Goal: Contribute content: Contribute content

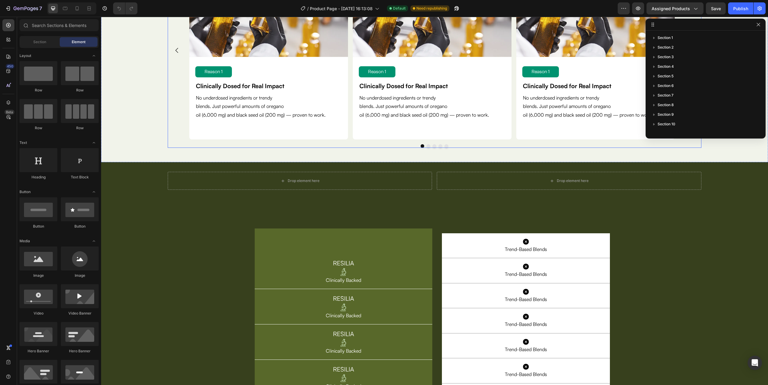
scroll to position [1801, 0]
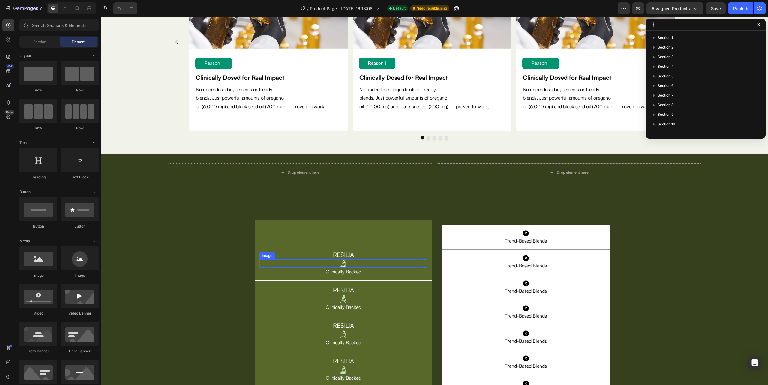
click at [339, 263] on img at bounding box center [343, 264] width 8 height 8
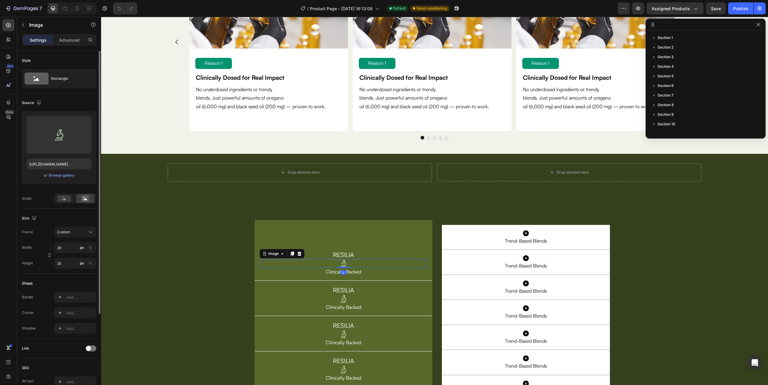
scroll to position [190, 0]
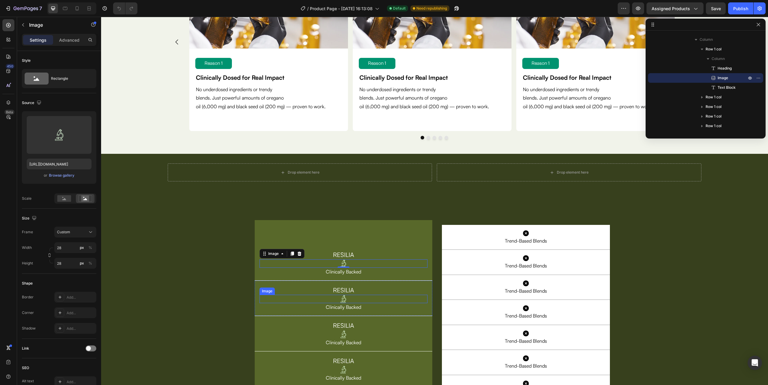
click at [342, 299] on img at bounding box center [343, 299] width 8 height 8
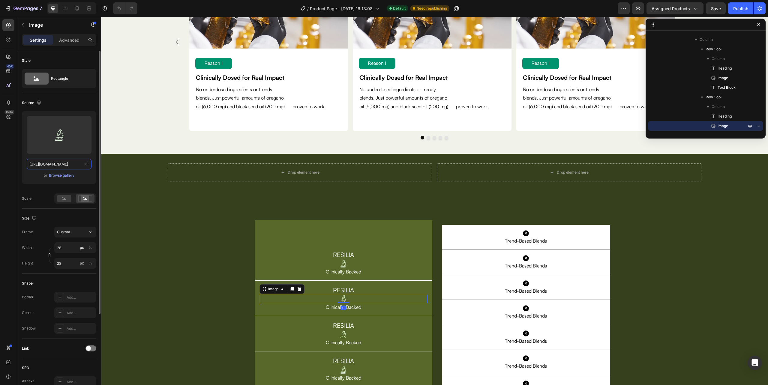
click at [64, 164] on input "[URL][DOMAIN_NAME]" at bounding box center [59, 164] width 65 height 11
paste input "Group_1484582142.svg?v=1758876169"
paste input "3"
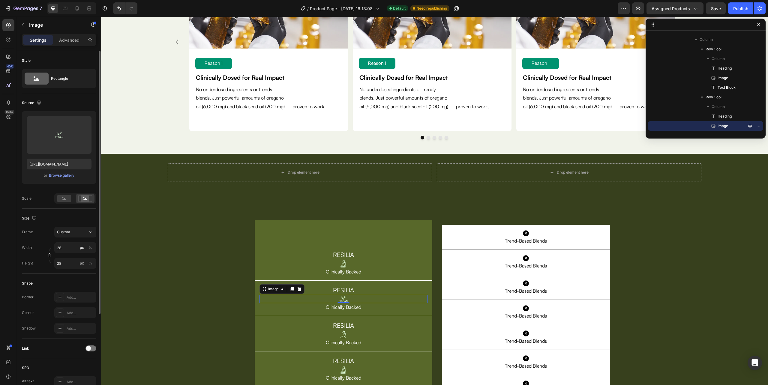
click at [68, 156] on div "Upload Image https://cdn.shopify.com/s/files/1/0632/0881/6734/files/Group_14845…" at bounding box center [59, 147] width 74 height 73
click at [64, 166] on input "[URL][DOMAIN_NAME]" at bounding box center [59, 164] width 65 height 11
paste input "1"
click at [76, 118] on label at bounding box center [59, 135] width 65 height 38
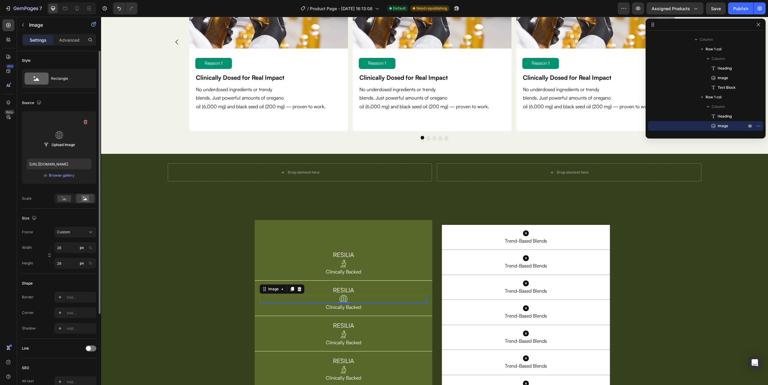
click at [76, 140] on input "file" at bounding box center [58, 145] width 41 height 10
click at [55, 164] on input "https://cdn.shopify.com/s/files/1/0632/0881/6734/files/Group_1484582141.svg?v=1…" at bounding box center [59, 164] width 65 height 11
paste input "fi_4245134"
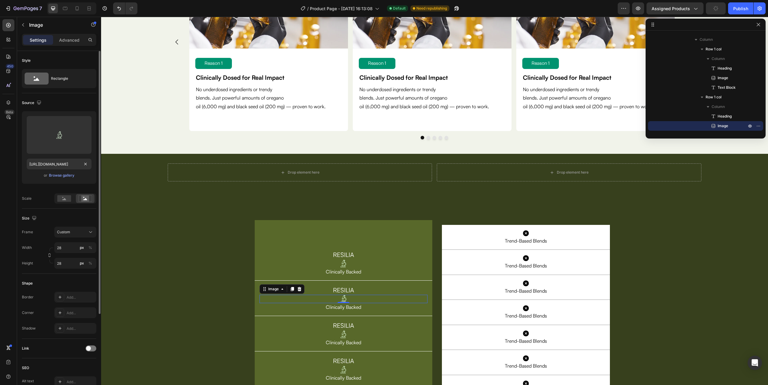
click at [58, 155] on div "Upload Image https://cdn.shopify.com/s/files/1/0632/0881/6734/files/fi_4245134.…" at bounding box center [59, 147] width 74 height 73
click at [57, 161] on input "https://cdn.shopify.com/s/files/1/0632/0881/6734/files/fi_4245134.svg?v=1758876…" at bounding box center [59, 164] width 65 height 11
paste input "Group_1484582142"
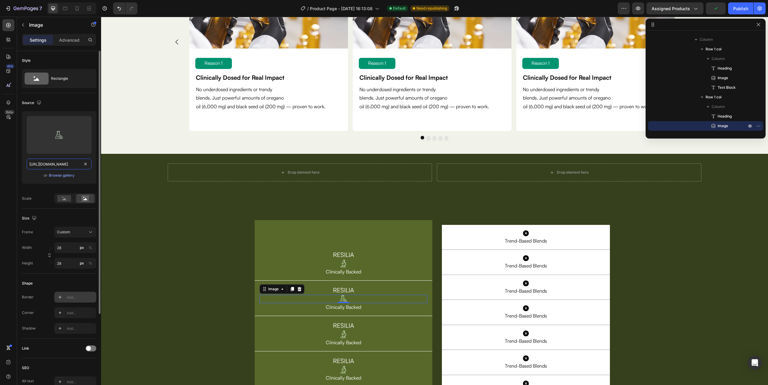
scroll to position [0, 110]
click at [60, 167] on input "https://cdn.shopify.com/s/files/1/0632/0881/6734/files/Group_1484582142.svg?v=1…" at bounding box center [59, 164] width 65 height 11
paste input "fi_4245134"
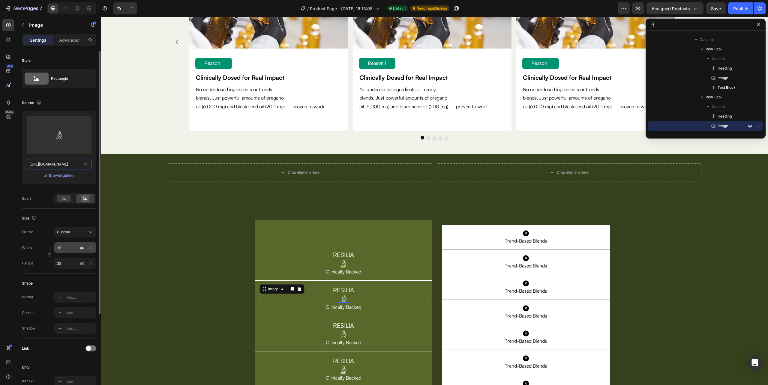
scroll to position [0, 96]
click at [69, 165] on input "https://cdn.shopify.com/s/files/1/0632/0881/6734/files/fi_4245134.svg?v=1758876…" at bounding box center [59, 164] width 65 height 11
click at [57, 167] on input "https://cdn.shopify.com/s/files/1/0632/0881/6734/files/fi_4245134.svg?v=1758876…" at bounding box center [59, 164] width 65 height 11
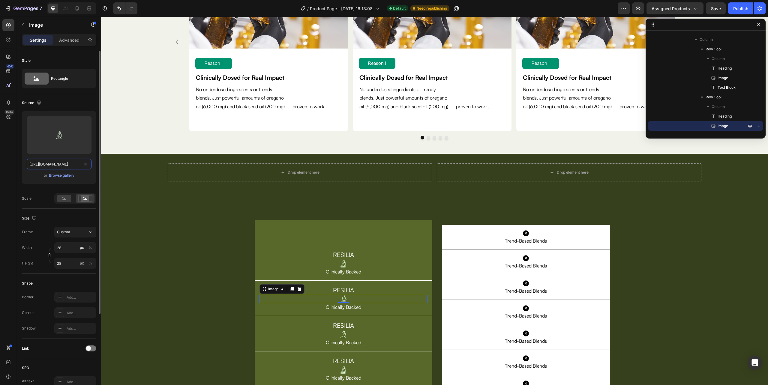
click at [57, 167] on input "https://cdn.shopify.com/s/files/1/0632/0881/6734/files/fi_4245134.svg?v=1758876…" at bounding box center [59, 164] width 65 height 11
paste input "Group_1484582143"
click at [68, 163] on input "[URL][DOMAIN_NAME]" at bounding box center [59, 164] width 65 height 11
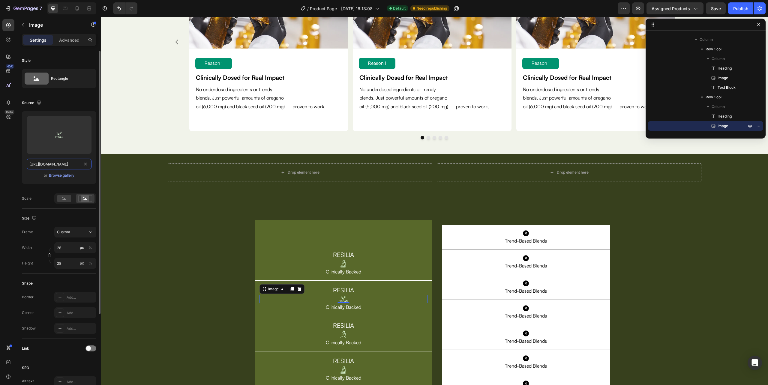
click at [68, 163] on input "[URL][DOMAIN_NAME]" at bounding box center [59, 164] width 65 height 11
paste input "1"
click at [56, 161] on input "https://cdn.shopify.com/s/files/1/0632/0881/6734/files/Group_1484582141.svg?v=1…" at bounding box center [59, 164] width 65 height 11
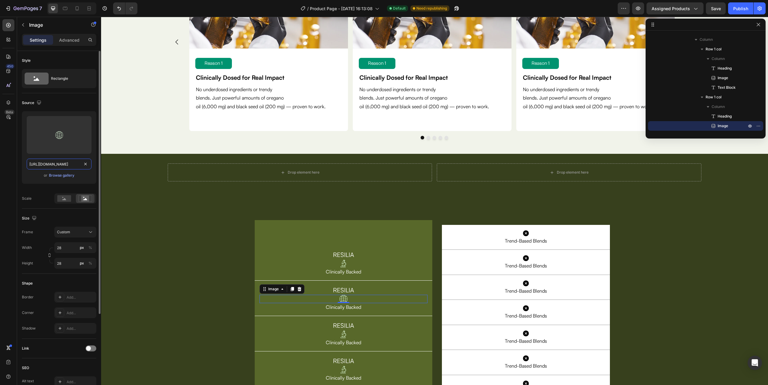
click at [56, 161] on input "https://cdn.shopify.com/s/files/1/0632/0881/6734/files/Group_1484582141.svg?v=1…" at bounding box center [59, 164] width 65 height 11
paste input "fi_4245134"
click at [62, 167] on input "https://cdn.shopify.com/s/files/1/0632/0881/6734/files/fi_4245134.svg?v=1758876…" at bounding box center [59, 164] width 65 height 11
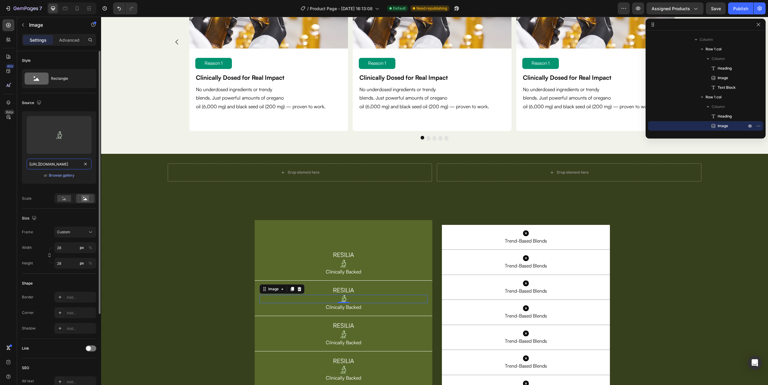
click at [62, 167] on input "https://cdn.shopify.com/s/files/1/0632/0881/6734/files/fi_4245134.svg?v=1758876…" at bounding box center [59, 164] width 65 height 11
paste input "Group_1000006457_1"
type input "https://cdn.shopify.com/s/files/1/0632/0881/6734/files/Group_1000006457_1.svg?v…"
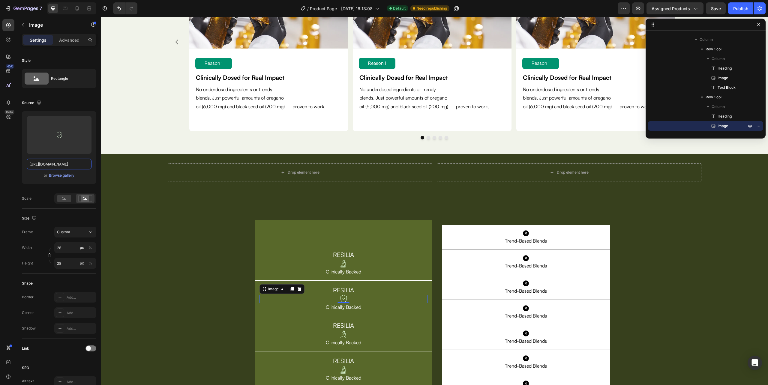
scroll to position [0, 0]
click at [362, 286] on h2 "RESILIA" at bounding box center [344, 290] width 168 height 9
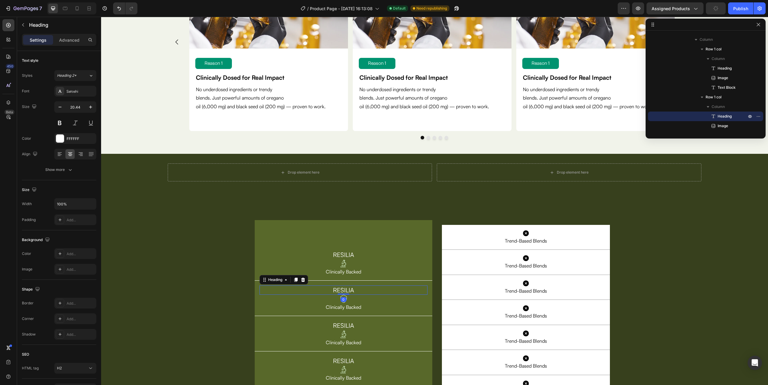
click at [306, 276] on div "RESILIA Heading Image Clinically Backed Text Block Row" at bounding box center [344, 250] width 178 height 61
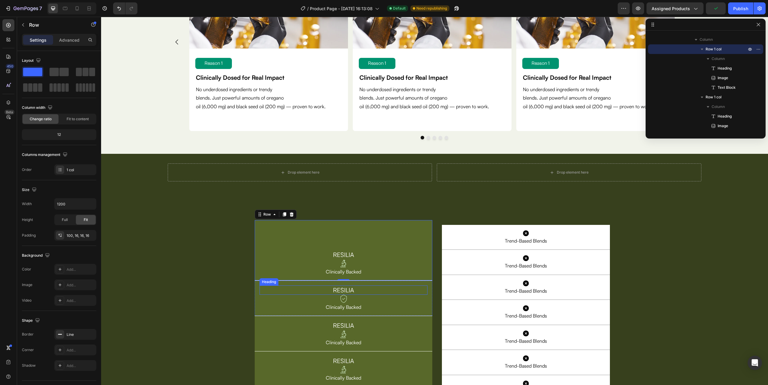
click at [308, 292] on h2 "RESILIA" at bounding box center [344, 290] width 168 height 9
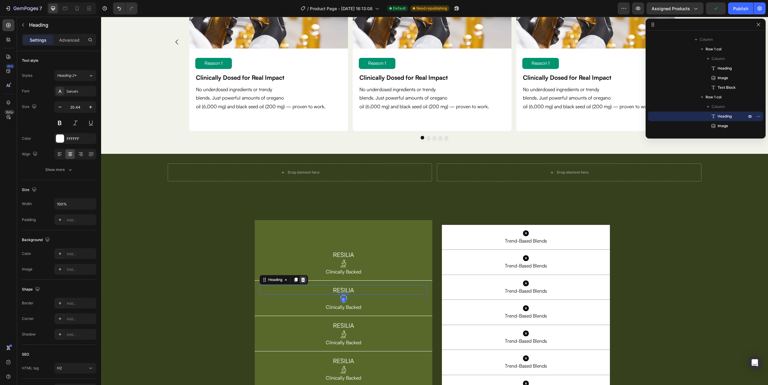
click at [301, 279] on icon at bounding box center [303, 280] width 4 height 4
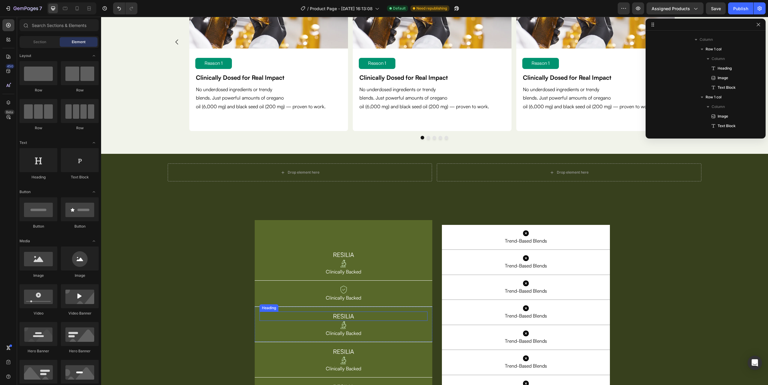
click at [330, 318] on h2 "RESILIA" at bounding box center [344, 316] width 168 height 9
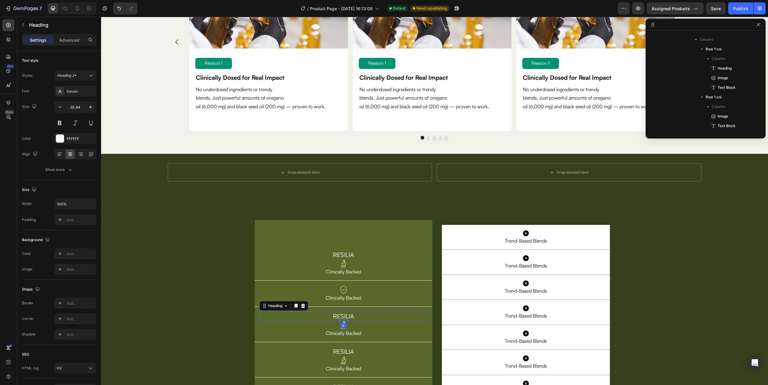
scroll to position [267, 0]
click at [301, 308] on icon at bounding box center [303, 306] width 4 height 4
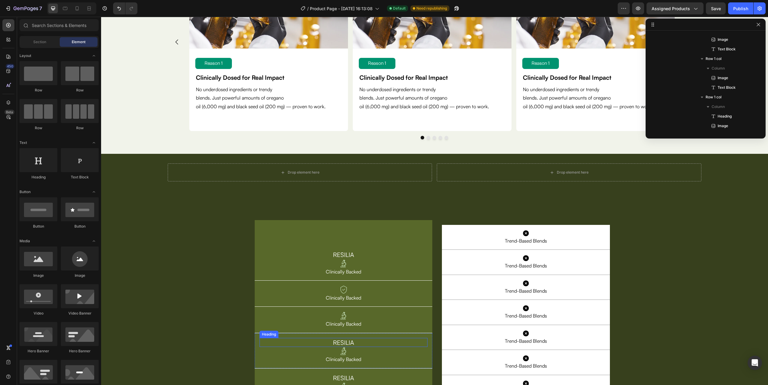
click at [302, 345] on h2 "RESILIA" at bounding box center [344, 342] width 168 height 9
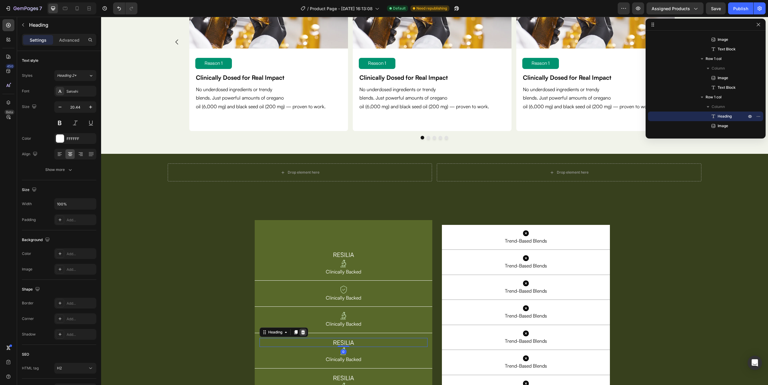
click at [301, 333] on icon at bounding box center [303, 332] width 5 height 5
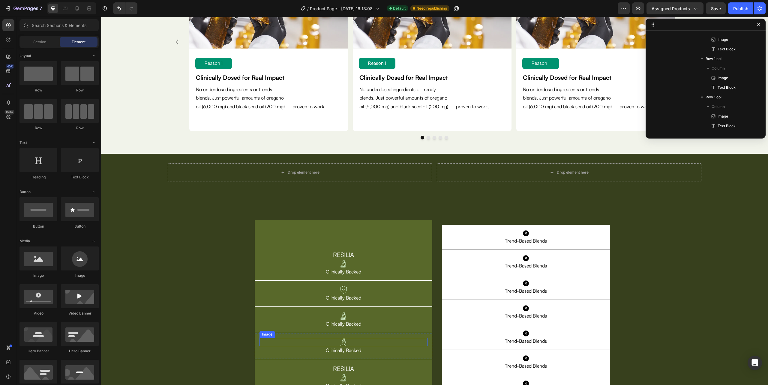
scroll to position [1841, 0]
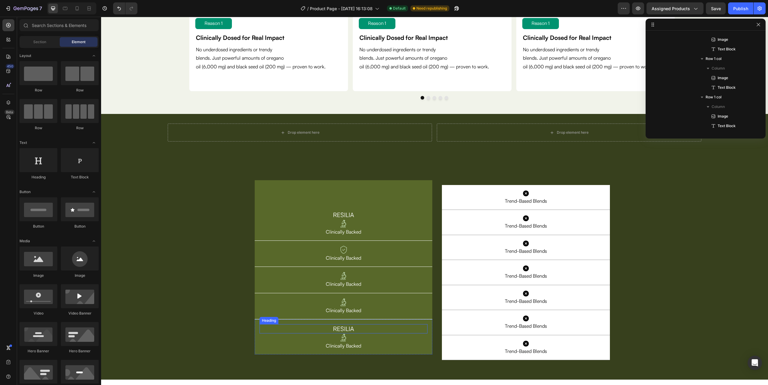
click at [319, 328] on h2 "RESILIA" at bounding box center [344, 328] width 168 height 9
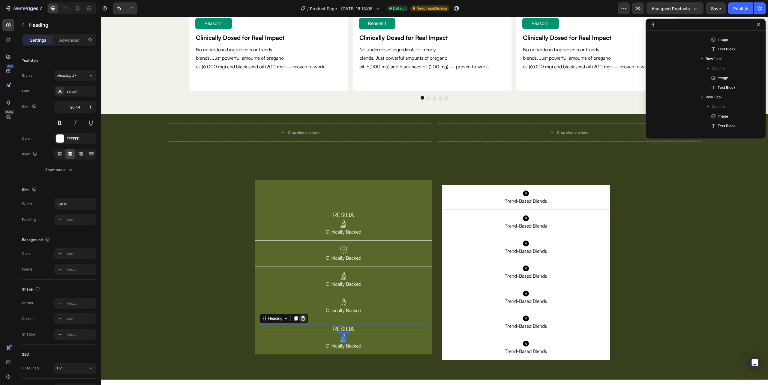
scroll to position [344, 0]
click at [301, 321] on icon at bounding box center [303, 319] width 4 height 4
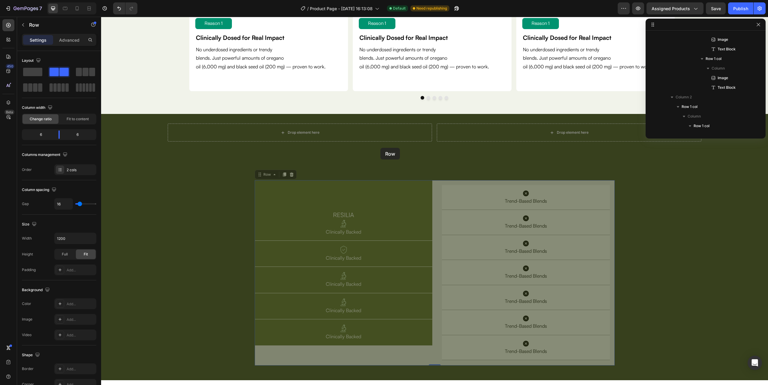
scroll to position [104, 0]
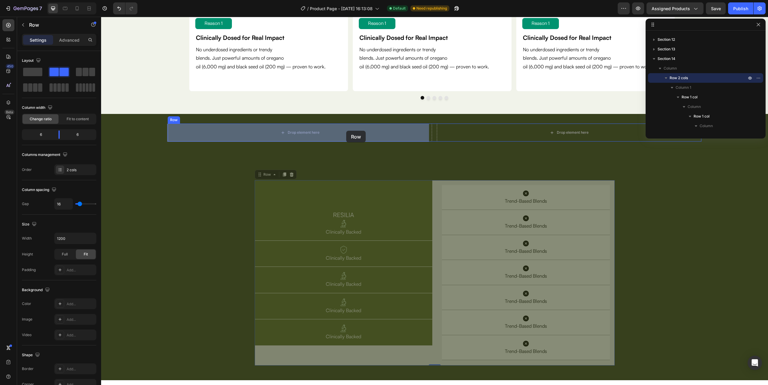
drag, startPoint x: 432, startPoint y: 185, endPoint x: 346, endPoint y: 131, distance: 101.4
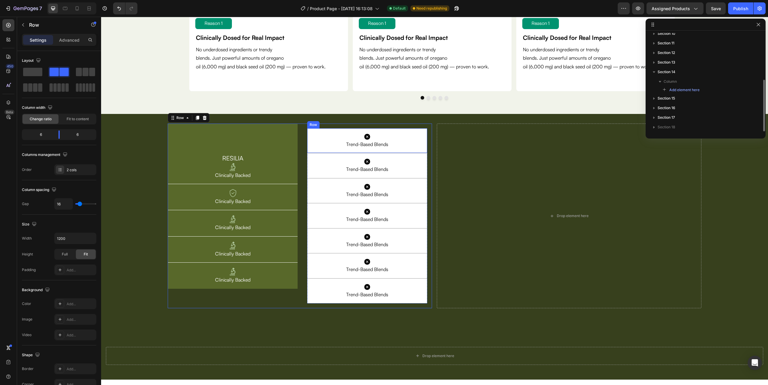
scroll to position [90, 0]
click at [232, 221] on img at bounding box center [233, 219] width 8 height 8
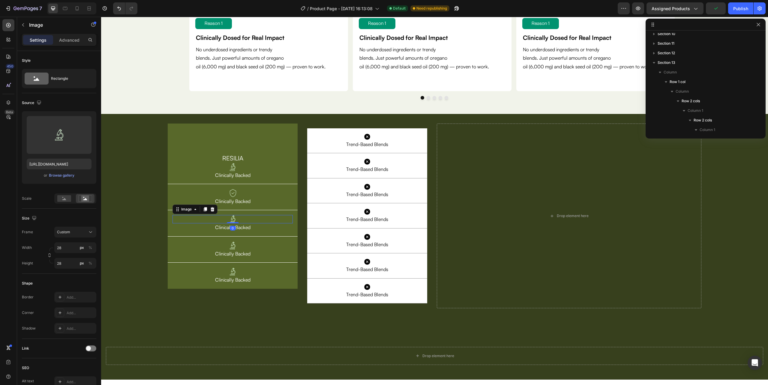
scroll to position [229, 0]
click at [271, 221] on div at bounding box center [233, 219] width 120 height 8
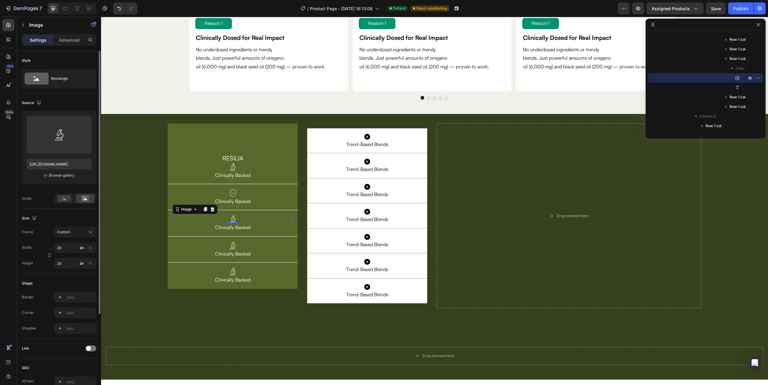
click at [61, 174] on div "Browse gallery" at bounding box center [62, 175] width 26 height 5
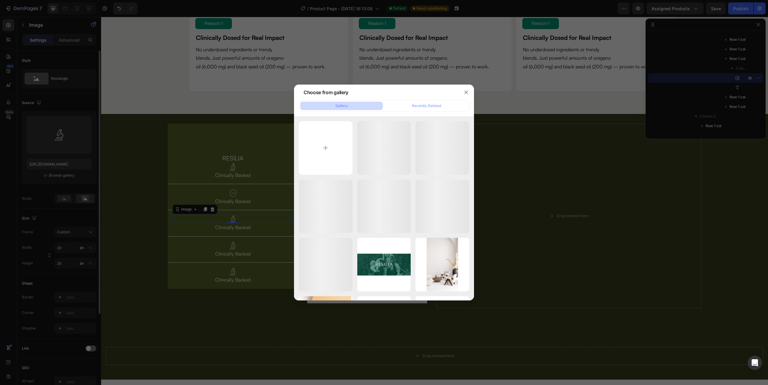
click at [61, 174] on div at bounding box center [384, 192] width 768 height 385
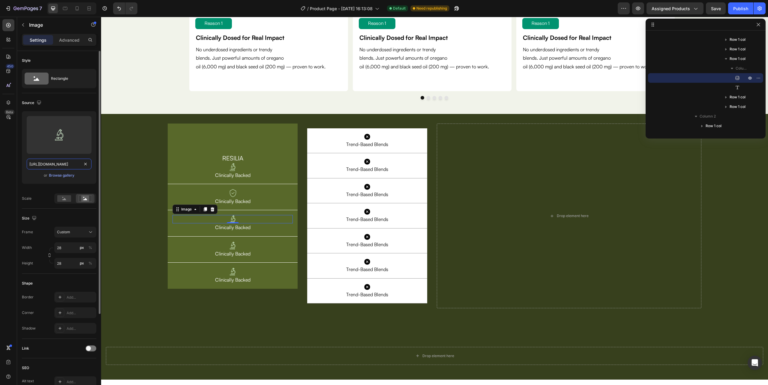
click at [57, 168] on input "[URL][DOMAIN_NAME]" at bounding box center [59, 164] width 65 height 11
paste input "Group_1484582143.svg?v=1758876169"
click at [62, 165] on input "[URL][DOMAIN_NAME]" at bounding box center [59, 164] width 65 height 11
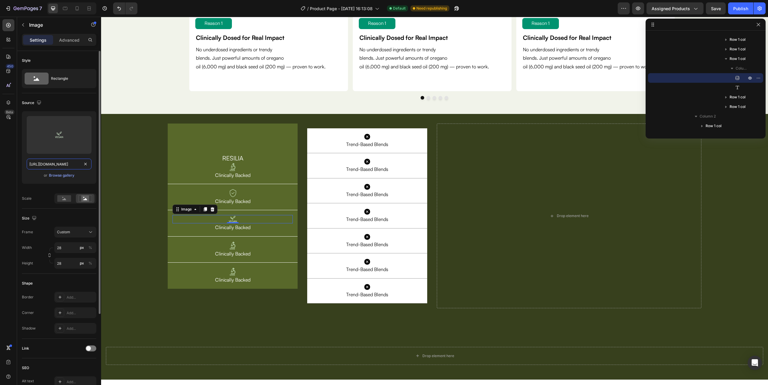
click at [62, 165] on input "[URL][DOMAIN_NAME]" at bounding box center [59, 164] width 65 height 11
paste input "fi_4245134"
click at [62, 159] on input "https://cdn.shopify.com/s/files/1/0632/0881/6734/files/fi_4245134.svg?v=1758876…" at bounding box center [59, 164] width 65 height 11
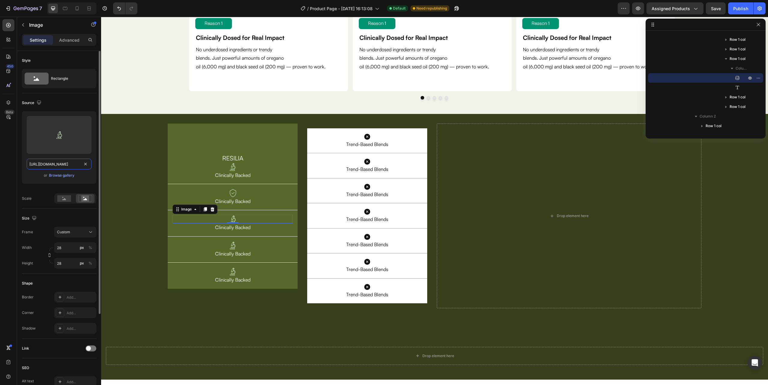
click at [62, 159] on input "https://cdn.shopify.com/s/files/1/0632/0881/6734/files/fi_4245134.svg?v=1758876…" at bounding box center [59, 164] width 65 height 11
paste input "Group_1000006457_1"
click at [65, 164] on input "https://cdn.shopify.com/s/files/1/0632/0881/6734/files/Group_1000006457_1.svg?v…" at bounding box center [59, 164] width 65 height 11
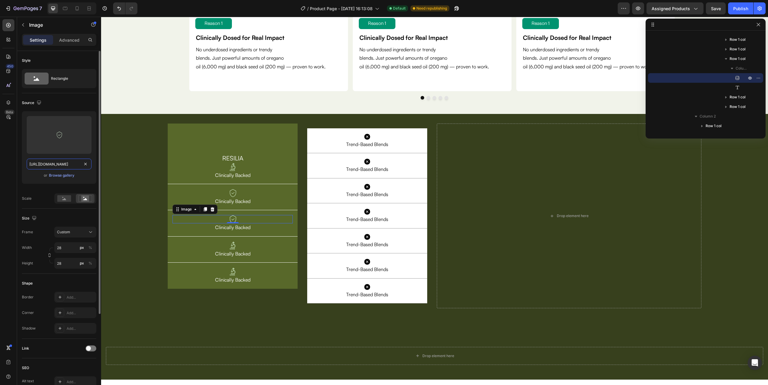
click at [65, 164] on input "https://cdn.shopify.com/s/files/1/0632/0881/6734/files/Group_1000006457_1.svg?v…" at bounding box center [59, 164] width 65 height 11
paste input "484582142"
type input "https://cdn.shopify.com/s/files/1/0632/0881/6734/files/Group_1484582142.svg?v=1…"
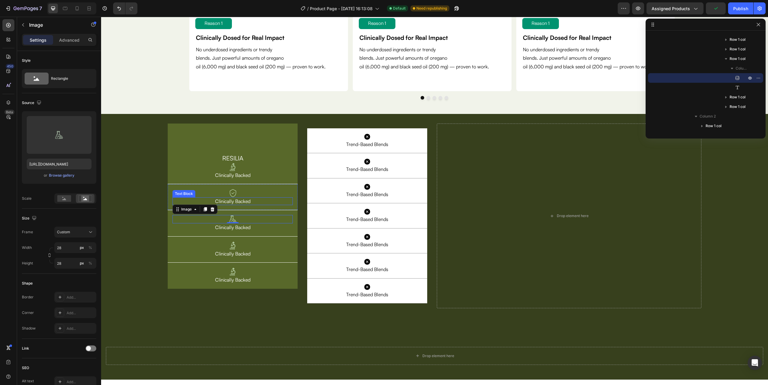
click at [247, 202] on span "Clinically Backed" at bounding box center [232, 201] width 35 height 6
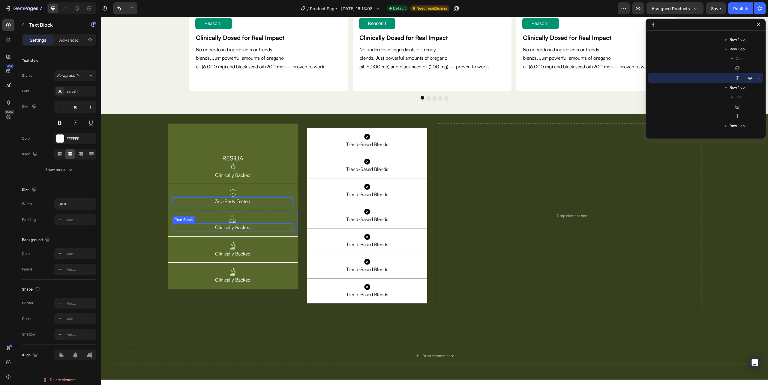
click at [233, 224] on span "Clinically Backed" at bounding box center [232, 227] width 35 height 6
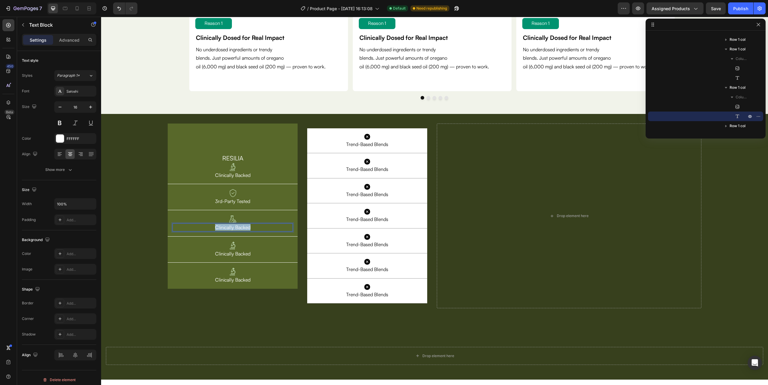
click at [233, 224] on span "Clinically Backed" at bounding box center [232, 227] width 35 height 6
click at [244, 255] on span "Clinically Backed" at bounding box center [232, 254] width 35 height 6
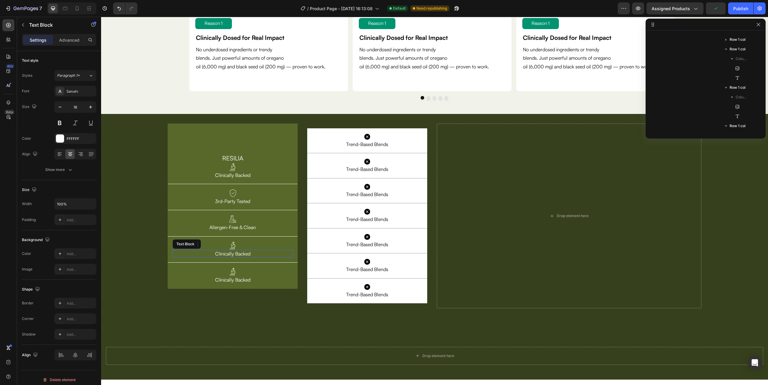
click at [244, 255] on span "Clinically Backed" at bounding box center [232, 254] width 35 height 6
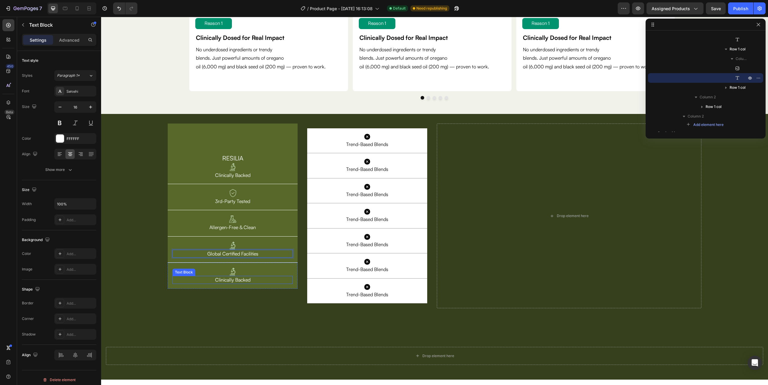
click at [245, 279] on span "Clinically Backed" at bounding box center [232, 280] width 35 height 6
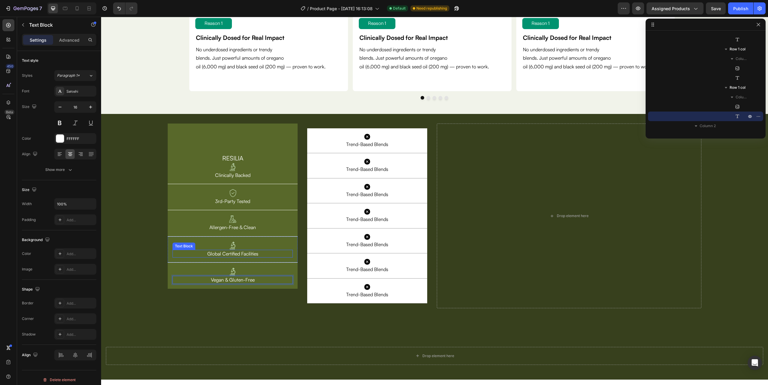
click at [236, 246] on img at bounding box center [233, 246] width 8 height 8
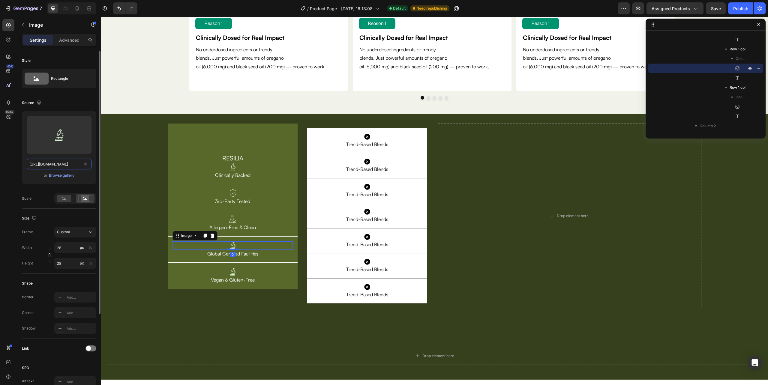
click at [65, 165] on input "[URL][DOMAIN_NAME]" at bounding box center [59, 164] width 65 height 11
paste input "Vegan & Gluten-Free"
click at [66, 169] on input "Vegan & Gluten-Free" at bounding box center [59, 164] width 65 height 11
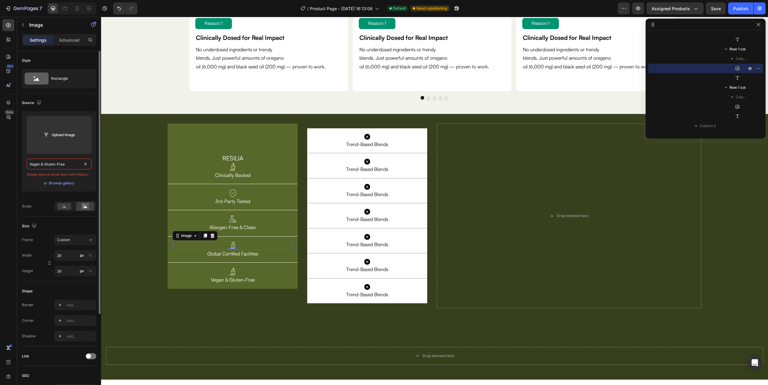
paste input "[URL][DOMAIN_NAME]"
type input "[URL][DOMAIN_NAME]"
click at [72, 161] on input "[URL][DOMAIN_NAME]" at bounding box center [59, 164] width 65 height 11
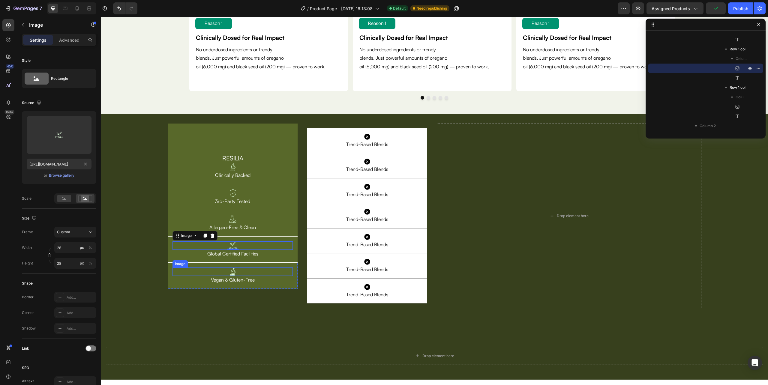
click at [231, 271] on img at bounding box center [233, 272] width 8 height 8
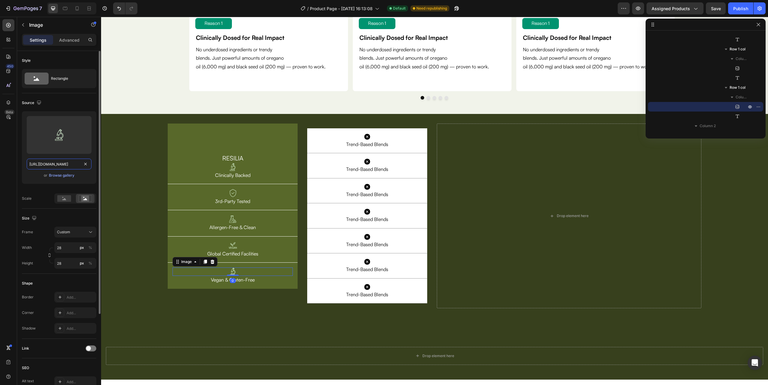
click at [58, 160] on input "[URL][DOMAIN_NAME]" at bounding box center [59, 164] width 65 height 11
paste input "Group_1484582143.svg?v=1758876169"
type input "[URL][DOMAIN_NAME]"
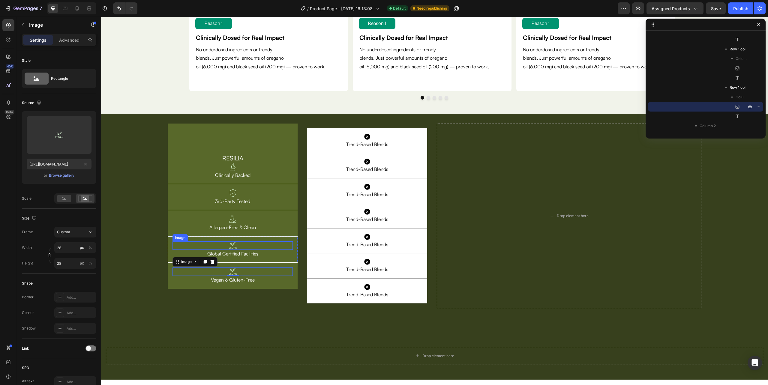
click at [232, 245] on img at bounding box center [233, 246] width 8 height 8
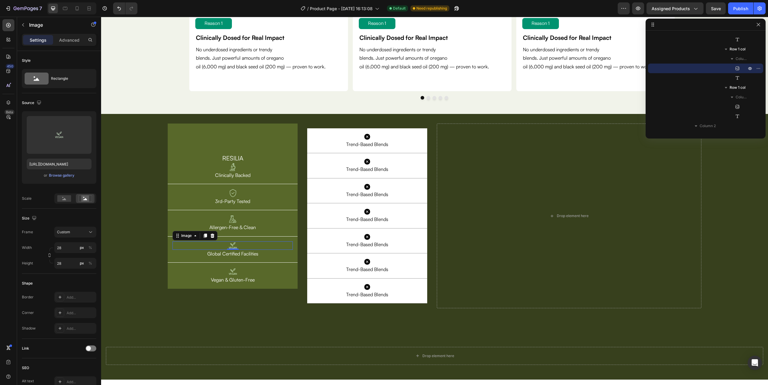
click at [232, 247] on img at bounding box center [233, 246] width 8 height 8
click at [63, 166] on input "[URL][DOMAIN_NAME]" at bounding box center [59, 164] width 65 height 11
paste input "1"
type input "https://cdn.shopify.com/s/files/1/0632/0881/6734/files/Group_1484582141.svg?v=1…"
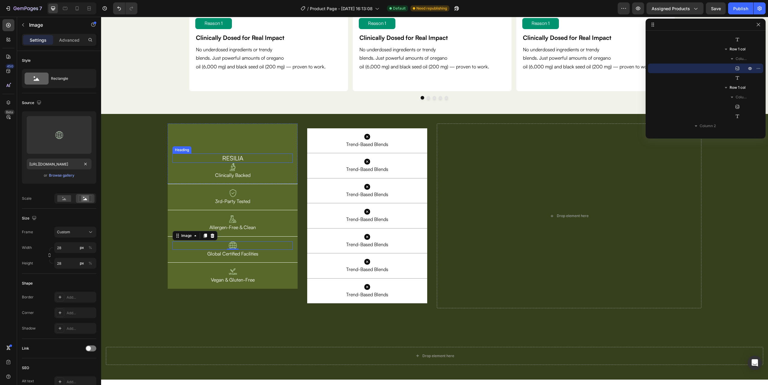
click at [227, 155] on h2 "RESILIA" at bounding box center [233, 158] width 120 height 9
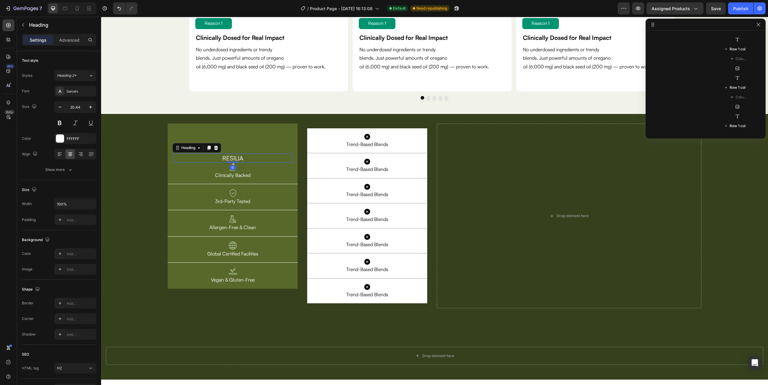
scroll to position [209, 0]
click at [71, 39] on p "Advanced" at bounding box center [69, 40] width 20 height 6
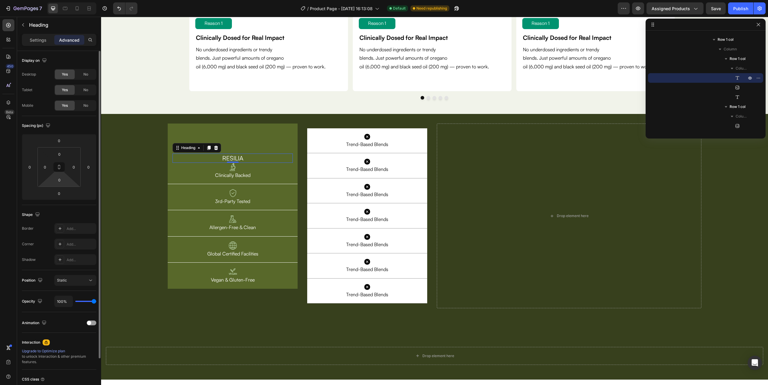
click at [61, 0] on html "7 Version history / Product Page - Sep 22, 16:13:08 Default Need republishing P…" at bounding box center [384, 0] width 768 height 0
click at [62, 176] on input "0" at bounding box center [59, 180] width 12 height 9
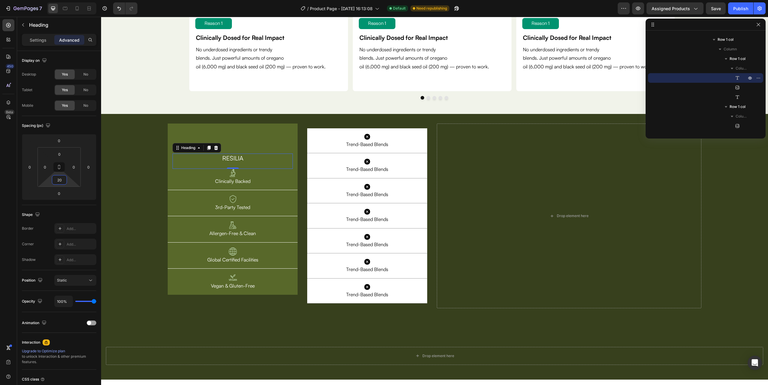
type input "20"
click at [135, 129] on div "RESILIA Heading 0 Image Clinically Backed Text Block Row Image 3rd-Party Tested…" at bounding box center [434, 216] width 667 height 185
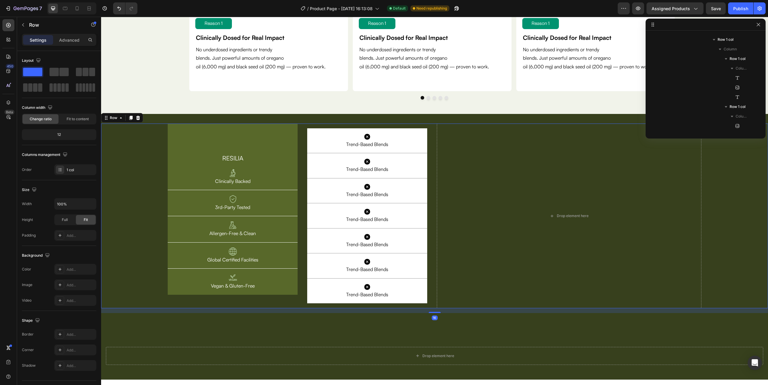
scroll to position [94, 0]
click at [69, 39] on p "Advanced" at bounding box center [69, 40] width 20 height 6
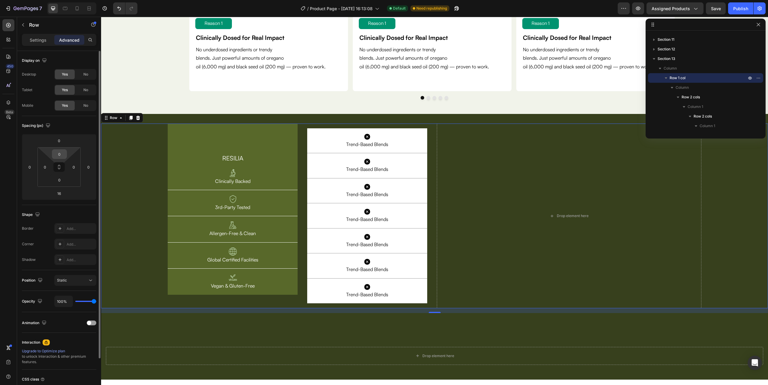
click at [59, 154] on input "0" at bounding box center [59, 154] width 12 height 9
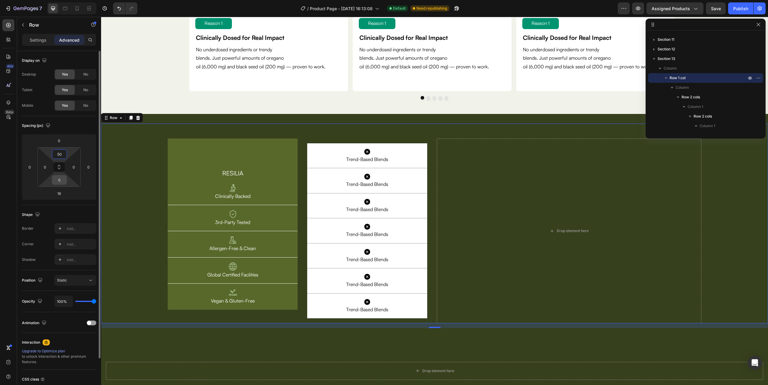
type input "50"
click at [61, 179] on input "0" at bounding box center [59, 180] width 12 height 9
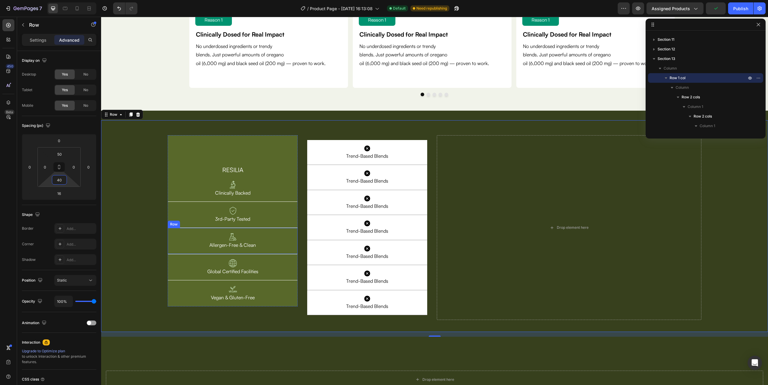
scroll to position [1841, 0]
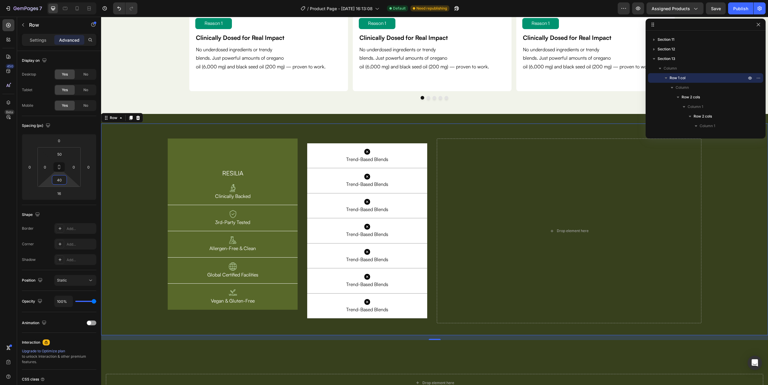
type input "40"
click at [244, 158] on div "RESILIA Heading Image Clinically Backed Text Block Row" at bounding box center [233, 172] width 130 height 67
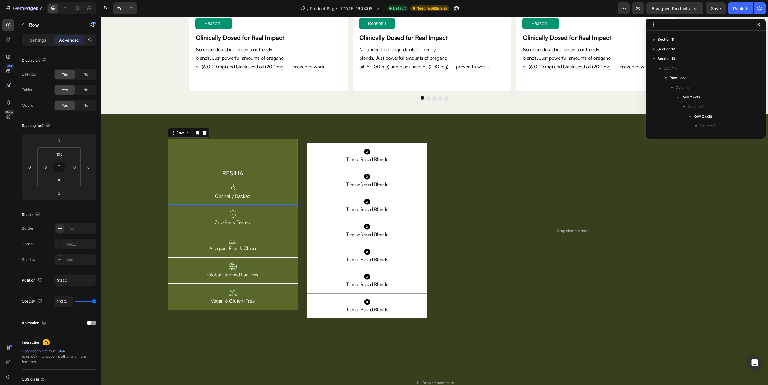
scroll to position [190, 0]
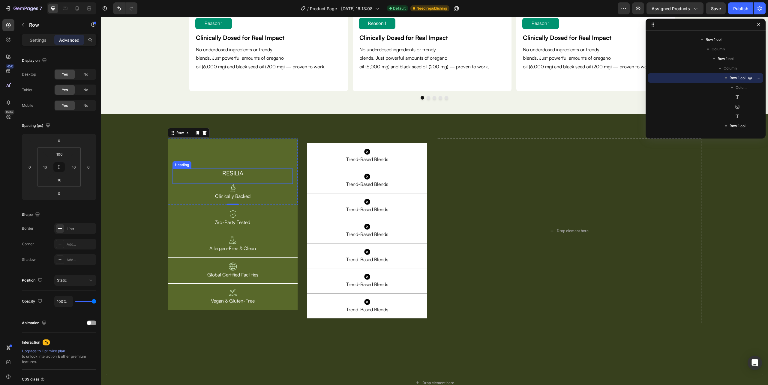
click at [232, 174] on h2 "RESILIA" at bounding box center [233, 173] width 120 height 9
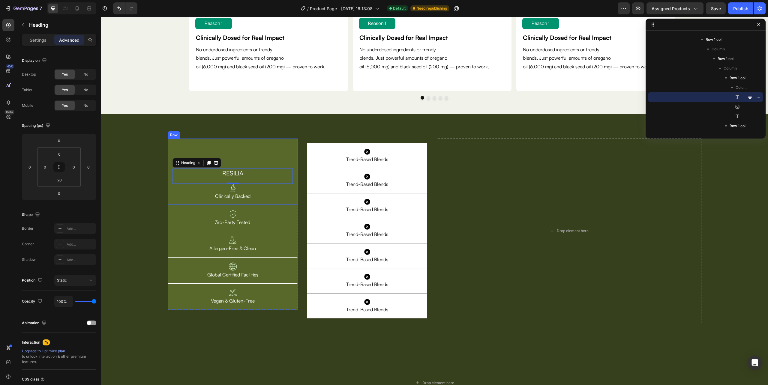
click at [235, 160] on div "RESILIA Heading 0 Image Clinically Backed Text Block Row" at bounding box center [233, 172] width 130 height 67
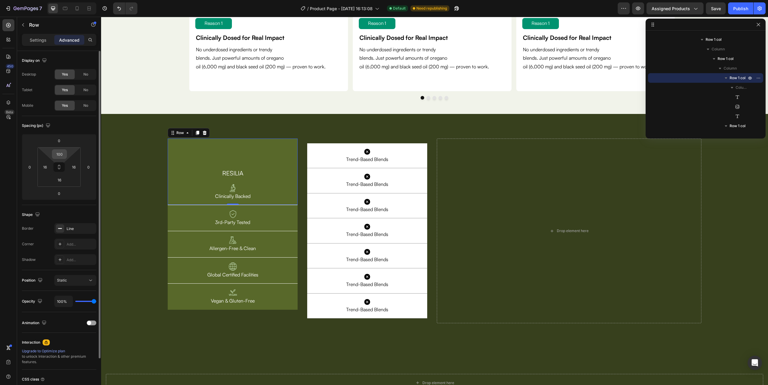
click at [59, 155] on input "100" at bounding box center [59, 154] width 12 height 9
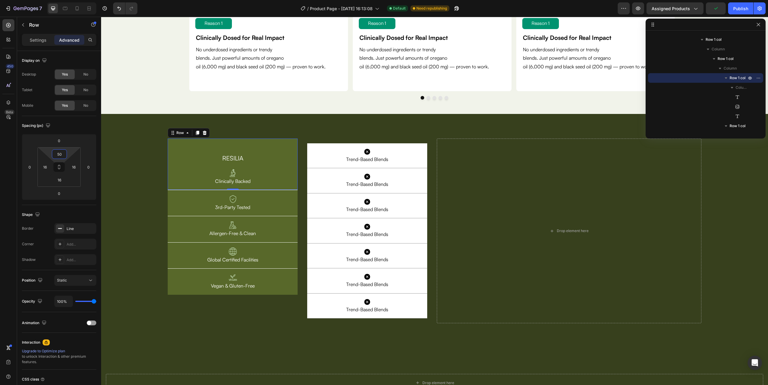
type input "50"
click at [232, 198] on img at bounding box center [233, 199] width 8 height 8
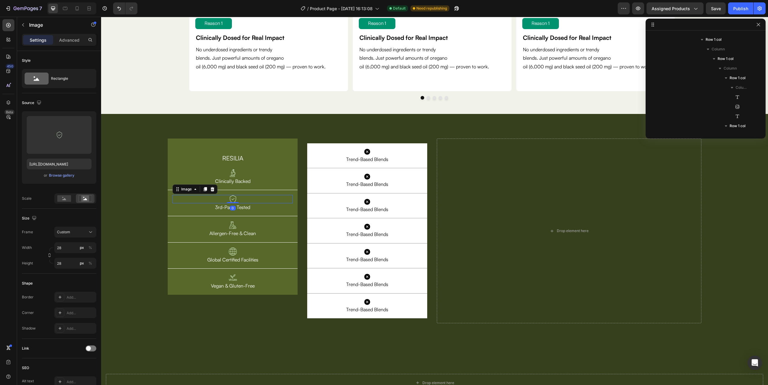
scroll to position [257, 0]
click at [233, 170] on img at bounding box center [233, 173] width 8 height 8
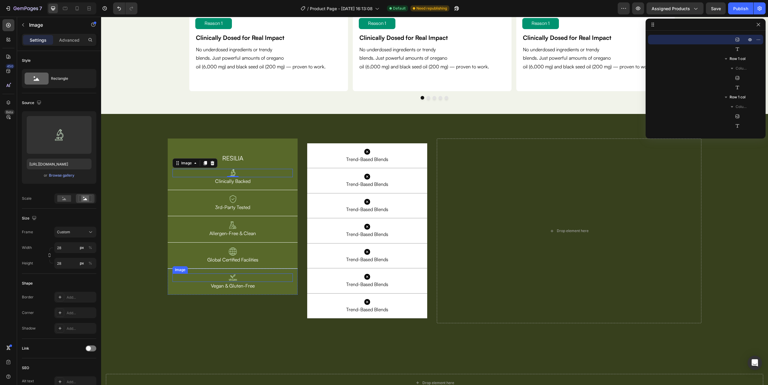
click at [231, 279] on img at bounding box center [233, 278] width 8 height 8
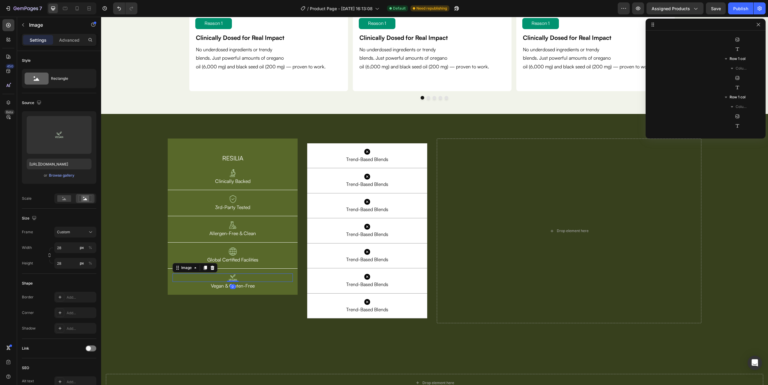
scroll to position [373, 0]
click at [293, 296] on div "RESILIA Heading Image Clinically Backed Text Block Row Image 3rd-Party Tested T…" at bounding box center [233, 231] width 130 height 185
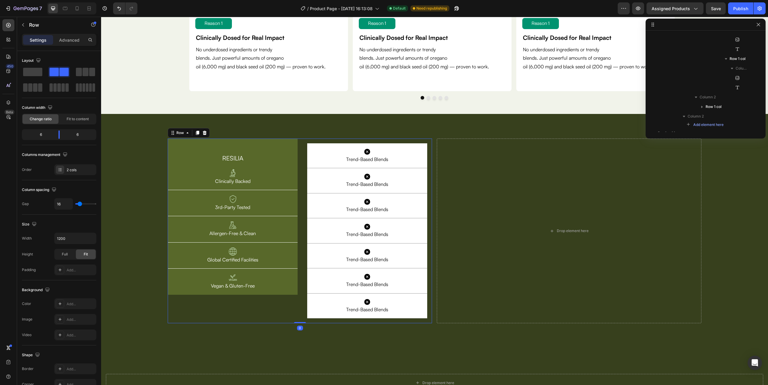
scroll to position [133, 0]
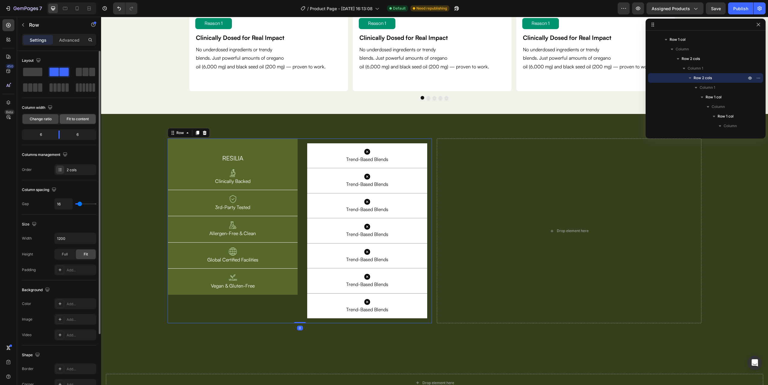
click at [72, 118] on span "Fit to content" at bounding box center [78, 118] width 22 height 5
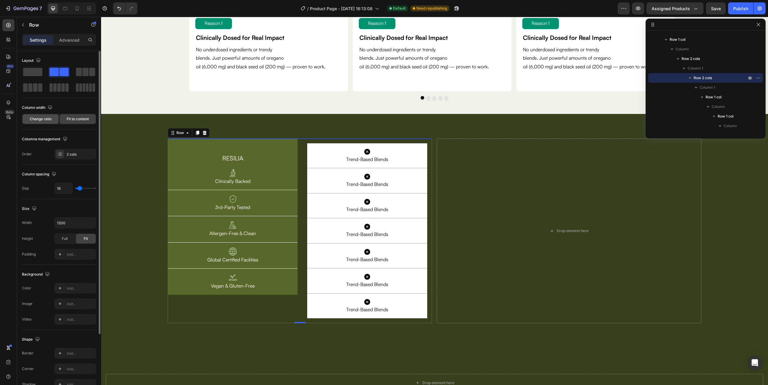
click at [38, 119] on span "Change ratio" at bounding box center [41, 118] width 22 height 5
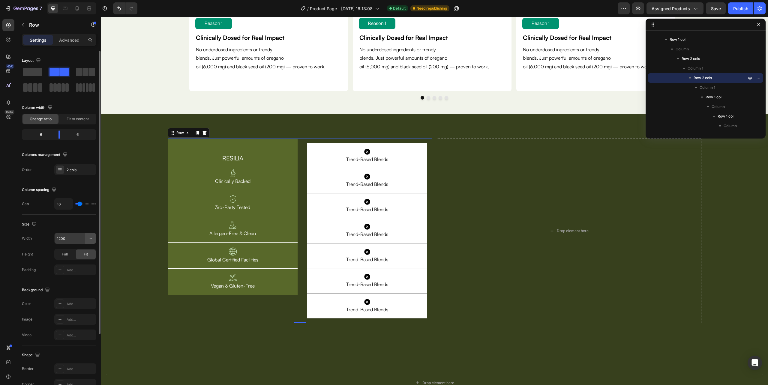
click at [89, 238] on icon "button" at bounding box center [91, 239] width 6 height 6
click at [78, 262] on div "Full 100%" at bounding box center [68, 265] width 49 height 11
type input "100%"
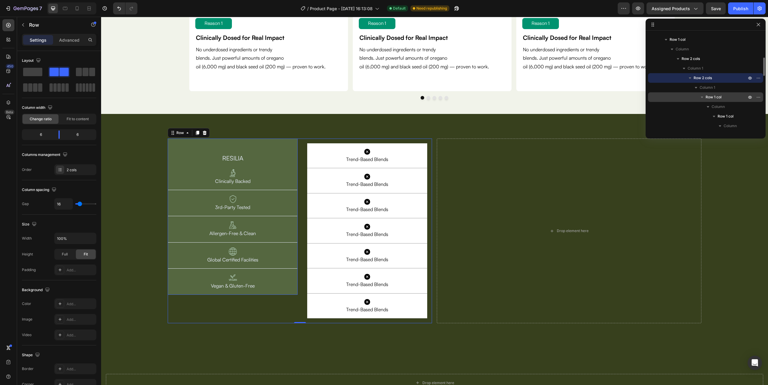
click at [705, 94] on button "button" at bounding box center [702, 97] width 7 height 7
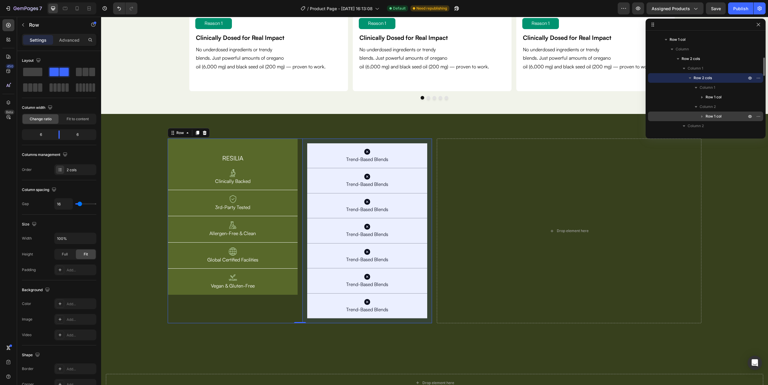
click at [712, 115] on span "Row 1 col" at bounding box center [714, 116] width 16 height 6
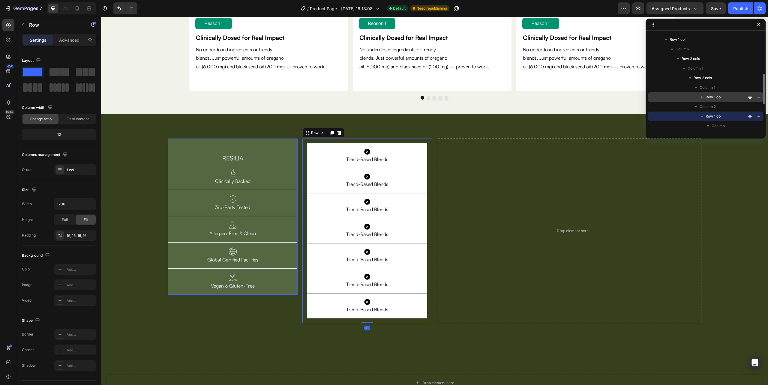
click at [714, 97] on span "Row 1 col" at bounding box center [714, 97] width 16 height 6
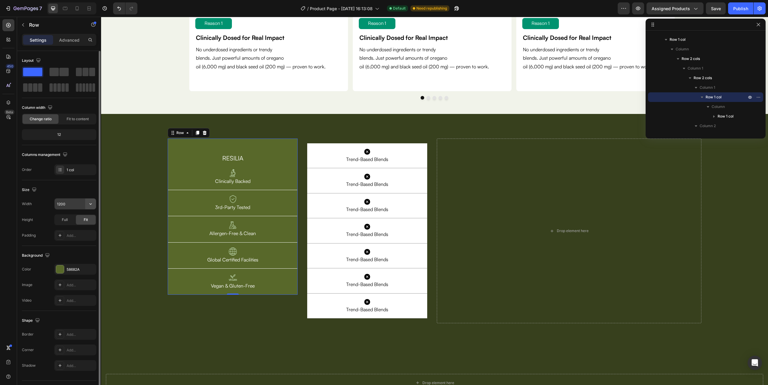
click at [89, 204] on icon "button" at bounding box center [91, 204] width 6 height 6
click at [86, 229] on span "100%" at bounding box center [86, 231] width 10 height 5
type input "100%"
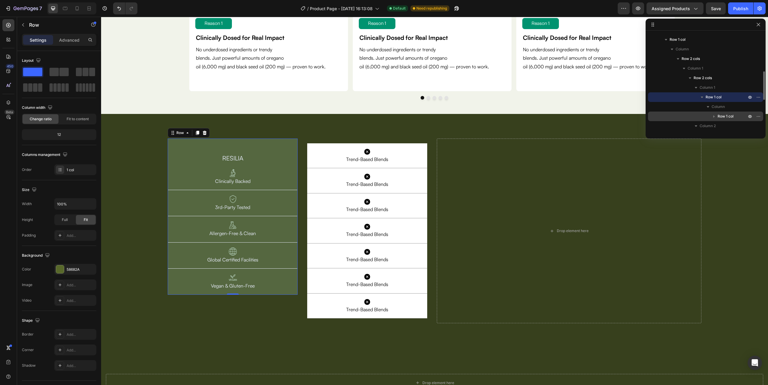
click at [728, 115] on span "Row 1 col" at bounding box center [726, 116] width 16 height 6
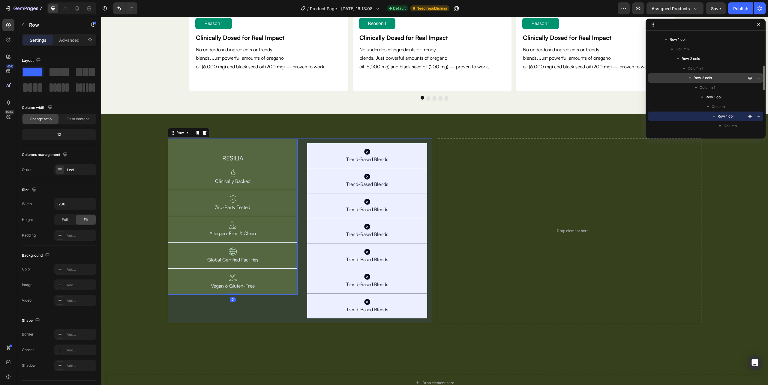
click at [706, 80] on span "Row 2 cols" at bounding box center [703, 78] width 18 height 6
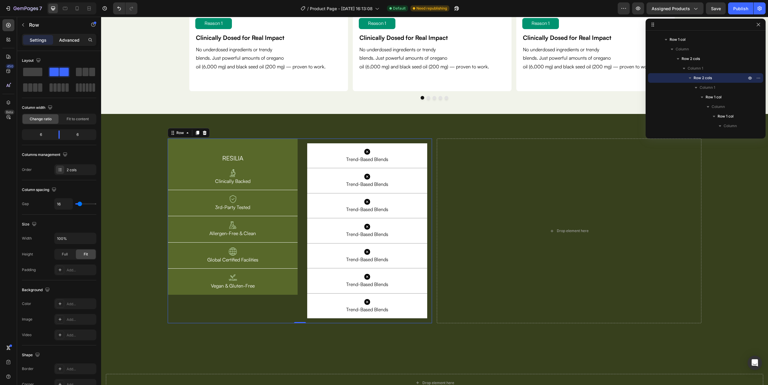
click at [70, 38] on p "Advanced" at bounding box center [69, 40] width 20 height 6
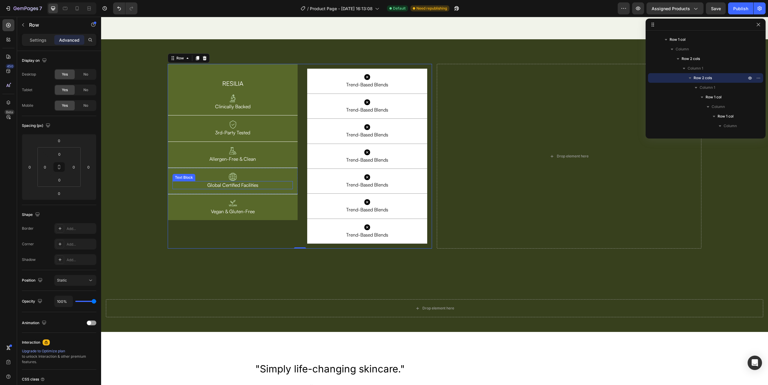
scroll to position [1961, 0]
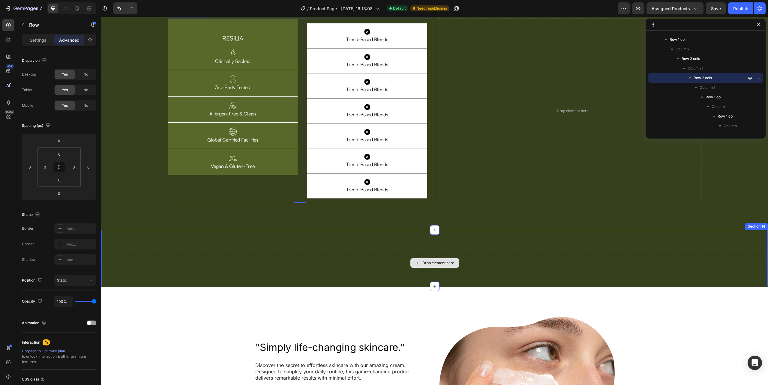
click at [252, 260] on div "Drop element here" at bounding box center [435, 263] width 658 height 18
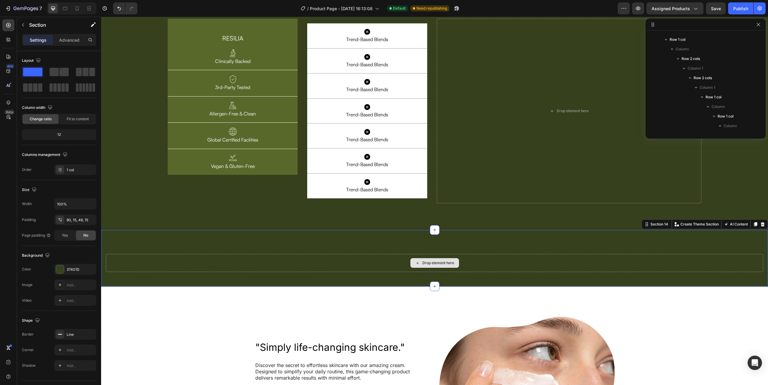
scroll to position [294, 0]
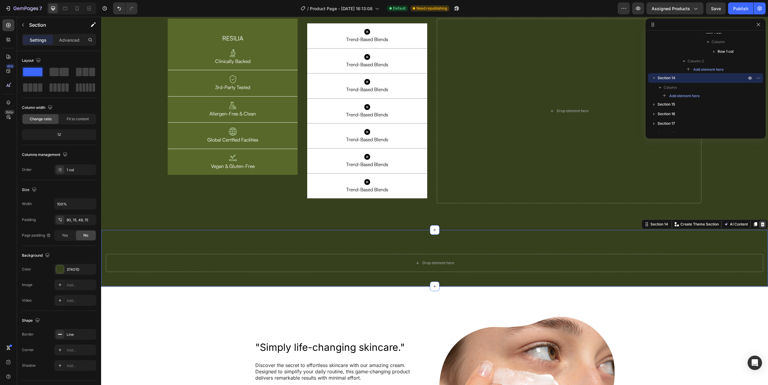
click at [761, 226] on icon at bounding box center [763, 224] width 4 height 4
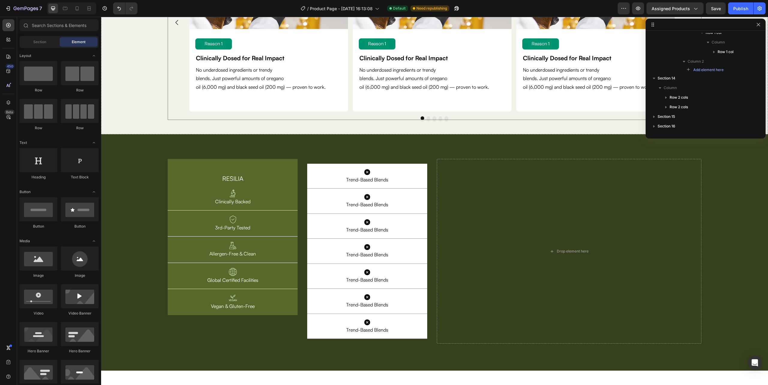
scroll to position [1881, 0]
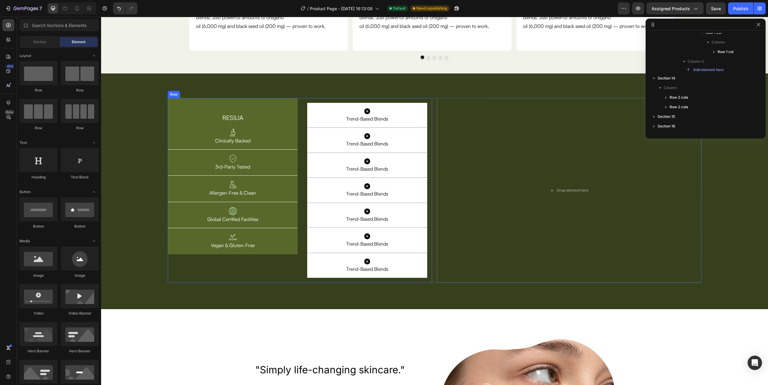
click at [299, 258] on div "RESILIA Heading Image Clinically Backed Text Block Row Image 3rd-Party Tested T…" at bounding box center [300, 190] width 264 height 185
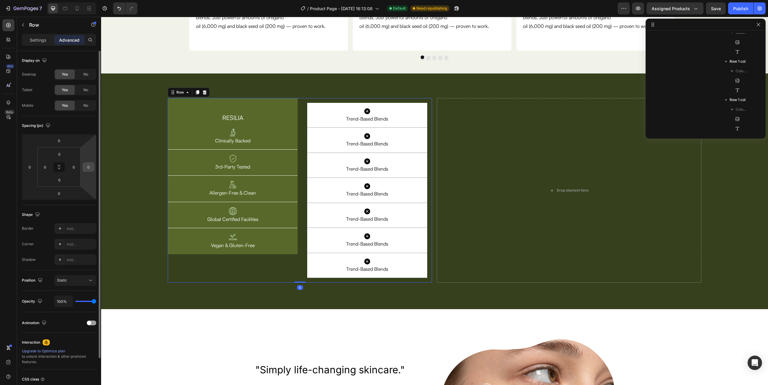
scroll to position [133, 0]
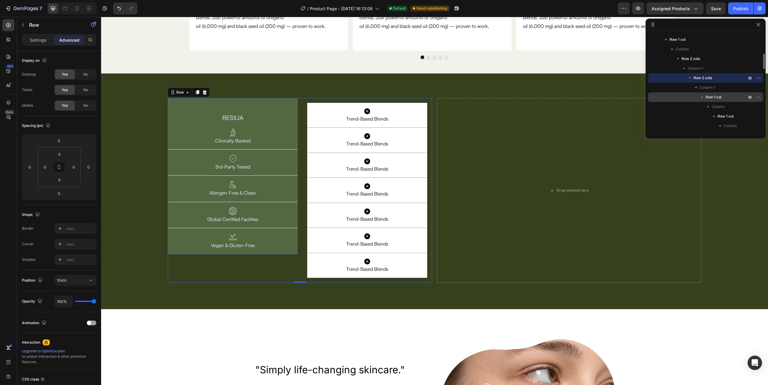
click at [724, 97] on p "Row 1 col" at bounding box center [727, 97] width 42 height 6
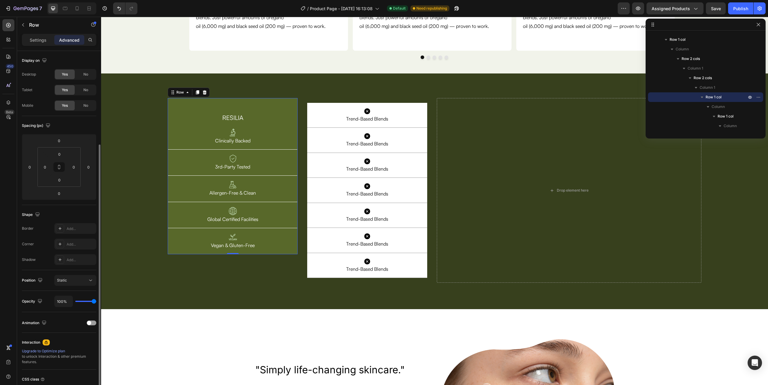
scroll to position [50, 0]
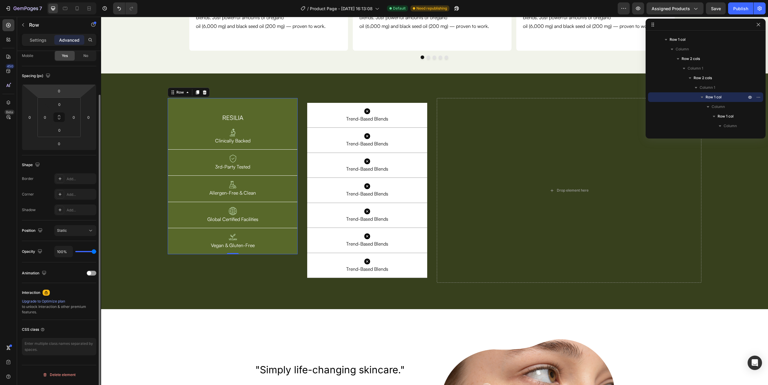
click at [39, 34] on div "Settings Advanced" at bounding box center [59, 40] width 74 height 12
click at [37, 37] on p "Settings" at bounding box center [38, 40] width 17 height 6
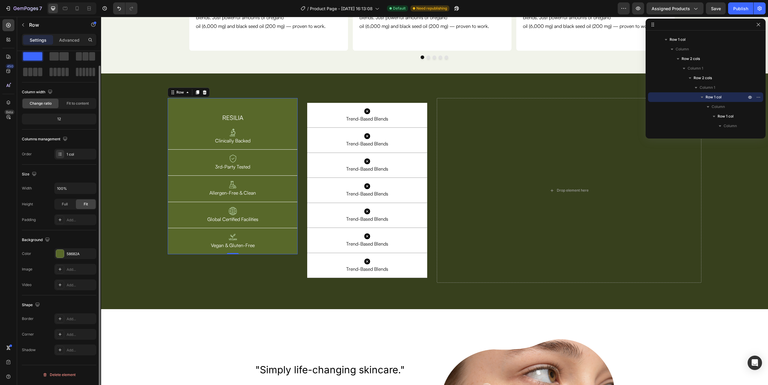
scroll to position [16, 0]
click at [70, 207] on div "Full" at bounding box center [65, 205] width 20 height 10
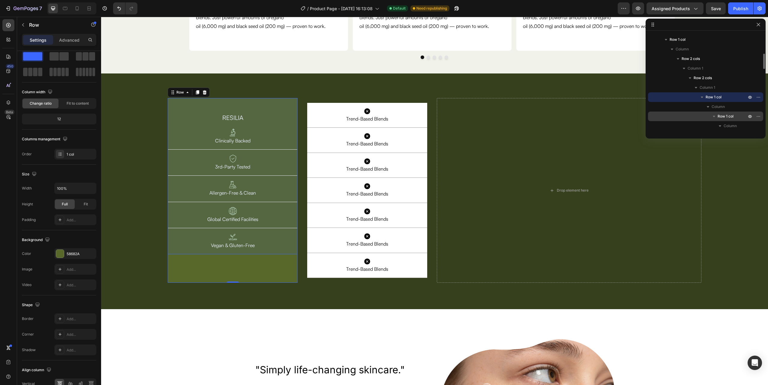
click at [725, 116] on span "Row 1 col" at bounding box center [726, 116] width 16 height 6
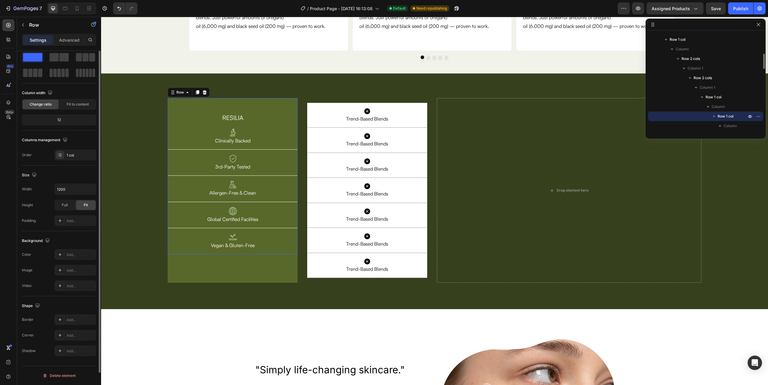
scroll to position [0, 0]
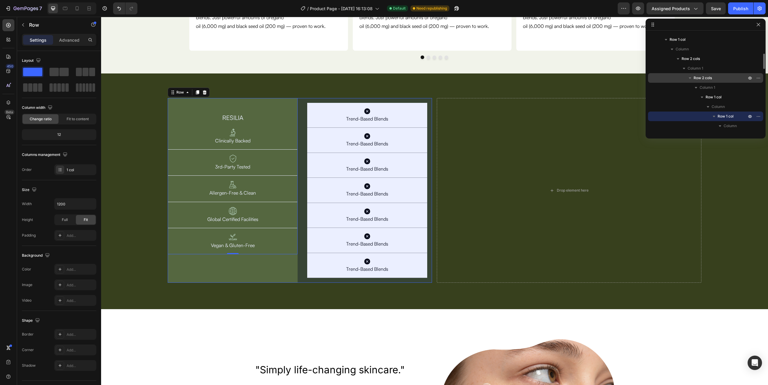
click at [695, 80] on span "Row 2 cols" at bounding box center [703, 78] width 18 height 6
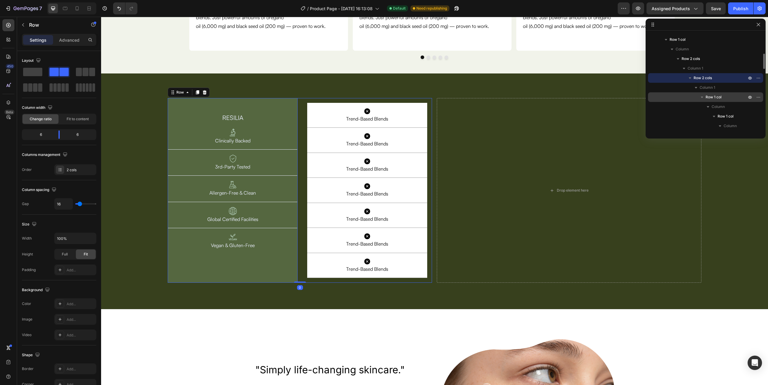
click at [711, 98] on span "Row 1 col" at bounding box center [714, 97] width 16 height 6
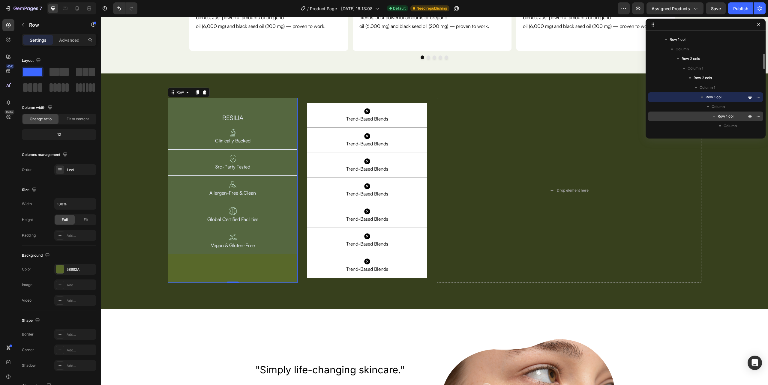
click at [723, 115] on span "Row 1 col" at bounding box center [726, 116] width 16 height 6
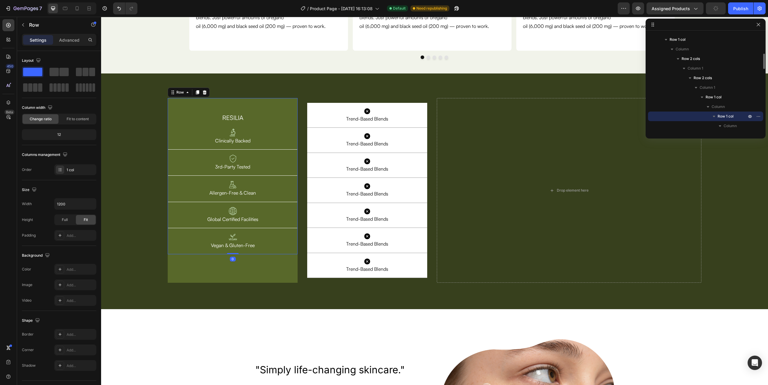
scroll to position [173, 0]
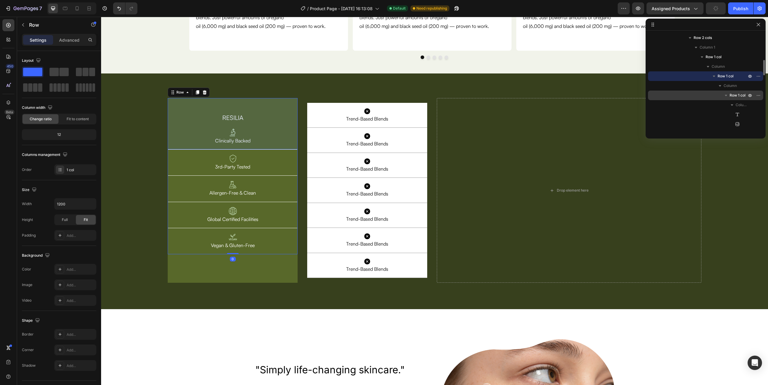
click at [733, 94] on span "Row 1 col" at bounding box center [738, 95] width 16 height 6
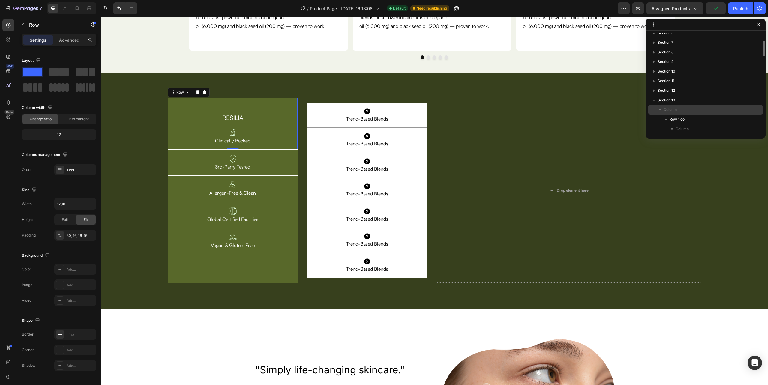
scroll to position [93, 0]
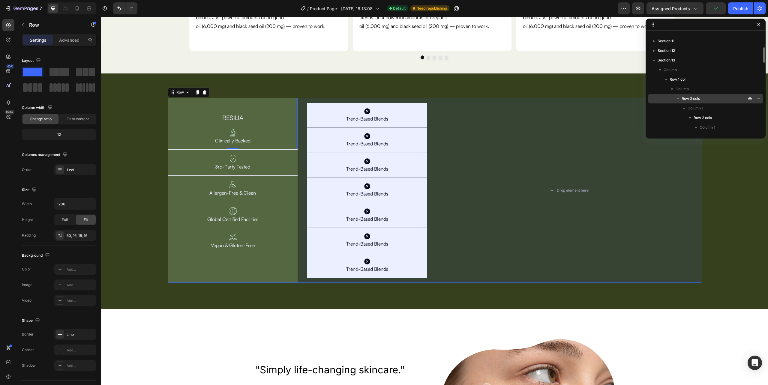
click at [680, 100] on icon "button" at bounding box center [678, 99] width 6 height 6
click at [688, 99] on span "Row 2 cols" at bounding box center [691, 99] width 18 height 6
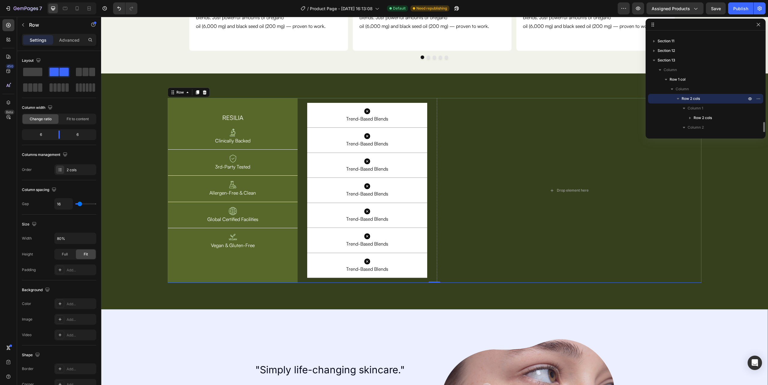
scroll to position [167, 0]
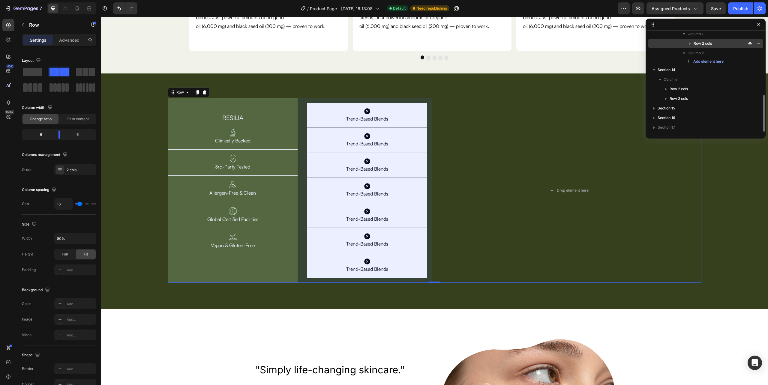
click at [700, 43] on span "Row 2 cols" at bounding box center [703, 44] width 18 height 6
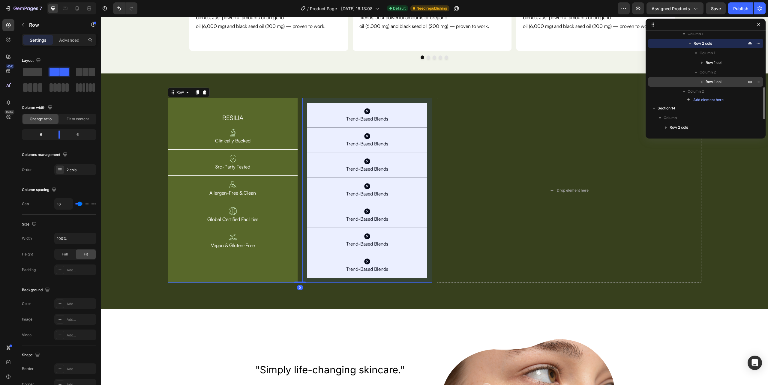
click at [711, 81] on span "Row 1 col" at bounding box center [714, 82] width 16 height 6
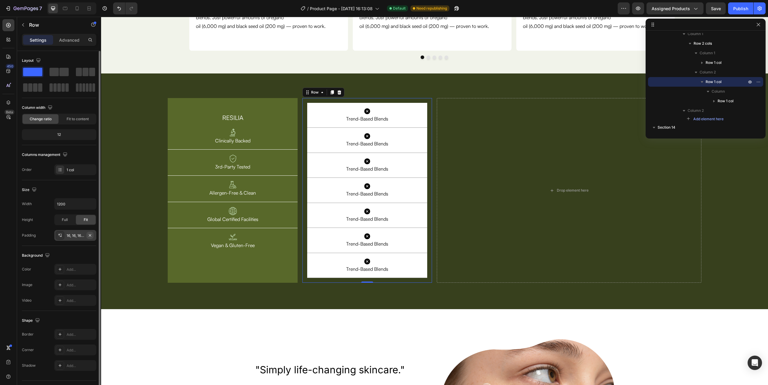
click at [90, 236] on icon "button" at bounding box center [90, 235] width 2 height 2
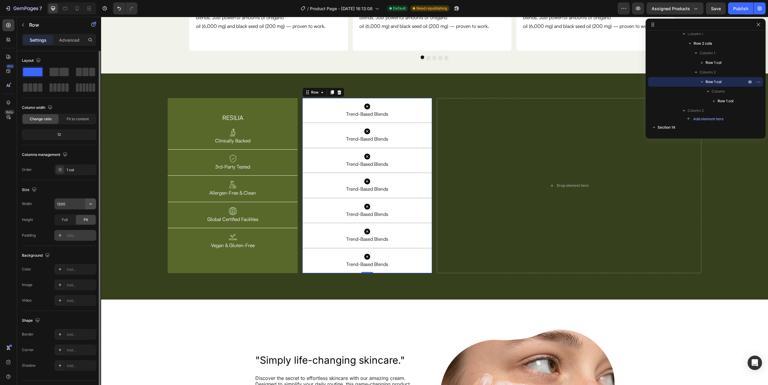
click at [88, 203] on icon "button" at bounding box center [91, 204] width 6 height 6
click at [77, 233] on p "Full 100%" at bounding box center [74, 231] width 34 height 5
type input "100%"
click at [192, 103] on div "RESILIA Heading Image Clinically Backed Text Block Row" at bounding box center [233, 124] width 130 height 52
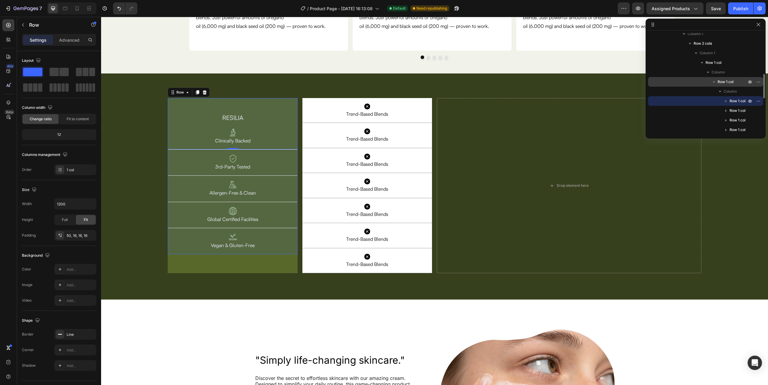
click at [722, 79] on span "Row 1 col" at bounding box center [726, 82] width 16 height 6
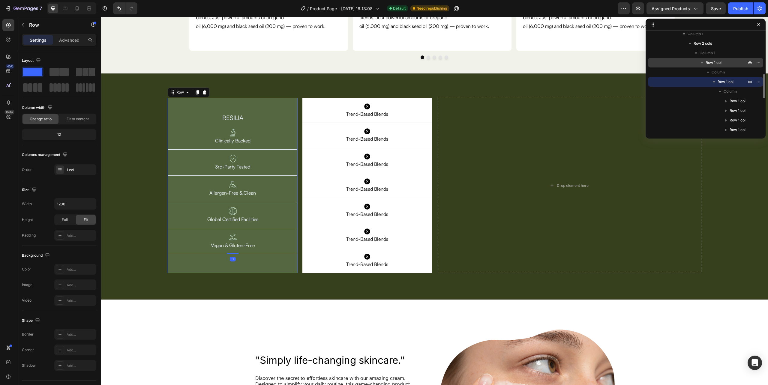
click at [710, 64] on span "Row 1 col" at bounding box center [714, 63] width 16 height 6
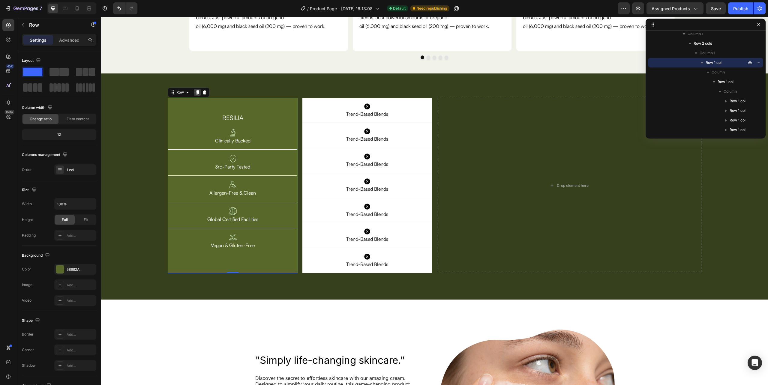
click at [196, 93] on icon at bounding box center [197, 92] width 3 height 4
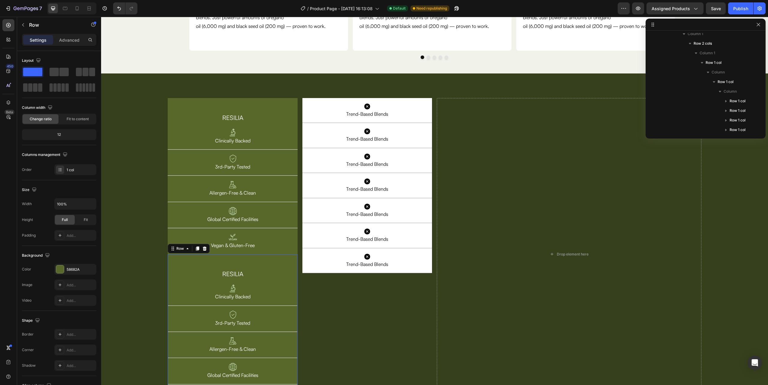
scroll to position [238, 0]
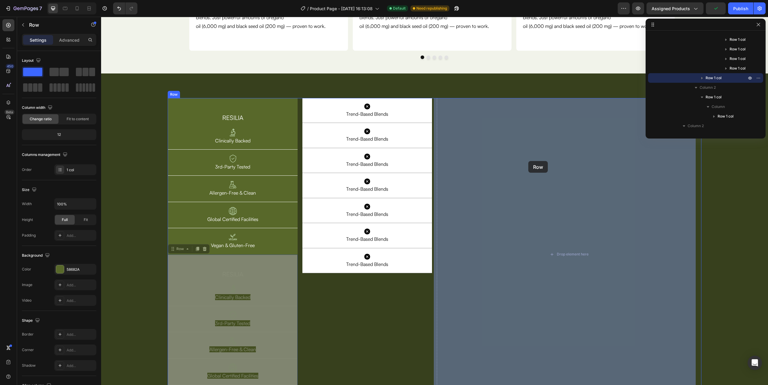
drag, startPoint x: 180, startPoint y: 250, endPoint x: 528, endPoint y: 161, distance: 359.6
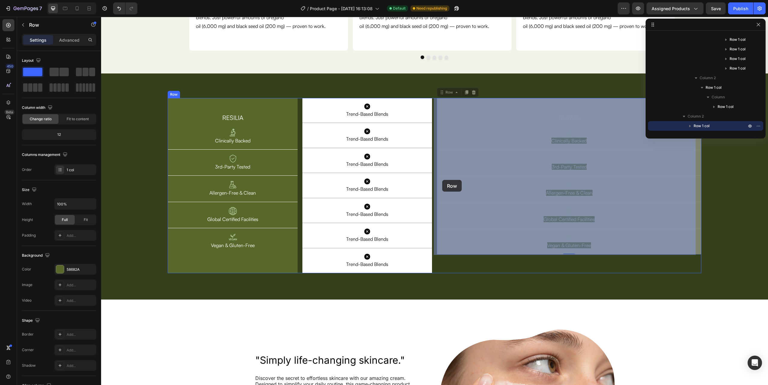
drag, startPoint x: 444, startPoint y: 94, endPoint x: 442, endPoint y: 180, distance: 85.9
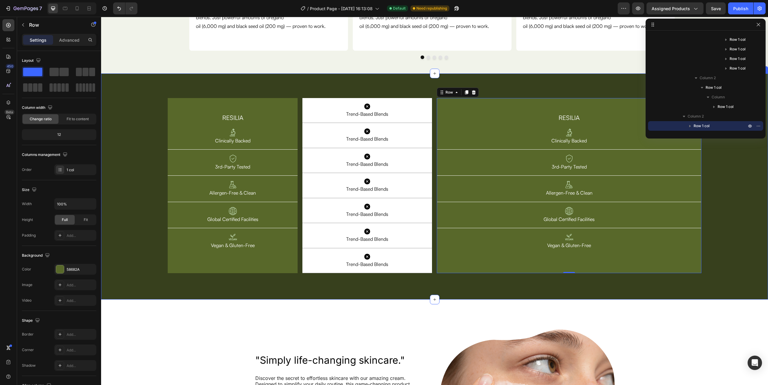
click at [148, 76] on div "RESILIA Heading Image Clinically Backed Text Block Row Image 3rd-Party Tested T…" at bounding box center [434, 187] width 667 height 226
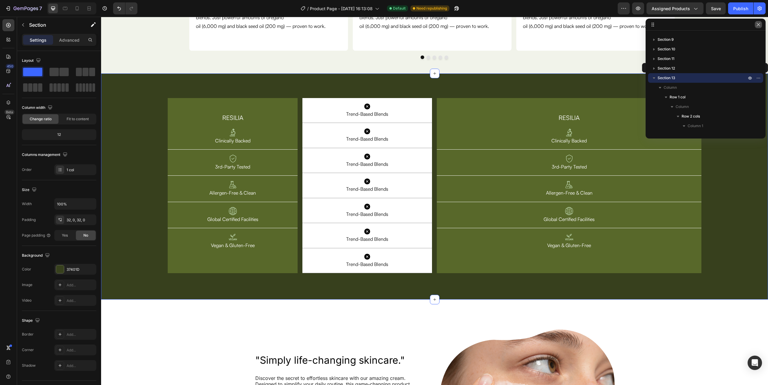
click at [762, 23] on button "button" at bounding box center [758, 24] width 7 height 7
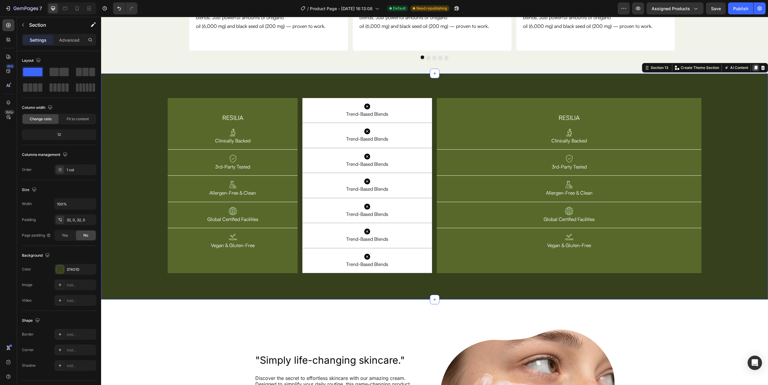
click at [754, 69] on icon at bounding box center [756, 67] width 5 height 5
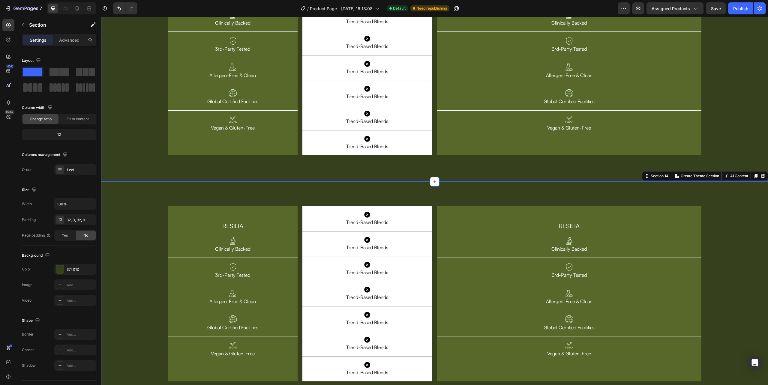
scroll to position [1984, 0]
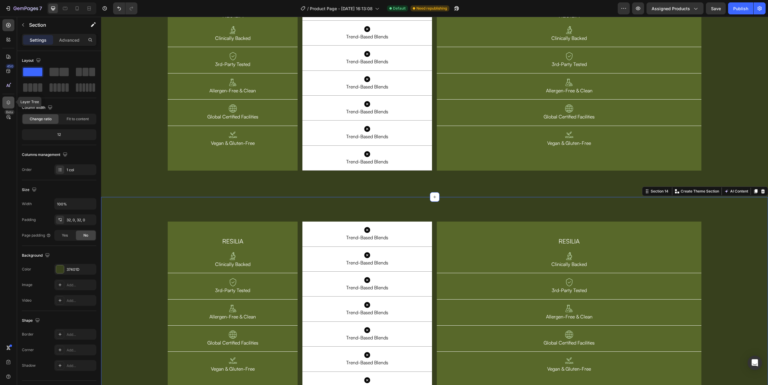
drag, startPoint x: 7, startPoint y: 101, endPoint x: 446, endPoint y: 37, distance: 443.8
click at [7, 101] on icon at bounding box center [8, 103] width 6 height 6
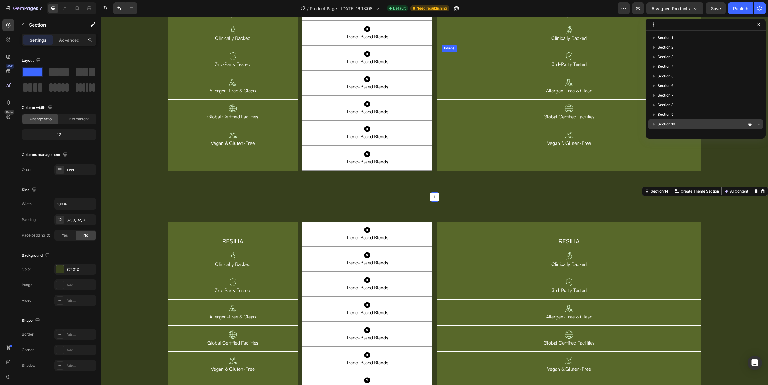
scroll to position [74, 0]
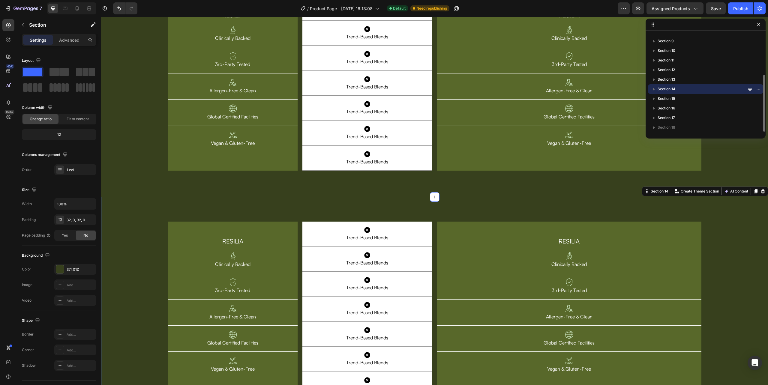
click at [666, 88] on span "Section 14" at bounding box center [667, 89] width 18 height 6
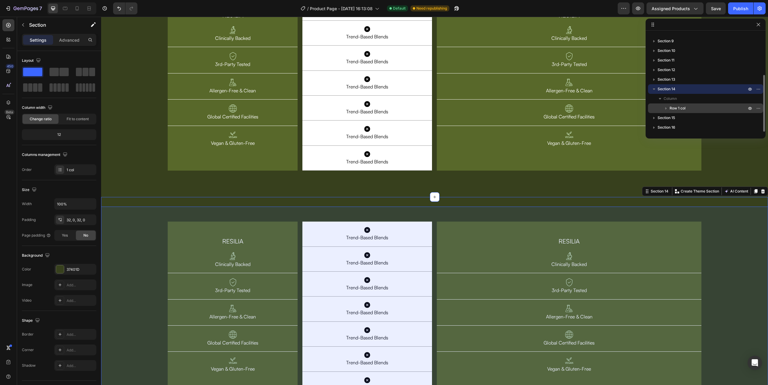
click at [684, 105] on div "Row 1 col" at bounding box center [706, 109] width 110 height 10
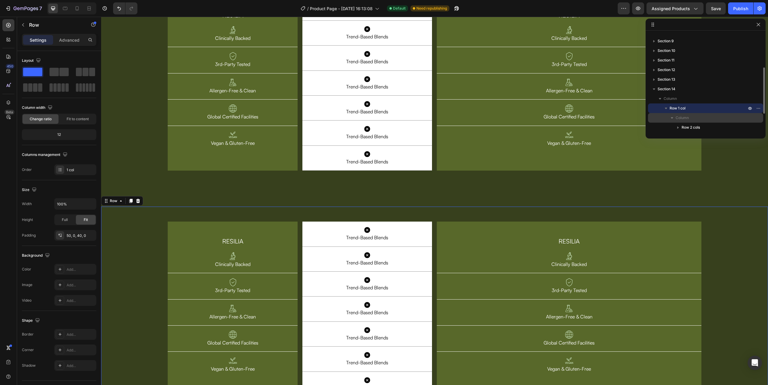
click at [689, 118] on span "Column" at bounding box center [682, 118] width 13 height 6
click at [676, 108] on span "Row 1 col" at bounding box center [678, 108] width 16 height 6
click at [660, 109] on div "Row 1 col" at bounding box center [706, 109] width 110 height 10
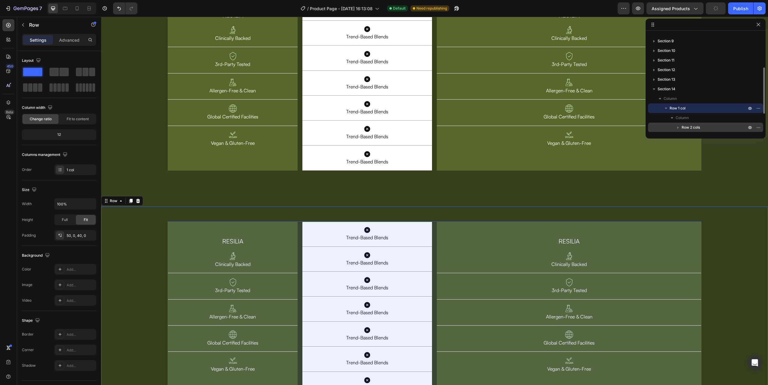
click at [693, 125] on span "Row 2 cols" at bounding box center [691, 128] width 18 height 6
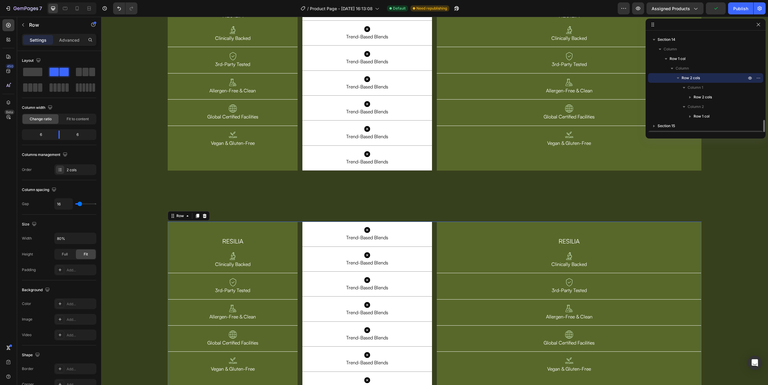
scroll to position [150, 0]
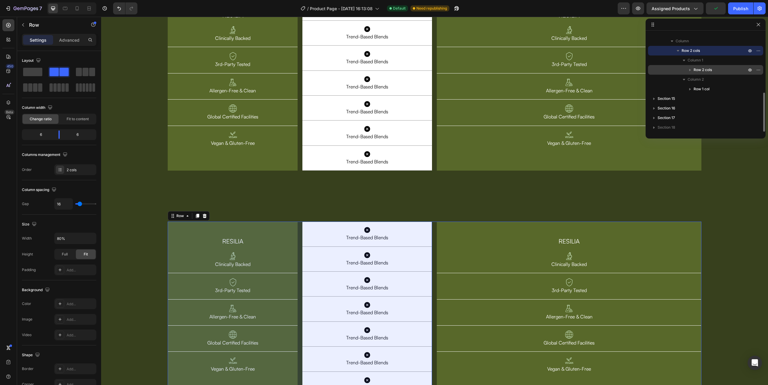
click at [705, 68] on span "Row 2 cols" at bounding box center [703, 70] width 18 height 6
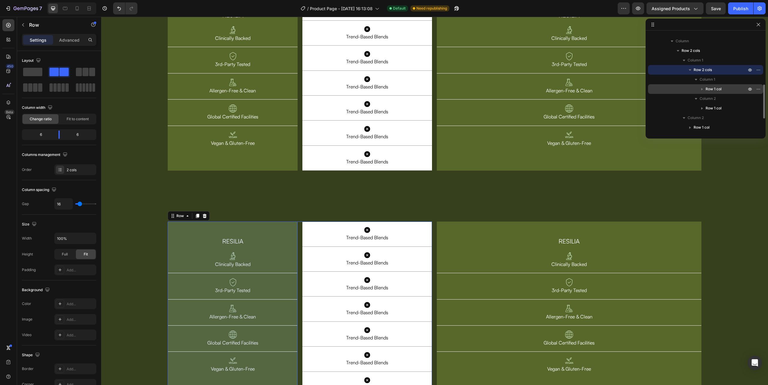
click at [707, 88] on span "Row 1 col" at bounding box center [714, 89] width 16 height 6
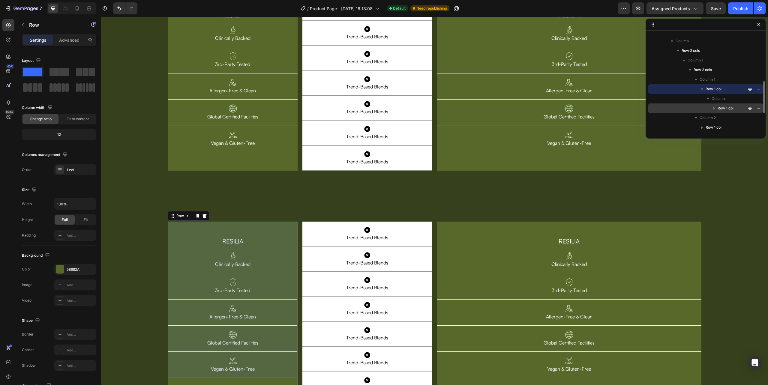
click at [721, 106] on span "Row 1 col" at bounding box center [726, 108] width 16 height 6
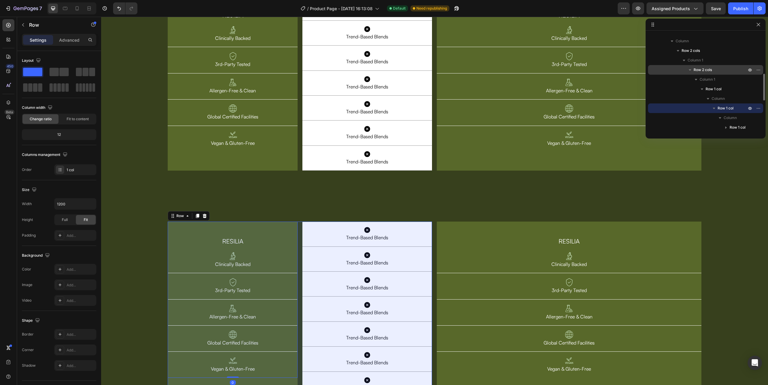
click at [701, 70] on span "Row 2 cols" at bounding box center [703, 70] width 18 height 6
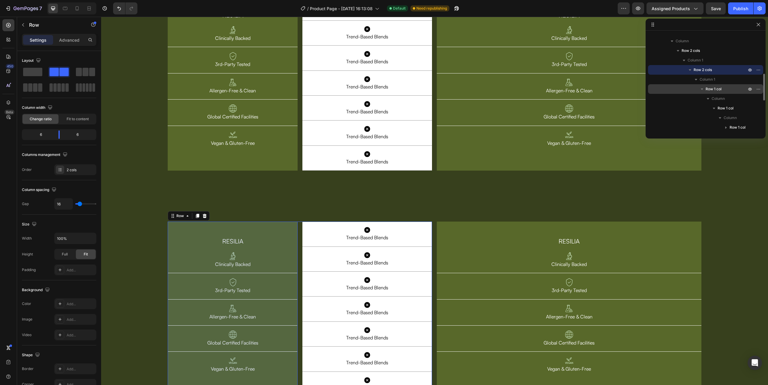
click at [709, 87] on span "Row 1 col" at bounding box center [714, 89] width 16 height 6
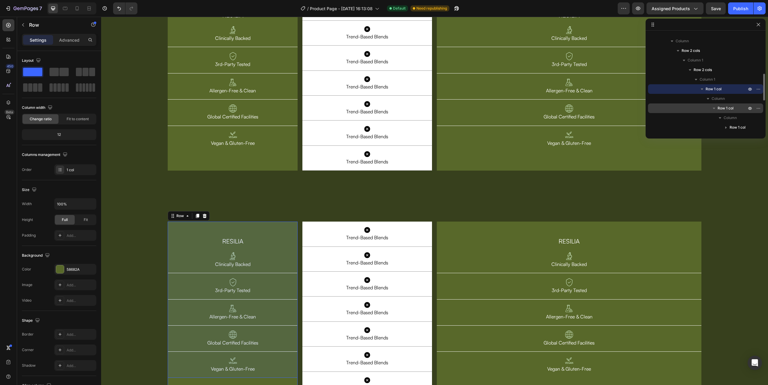
click at [729, 106] on span "Row 1 col" at bounding box center [726, 108] width 16 height 6
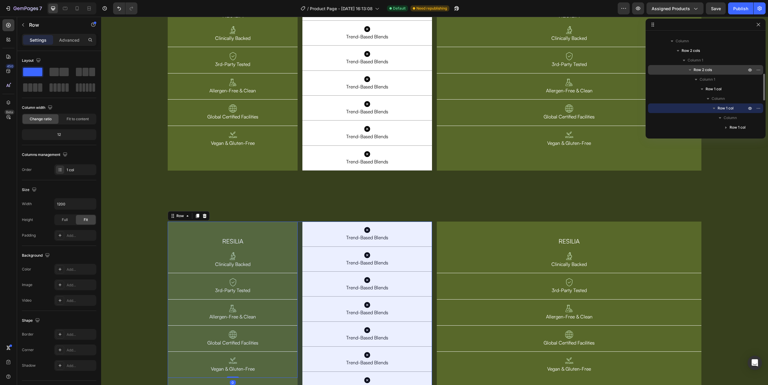
click at [693, 71] on button "button" at bounding box center [690, 69] width 7 height 7
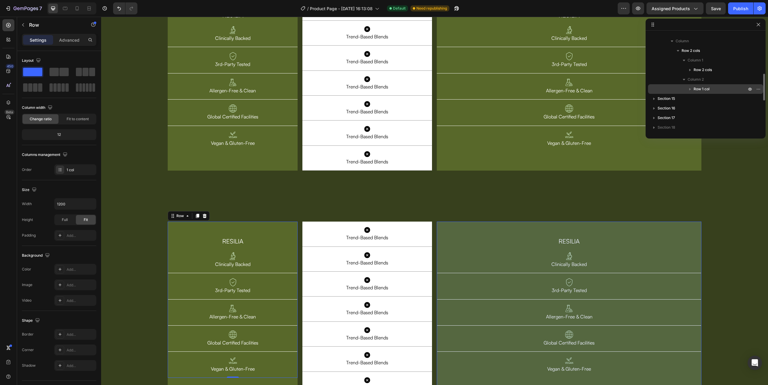
click at [699, 91] on span "Row 1 col" at bounding box center [702, 89] width 16 height 6
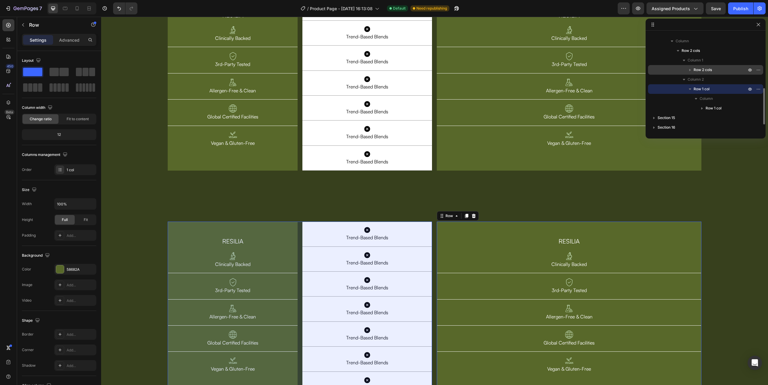
click at [688, 70] on icon "button" at bounding box center [690, 70] width 6 height 6
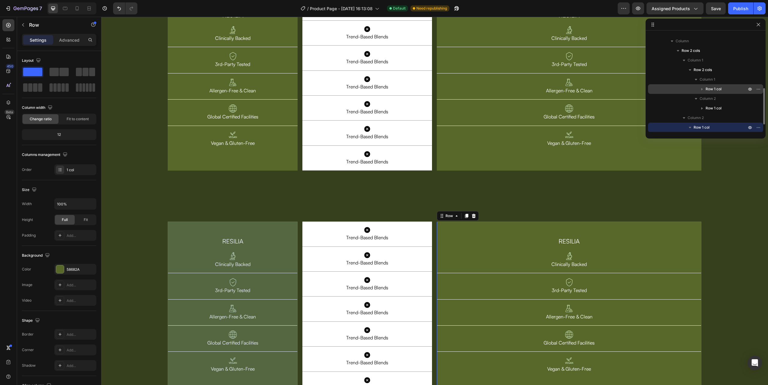
click at [709, 87] on span "Row 1 col" at bounding box center [714, 89] width 16 height 6
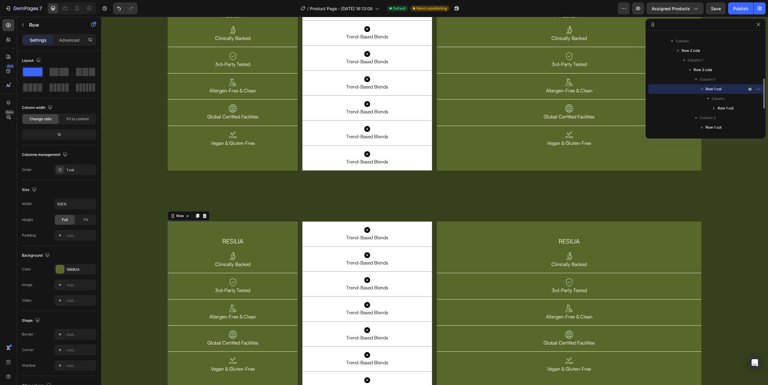
click at [705, 87] on icon "button" at bounding box center [702, 89] width 6 height 6
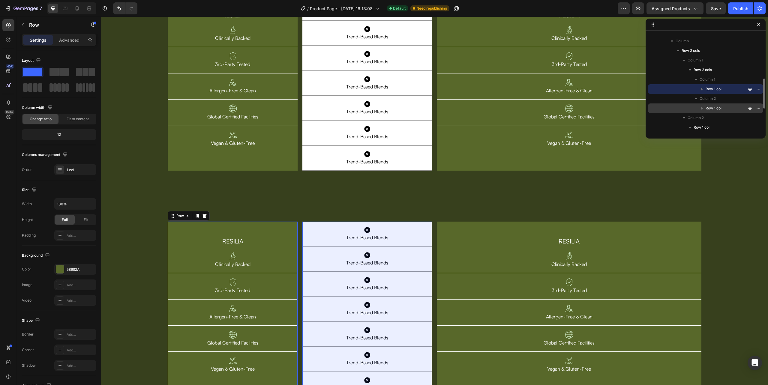
click at [704, 108] on icon "button" at bounding box center [702, 108] width 6 height 6
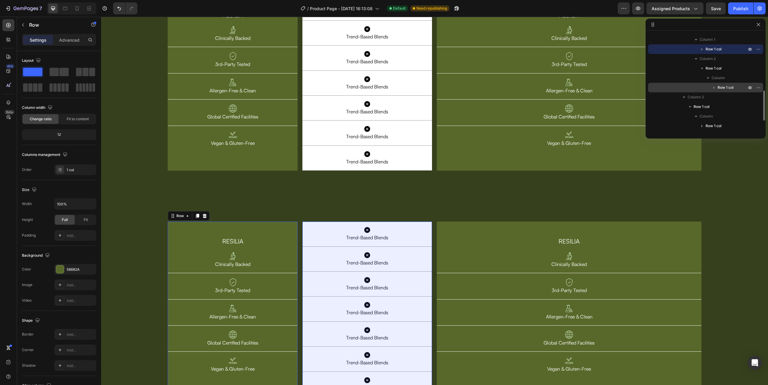
click at [715, 86] on icon "button" at bounding box center [714, 88] width 6 height 6
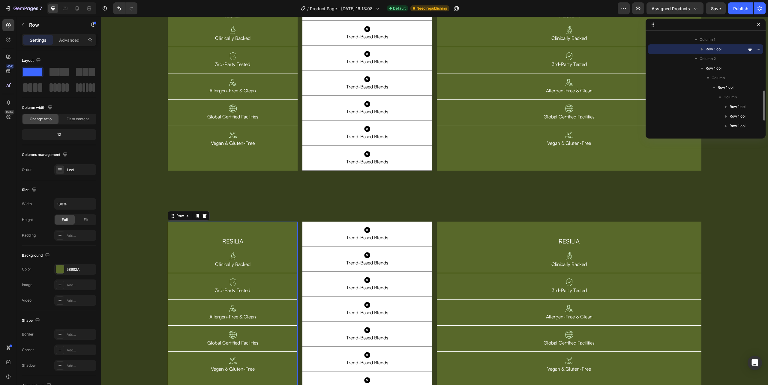
click at [704, 47] on icon "button" at bounding box center [702, 49] width 6 height 6
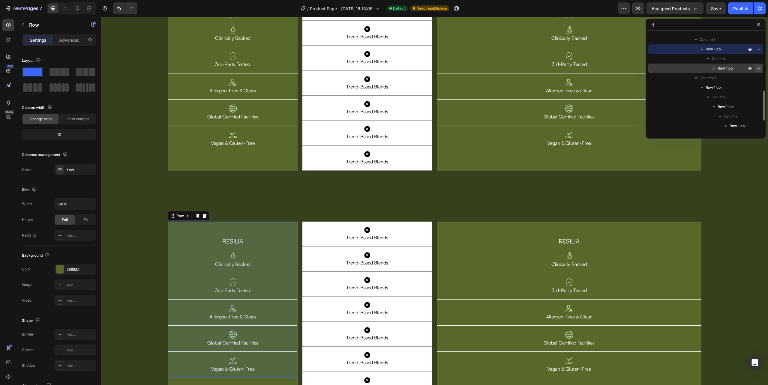
click at [758, 69] on icon "button" at bounding box center [758, 68] width 5 height 5
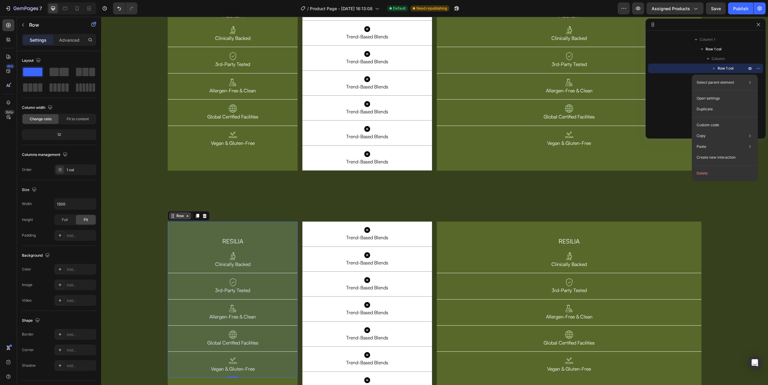
click at [172, 217] on icon at bounding box center [172, 216] width 5 height 5
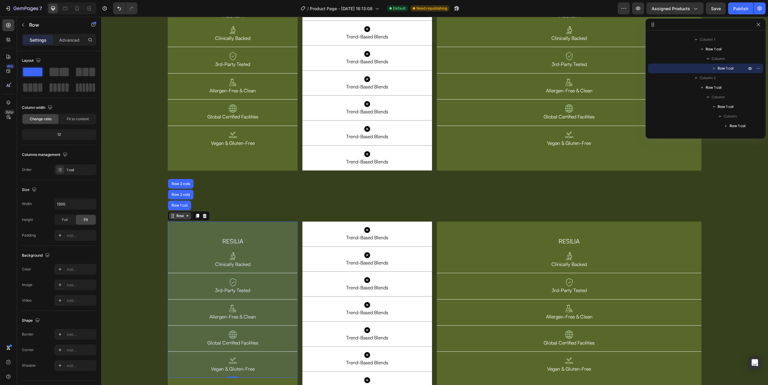
click at [172, 217] on icon at bounding box center [172, 216] width 5 height 5
click at [759, 68] on icon "button" at bounding box center [758, 68] width 5 height 5
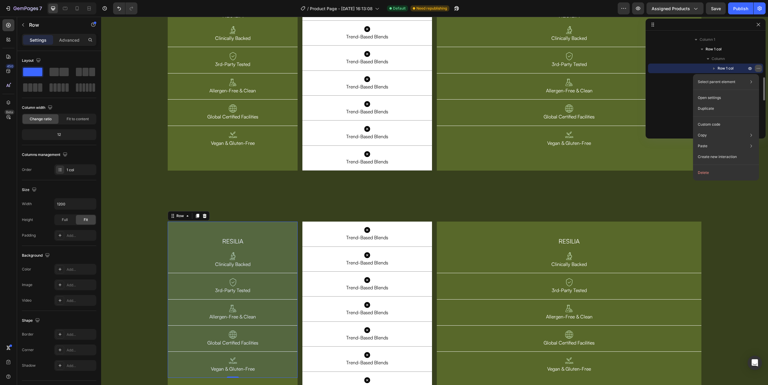
click at [757, 69] on icon "button" at bounding box center [758, 68] width 5 height 5
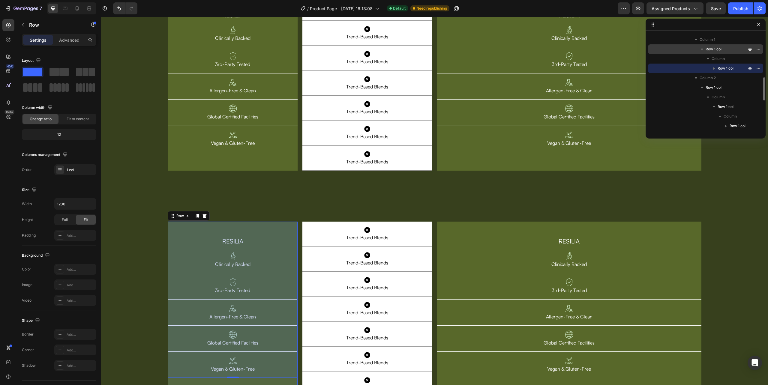
click at [718, 51] on span "Row 1 col" at bounding box center [714, 49] width 16 height 6
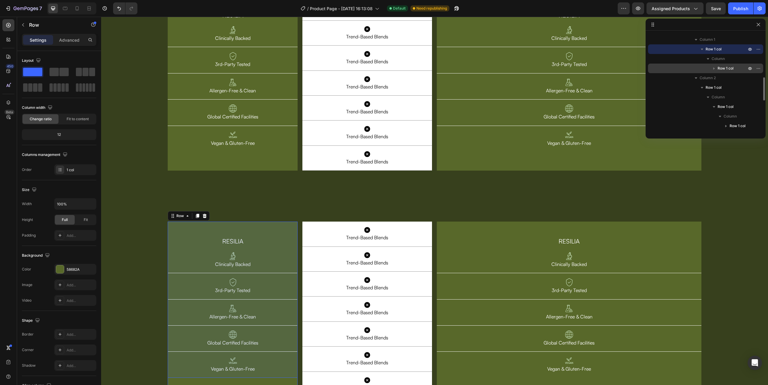
click at [724, 69] on span "Row 1 col" at bounding box center [726, 68] width 16 height 6
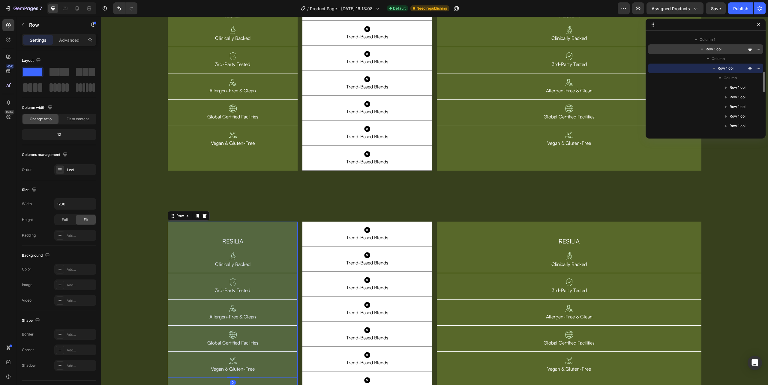
click at [706, 50] on span "Row 1 col" at bounding box center [714, 49] width 16 height 6
click at [714, 68] on icon "button" at bounding box center [714, 69] width 2 height 2
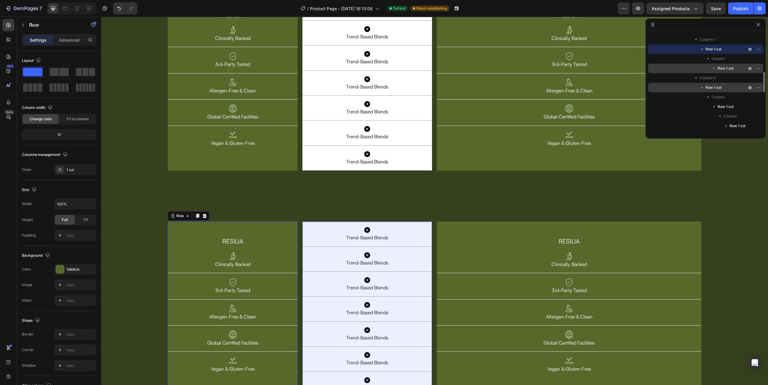
click at [716, 87] on span "Row 1 col" at bounding box center [714, 88] width 16 height 6
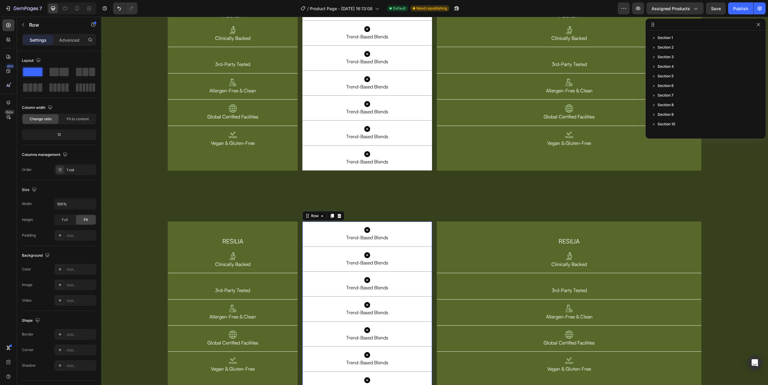
scroll to position [190, 0]
click at [338, 217] on icon at bounding box center [339, 216] width 5 height 5
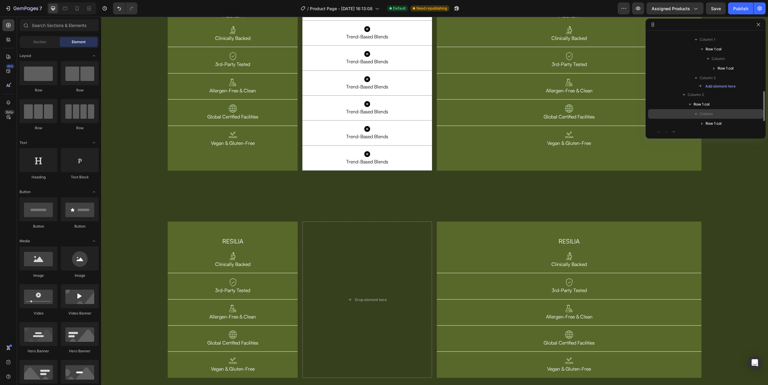
click at [714, 118] on div "Column" at bounding box center [706, 114] width 110 height 10
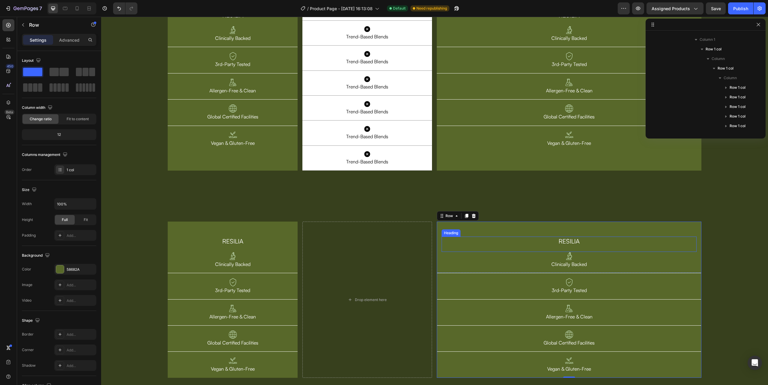
scroll to position [2064, 0]
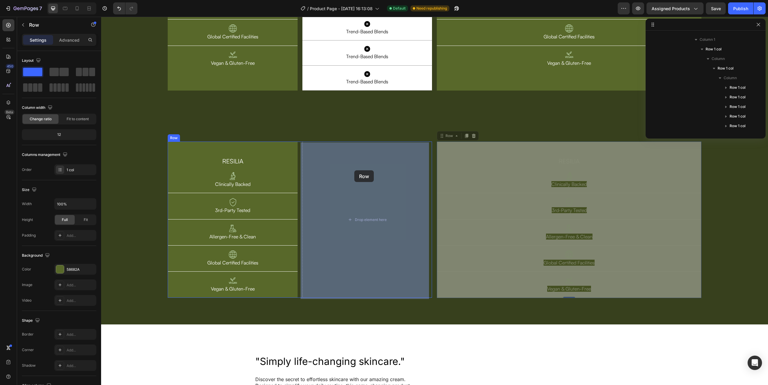
drag, startPoint x: 448, startPoint y: 138, endPoint x: 358, endPoint y: 168, distance: 94.2
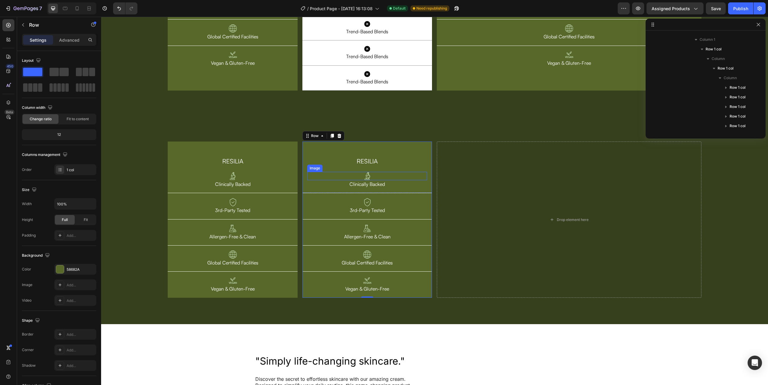
click at [365, 178] on img at bounding box center [367, 176] width 8 height 8
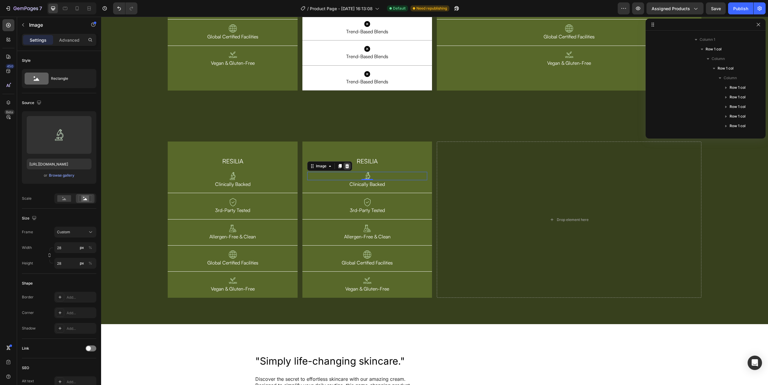
click at [346, 165] on icon at bounding box center [347, 166] width 5 height 5
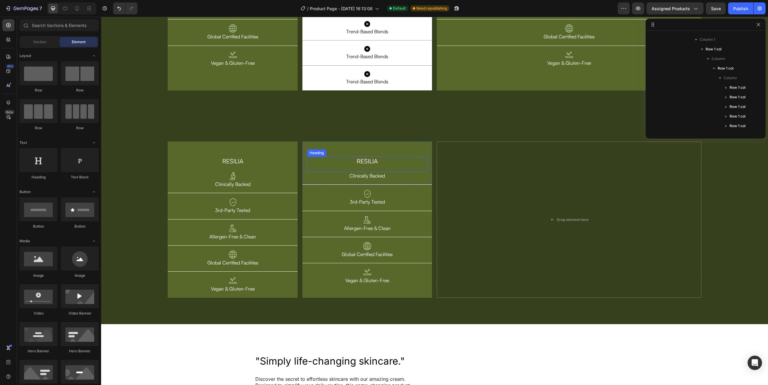
click at [376, 160] on h2 "RESILIA" at bounding box center [367, 161] width 120 height 9
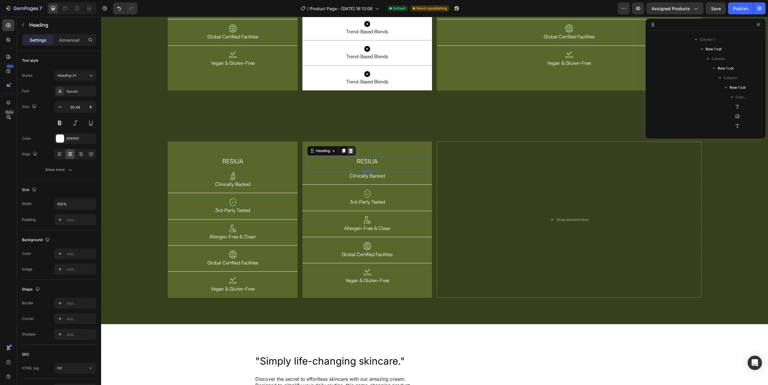
click at [350, 151] on icon at bounding box center [351, 151] width 4 height 4
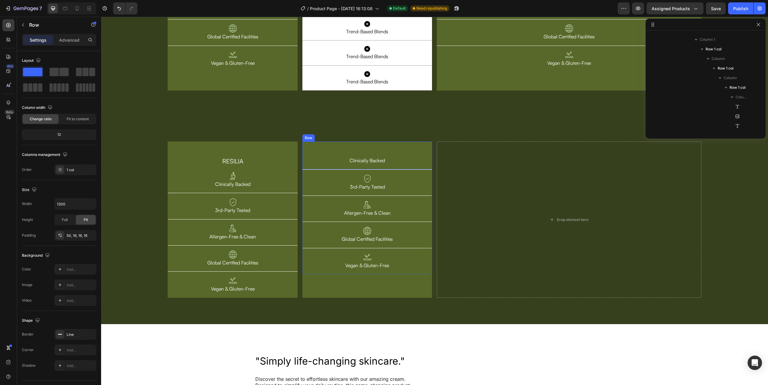
click at [429, 147] on div "Clinically Backed Text Block Row" at bounding box center [368, 156] width 130 height 28
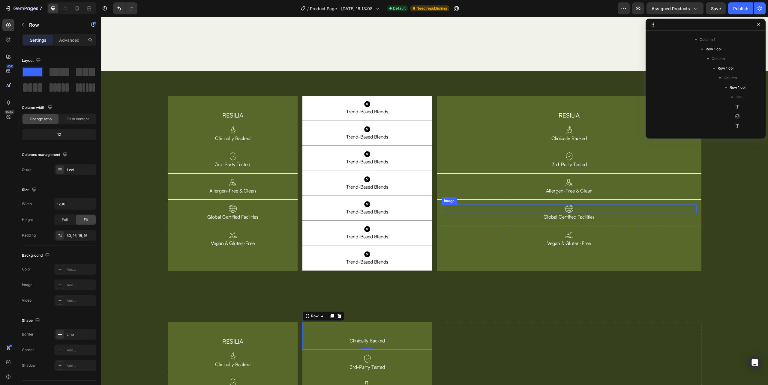
scroll to position [1864, 0]
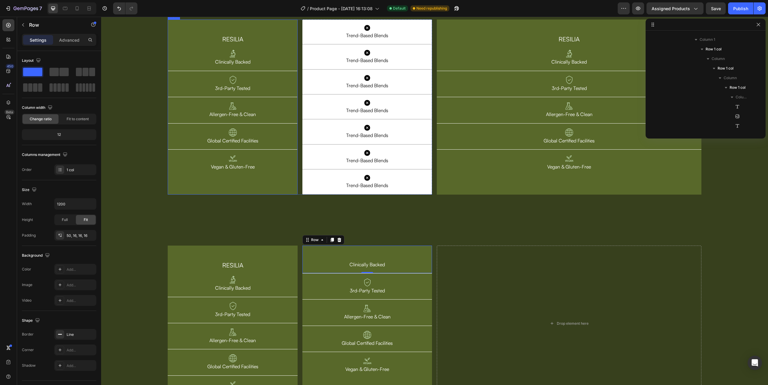
click at [291, 195] on div "RESILIA Heading Image Clinically Backed Text Block Row Image 3rd-Party Tested T…" at bounding box center [233, 107] width 130 height 175
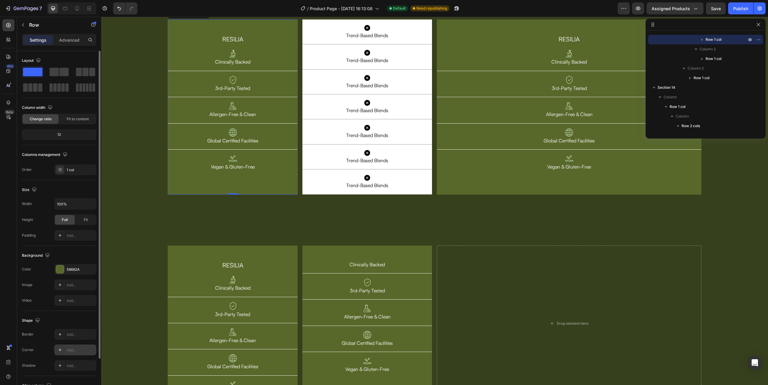
click at [65, 348] on div "Add..." at bounding box center [75, 350] width 42 height 11
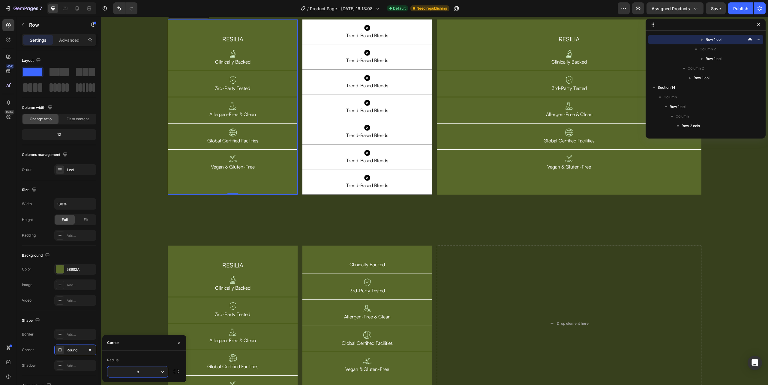
click at [140, 369] on input "8" at bounding box center [137, 372] width 61 height 11
type input "5"
click at [226, 221] on div "RESILIA Heading Image Clinically Backed Text Block Row Image 3rd-Party Tested T…" at bounding box center [434, 108] width 667 height 226
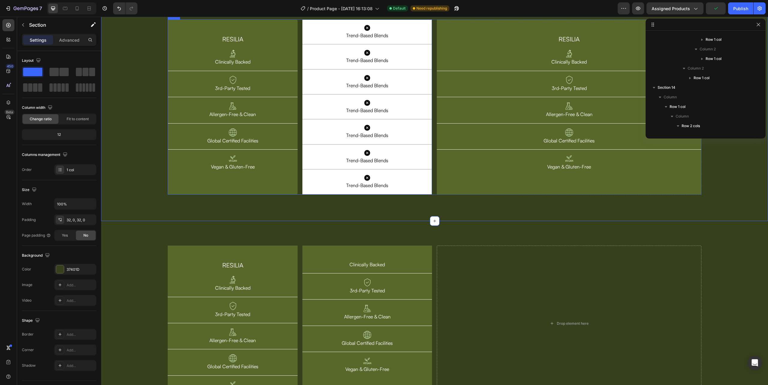
click at [298, 130] on div "RESILIA Heading Image Clinically Backed Text Block Row Image 3rd-Party Tested T…" at bounding box center [300, 107] width 264 height 175
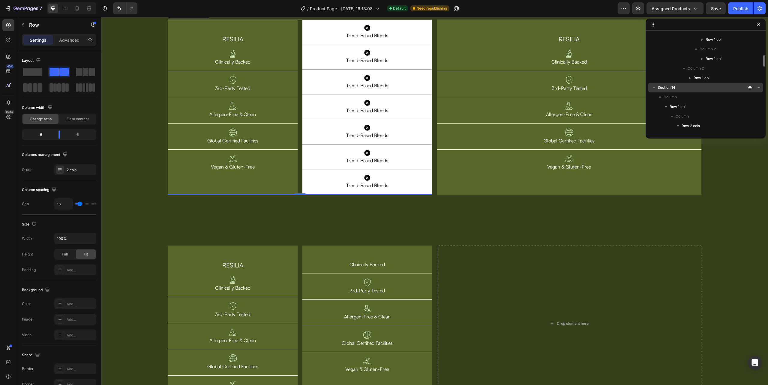
scroll to position [0, 0]
click at [660, 83] on span "Section 6" at bounding box center [666, 86] width 16 height 6
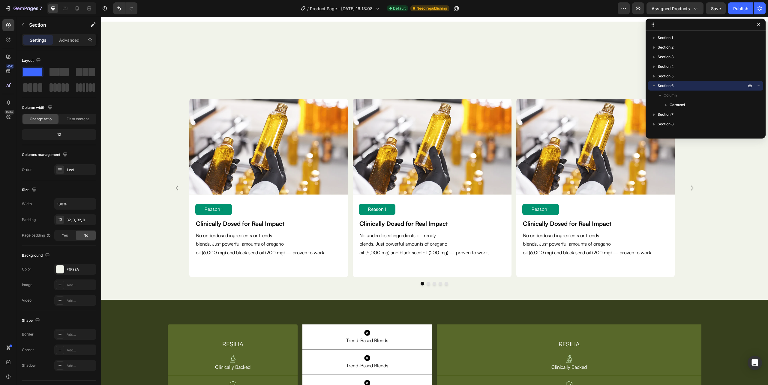
scroll to position [1812, 0]
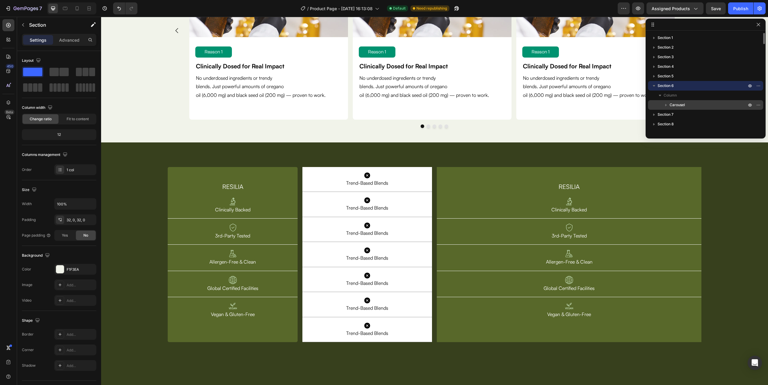
click at [684, 105] on span "Carousel" at bounding box center [677, 105] width 15 height 6
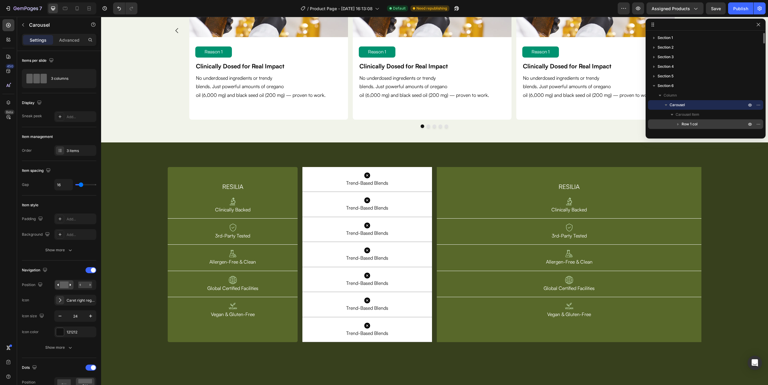
click at [685, 122] on span "Row 1 col" at bounding box center [690, 124] width 16 height 6
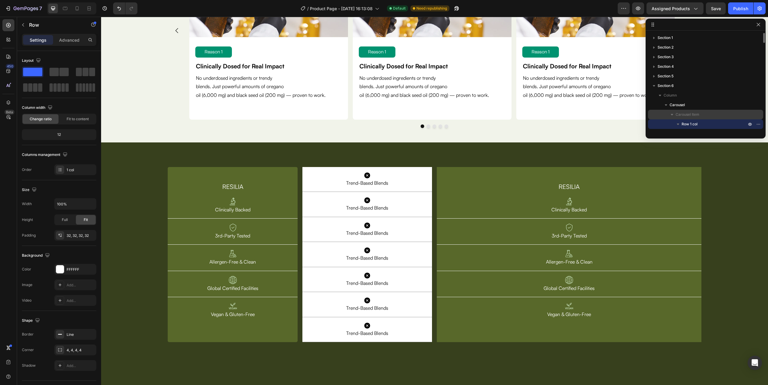
scroll to position [40, 0]
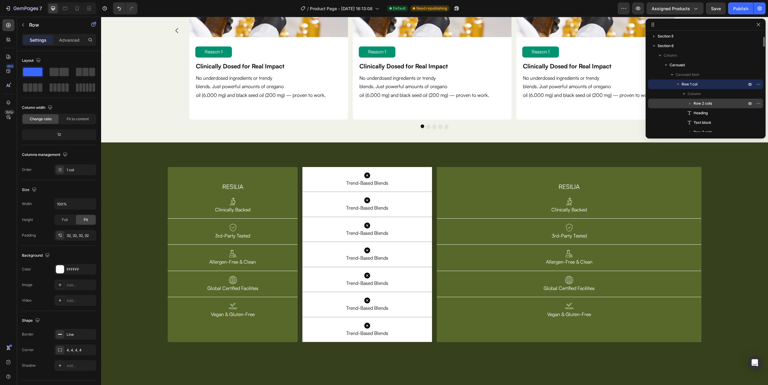
click at [695, 101] on span "Row 2 cols" at bounding box center [703, 104] width 18 height 6
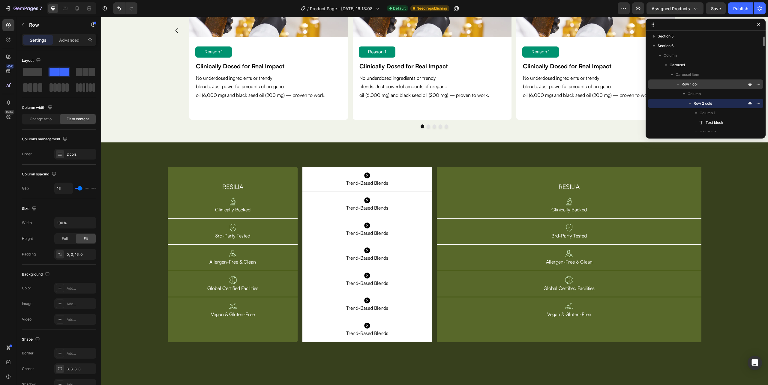
scroll to position [120, 0]
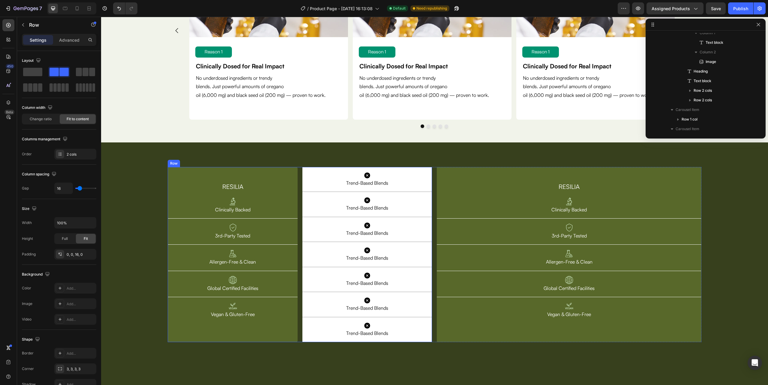
click at [299, 200] on div "RESILIA Heading Image Clinically Backed Text Block Row Image 3rd-Party Tested T…" at bounding box center [300, 254] width 264 height 175
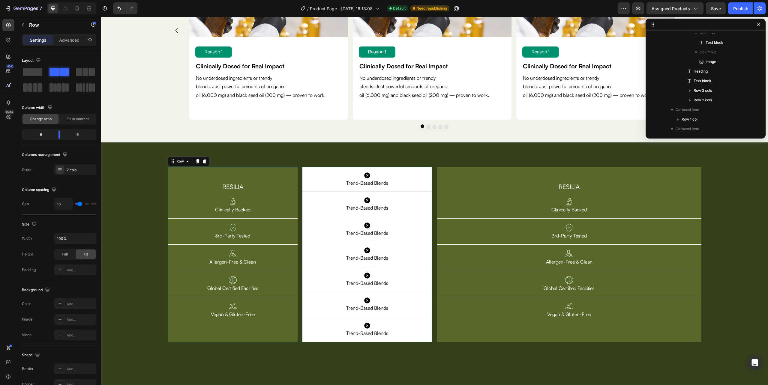
scroll to position [306, 0]
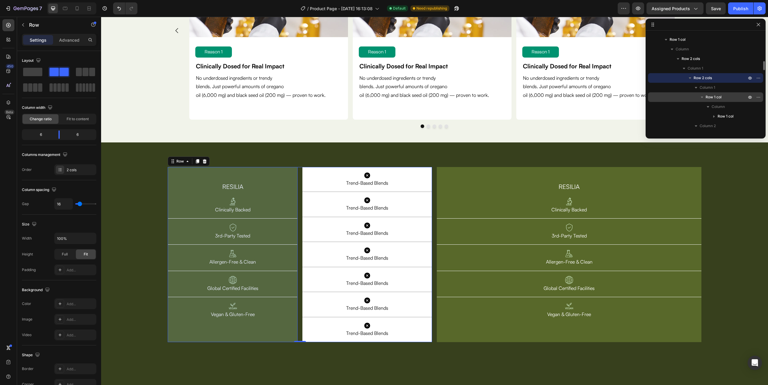
click at [715, 94] on span "Row 1 col" at bounding box center [714, 97] width 16 height 6
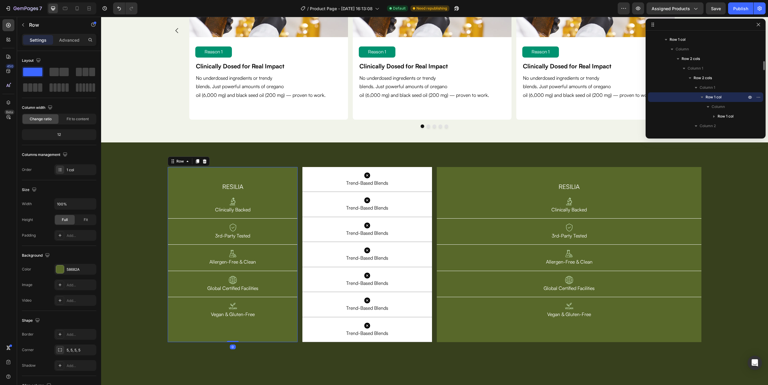
click at [705, 95] on icon "button" at bounding box center [702, 97] width 6 height 6
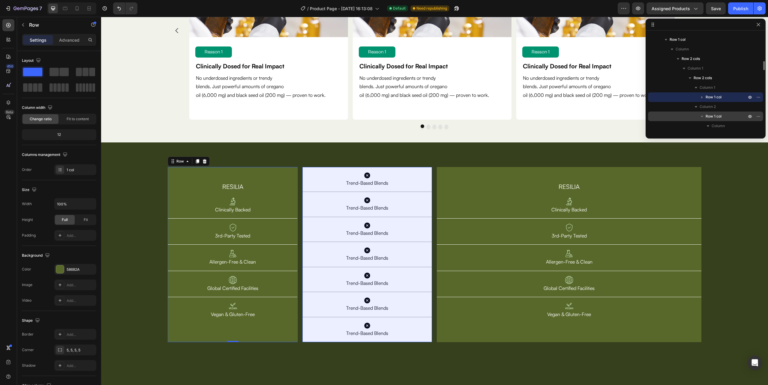
click at [710, 116] on span "Row 1 col" at bounding box center [714, 116] width 16 height 6
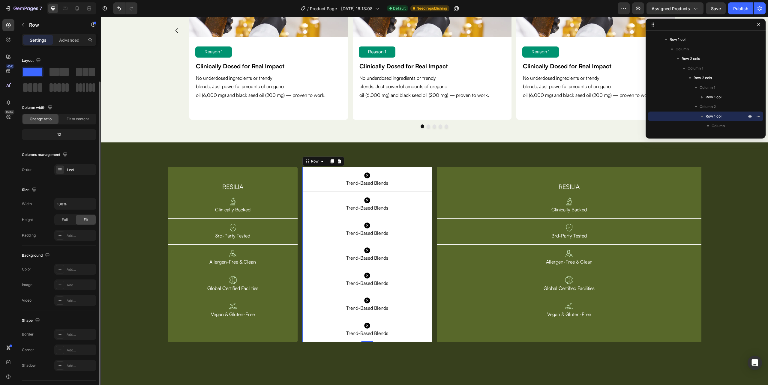
scroll to position [16, 0]
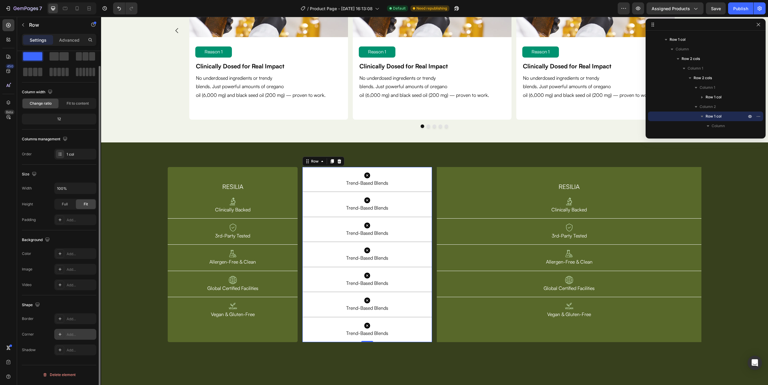
click at [67, 334] on div "Add..." at bounding box center [81, 334] width 28 height 5
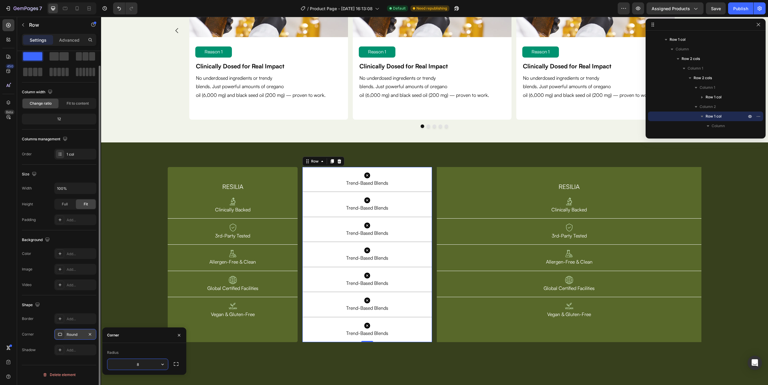
type input "5"
click at [125, 272] on div "RESILIA Heading Image Clinically Backed Text Block Row Image 3rd-Party Tested T…" at bounding box center [434, 254] width 667 height 175
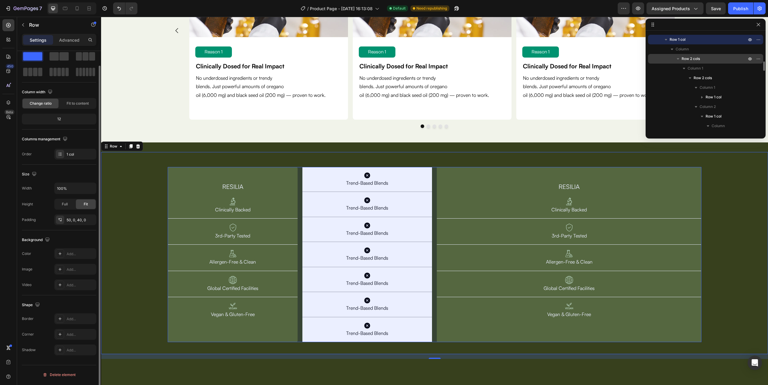
click at [696, 57] on span "Row 2 cols" at bounding box center [691, 59] width 18 height 6
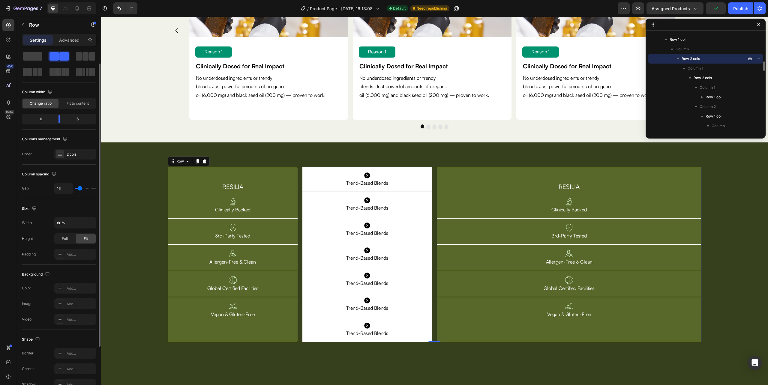
click at [683, 58] on span "Row 2 cols" at bounding box center [691, 59] width 18 height 6
click at [687, 56] on span "Row 2 cols" at bounding box center [691, 59] width 18 height 6
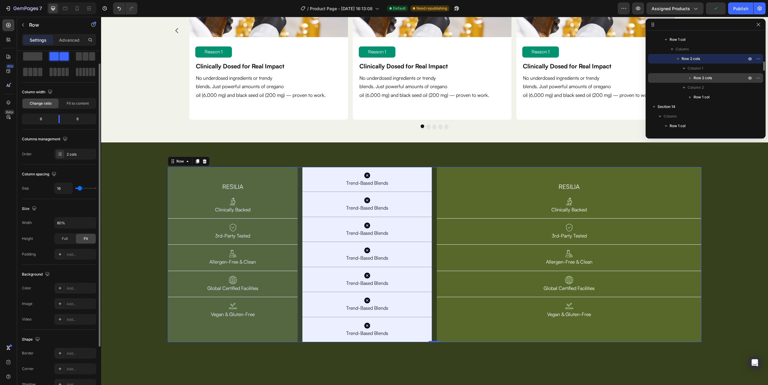
click at [703, 78] on span "Row 2 cols" at bounding box center [703, 78] width 18 height 6
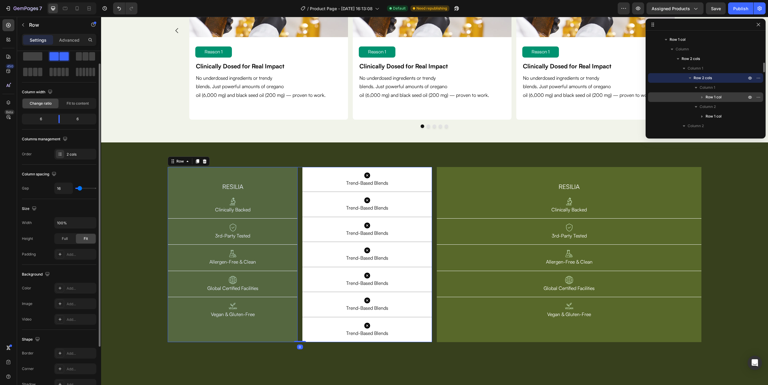
click at [703, 97] on icon "button" at bounding box center [702, 97] width 6 height 6
click at [705, 97] on button "button" at bounding box center [702, 97] width 7 height 7
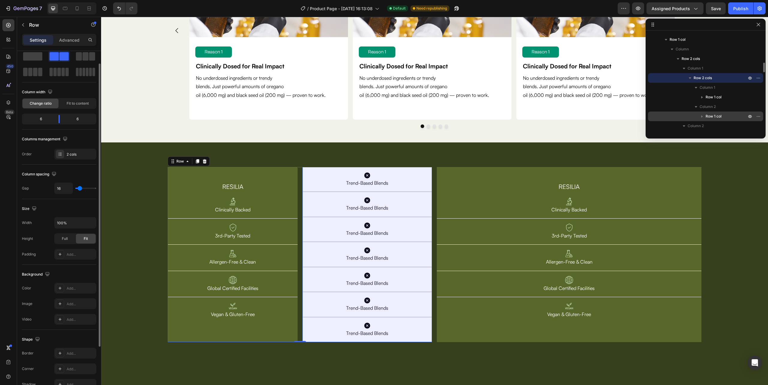
click at [707, 115] on span "Row 1 col" at bounding box center [714, 116] width 16 height 6
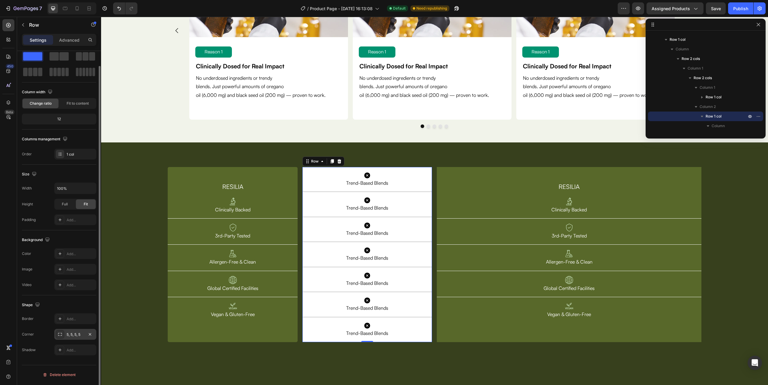
click at [71, 333] on div "5, 5, 5, 5" at bounding box center [75, 334] width 17 height 5
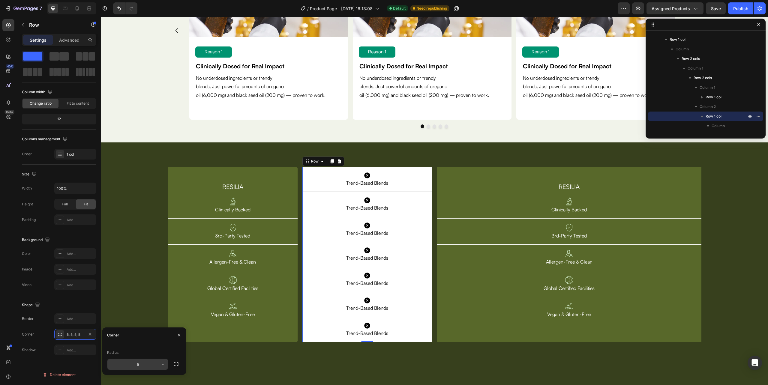
click at [142, 362] on input "5" at bounding box center [137, 364] width 61 height 11
click at [174, 363] on icon "button" at bounding box center [176, 364] width 6 height 6
click at [245, 353] on div "RESILIA Heading Image Clinically Backed Text Block Row Image 3rd-Party Tested T…" at bounding box center [434, 253] width 667 height 202
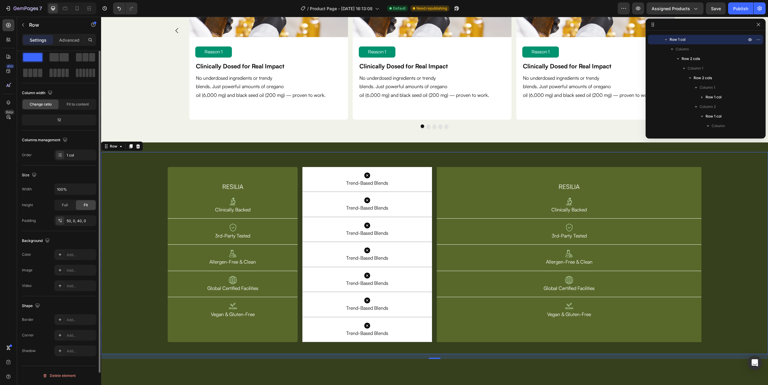
scroll to position [0, 0]
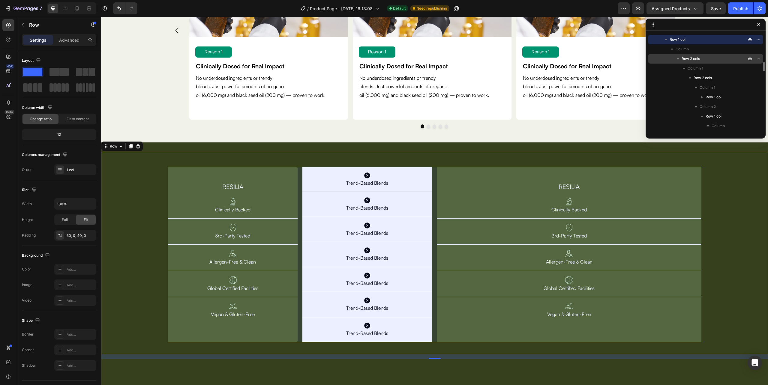
click at [674, 56] on div "Row 2 cols" at bounding box center [706, 59] width 110 height 10
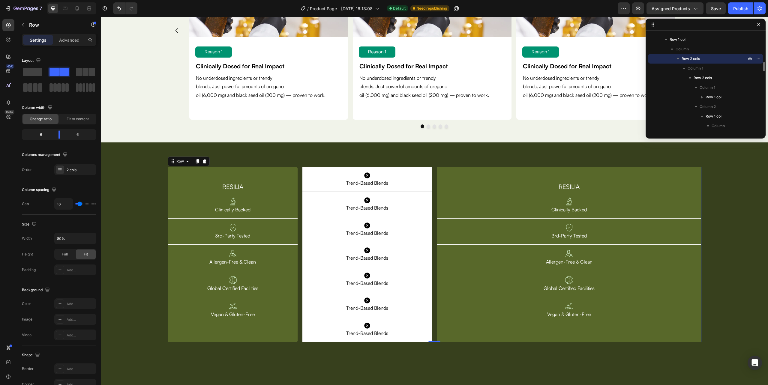
click at [687, 57] on span "Row 2 cols" at bounding box center [691, 59] width 18 height 6
click at [686, 58] on span "Row 2 cols" at bounding box center [691, 59] width 18 height 6
click at [692, 75] on icon "button" at bounding box center [690, 78] width 6 height 6
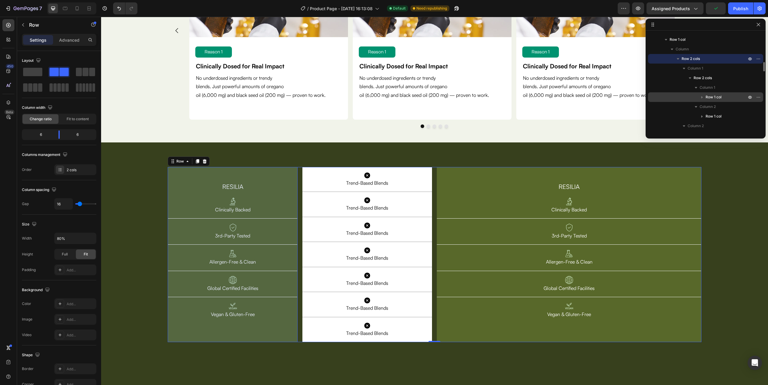
click at [708, 94] on span "Row 1 col" at bounding box center [714, 97] width 16 height 6
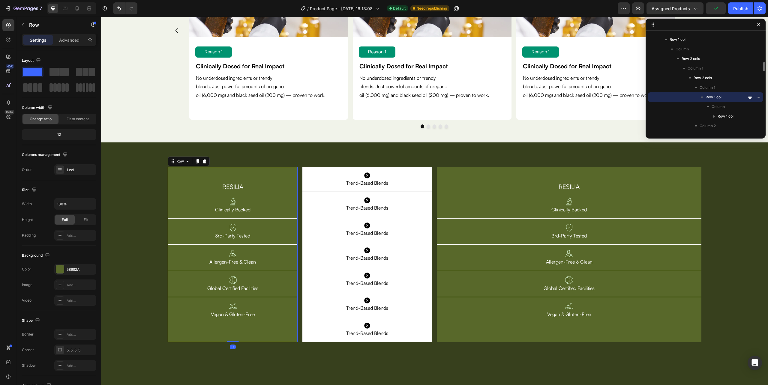
click at [707, 94] on span "Row 1 col" at bounding box center [714, 97] width 16 height 6
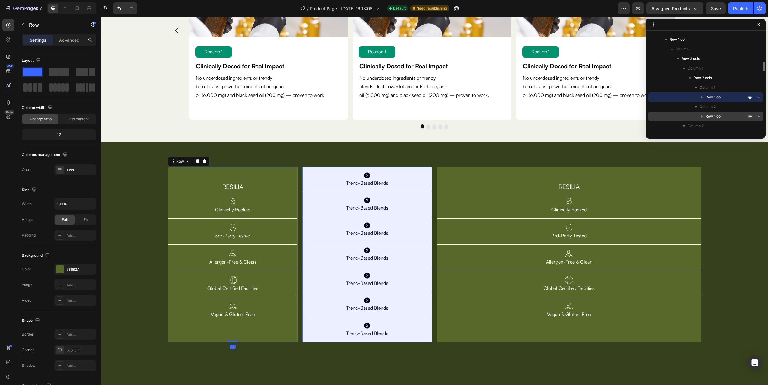
click at [708, 116] on span "Row 1 col" at bounding box center [714, 116] width 16 height 6
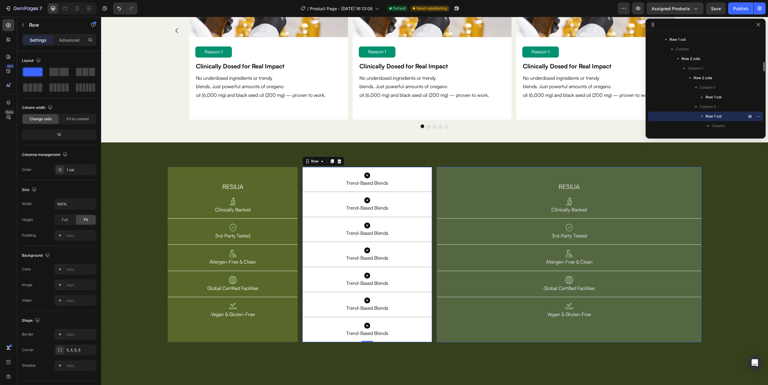
scroll to position [346, 0]
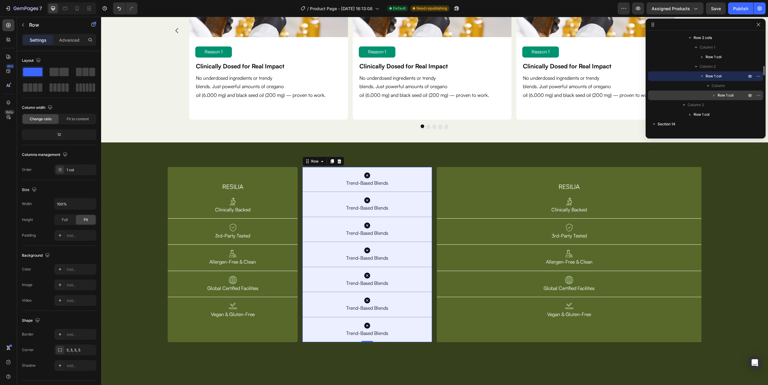
click at [720, 95] on span "Row 1 col" at bounding box center [726, 95] width 16 height 6
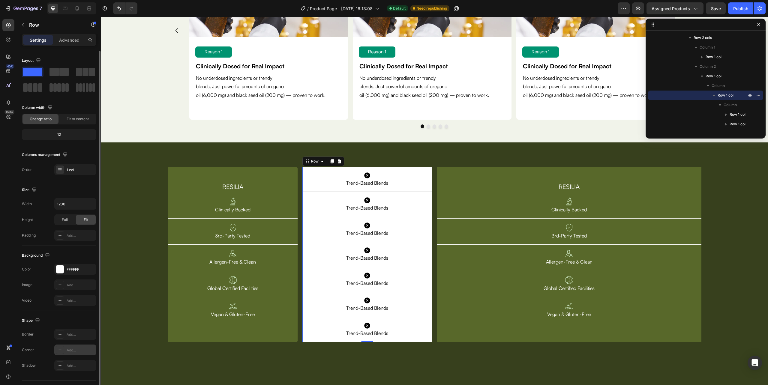
click at [65, 346] on div "Add..." at bounding box center [75, 350] width 42 height 11
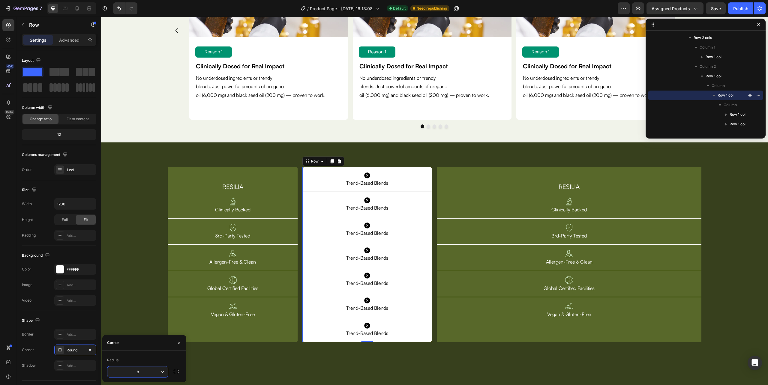
type input "5"
click at [329, 358] on div "RESILIA Heading Image Clinically Backed Text Block Row Image 3rd-Party Tested T…" at bounding box center [434, 255] width 667 height 207
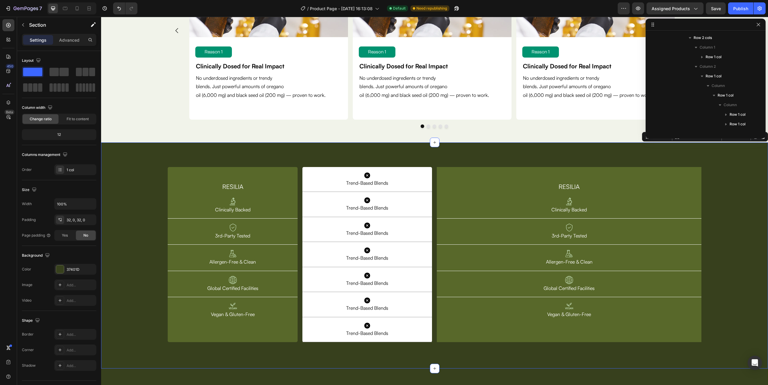
scroll to position [248, 0]
click at [668, 76] on span "Section 13" at bounding box center [667, 78] width 18 height 6
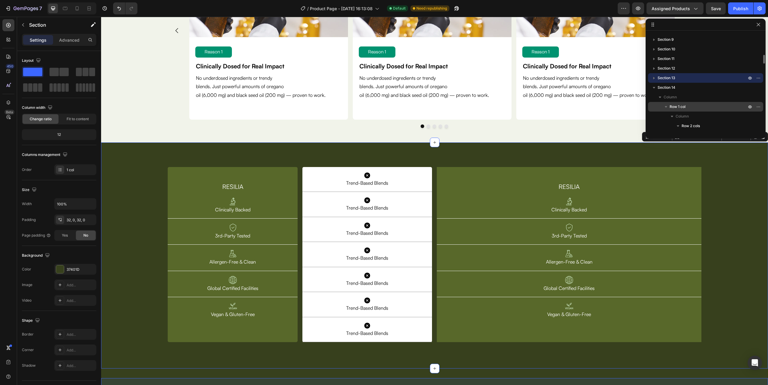
click at [670, 104] on span "Row 1 col" at bounding box center [678, 107] width 16 height 6
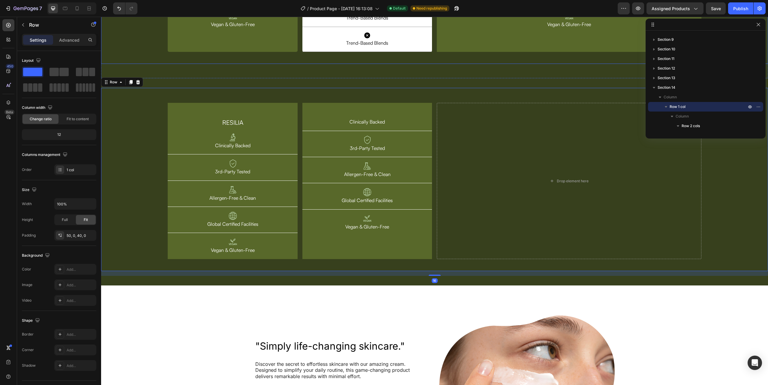
scroll to position [1993, 0]
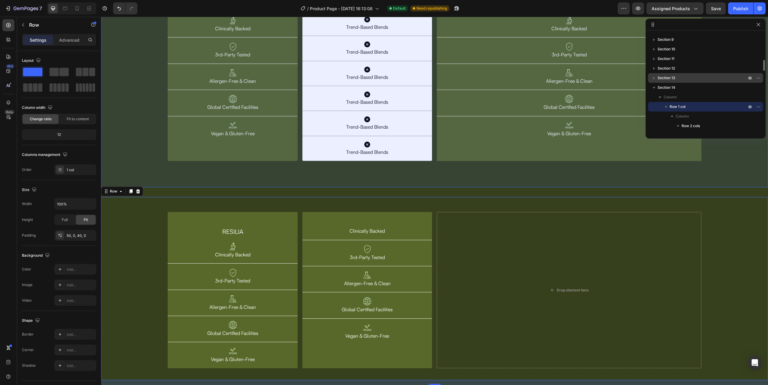
click at [677, 76] on p "Section 13" at bounding box center [703, 78] width 90 height 6
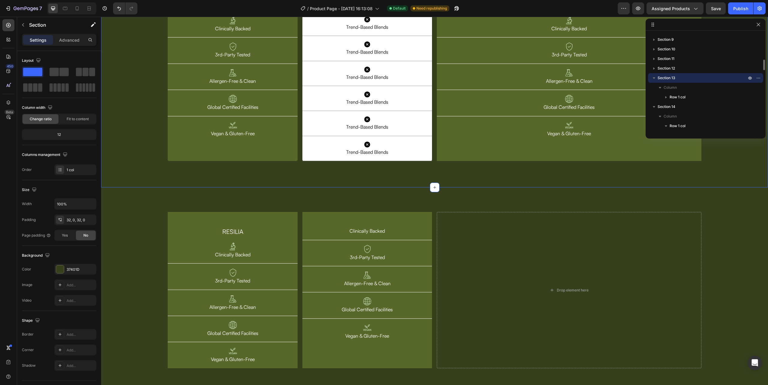
click at [655, 78] on icon "button" at bounding box center [654, 78] width 6 height 6
click at [658, 78] on span "Section 13" at bounding box center [667, 78] width 18 height 6
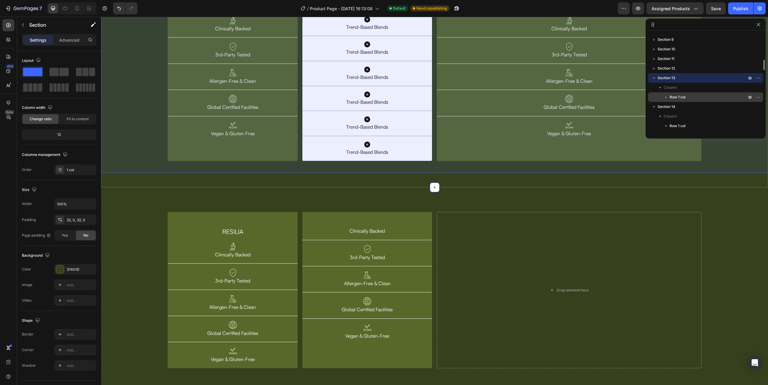
click at [681, 94] on span "Row 1 col" at bounding box center [678, 97] width 16 height 6
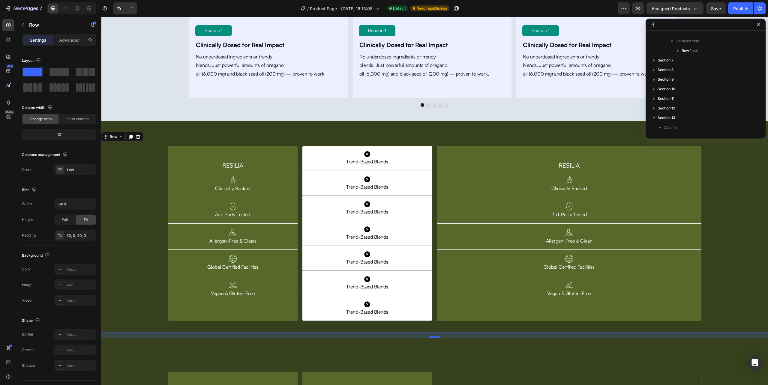
scroll to position [288, 0]
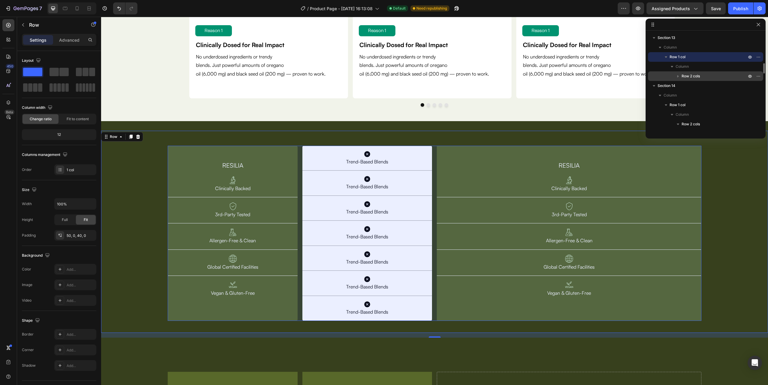
click at [700, 76] on span "Row 2 cols" at bounding box center [691, 76] width 18 height 6
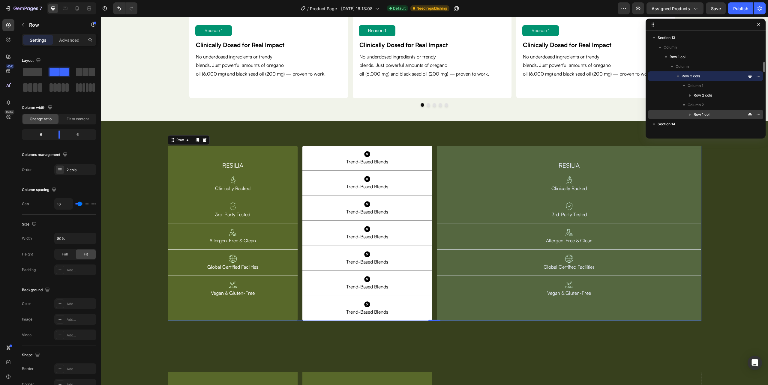
click at [701, 112] on span "Row 1 col" at bounding box center [702, 115] width 16 height 6
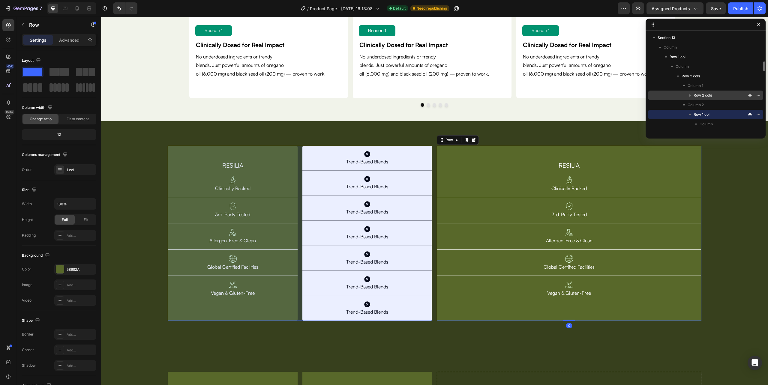
click at [694, 97] on span "Row 2 cols" at bounding box center [703, 95] width 18 height 6
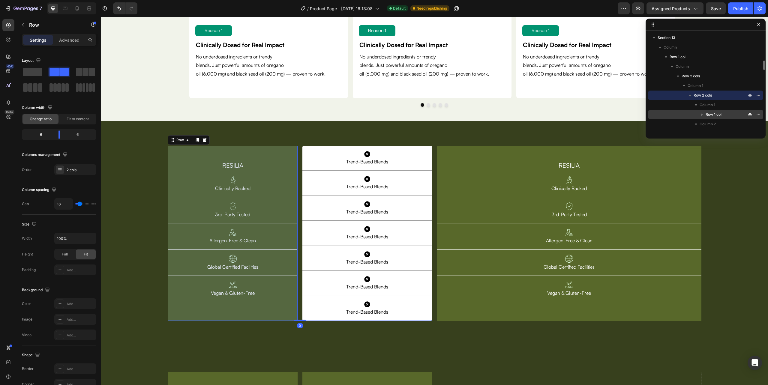
click at [709, 112] on span "Row 1 col" at bounding box center [714, 115] width 16 height 6
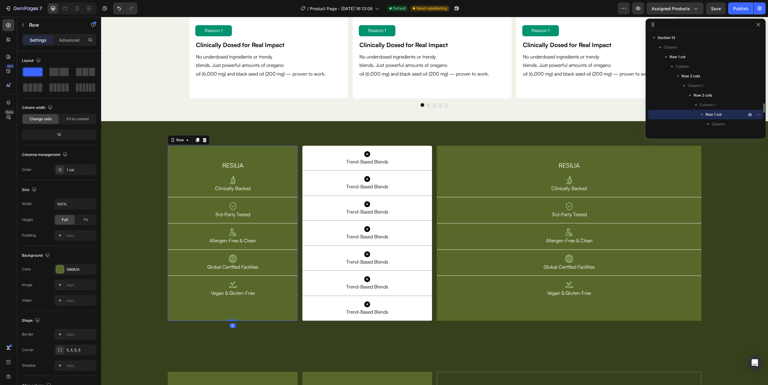
scroll to position [328, 0]
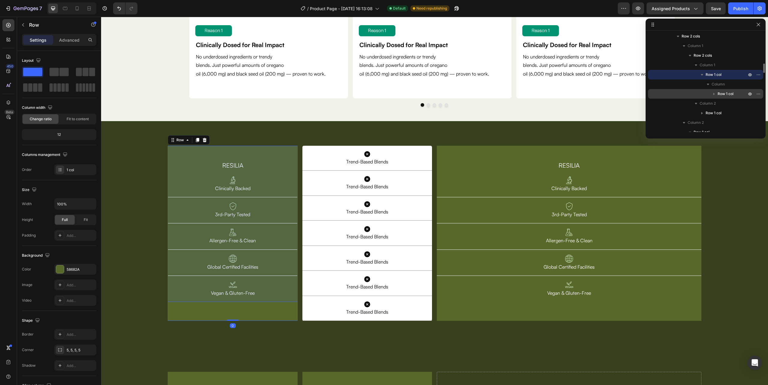
click at [720, 93] on span "Row 1 col" at bounding box center [726, 94] width 16 height 6
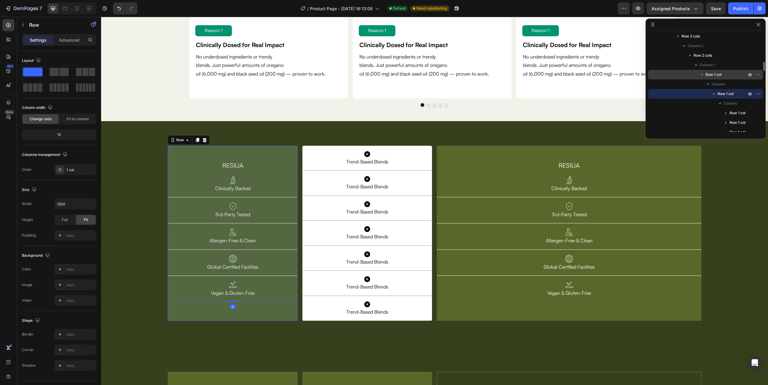
click at [703, 75] on icon "button" at bounding box center [702, 75] width 6 height 6
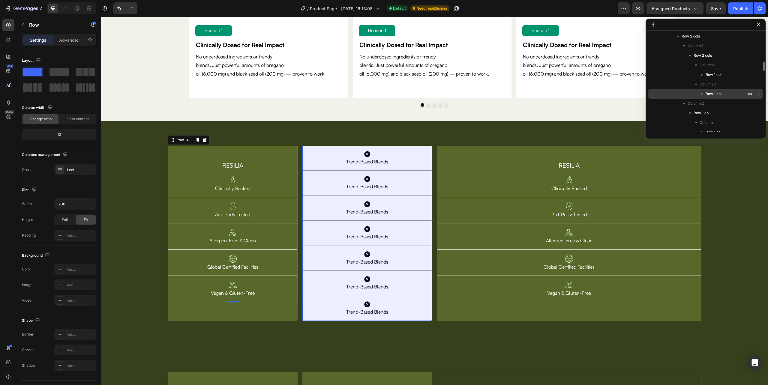
click at [709, 92] on span "Row 1 col" at bounding box center [714, 94] width 16 height 6
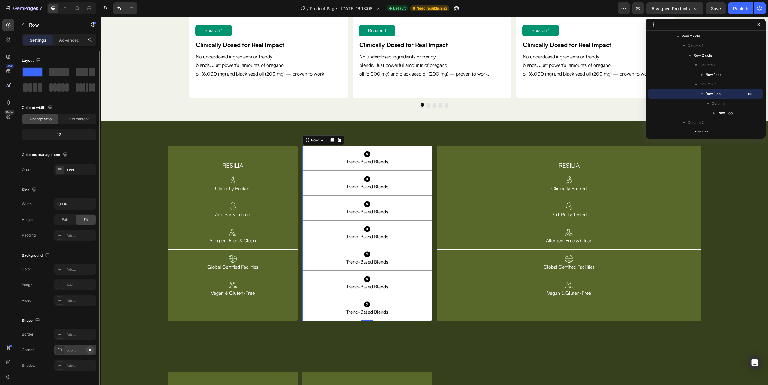
click at [89, 351] on icon "button" at bounding box center [90, 350] width 2 height 2
click at [420, 340] on div "RESILIA Heading Image Clinically Backed Text Block Row Image 3rd-Party Tested T…" at bounding box center [434, 234] width 667 height 226
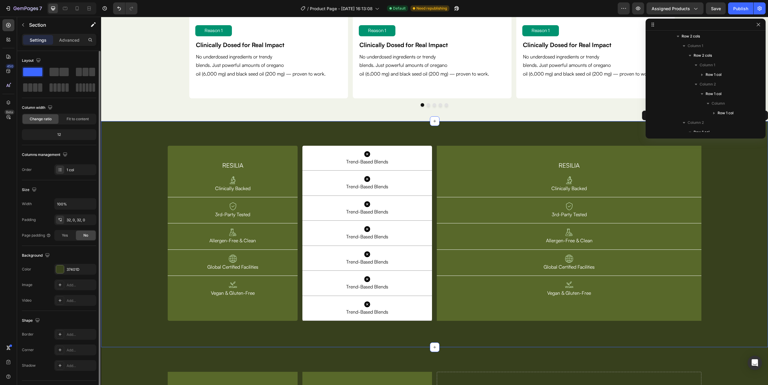
scroll to position [248, 0]
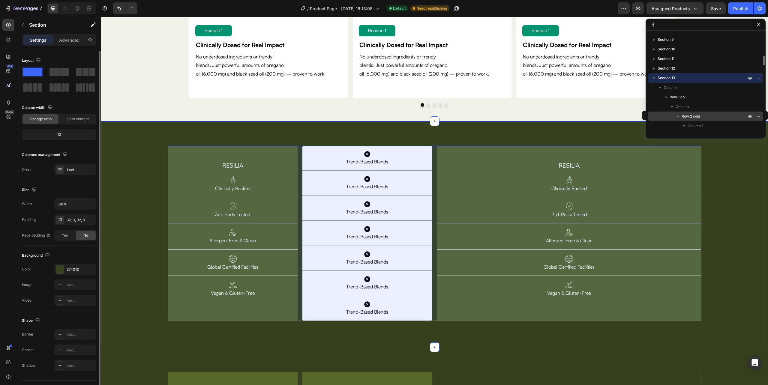
click at [678, 115] on icon "button" at bounding box center [678, 116] width 6 height 6
click at [693, 114] on span "Row 2 cols" at bounding box center [691, 116] width 18 height 6
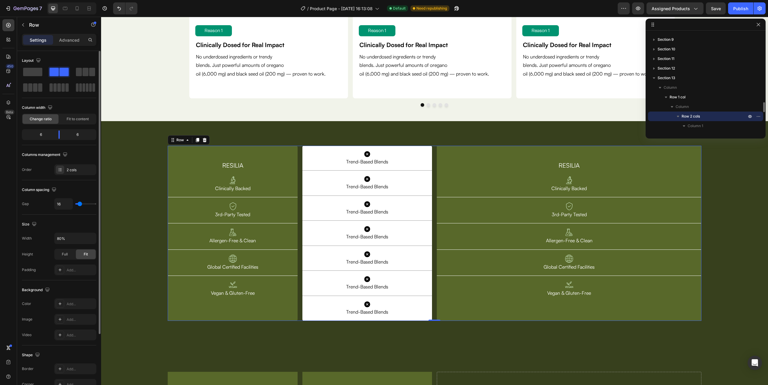
scroll to position [328, 0]
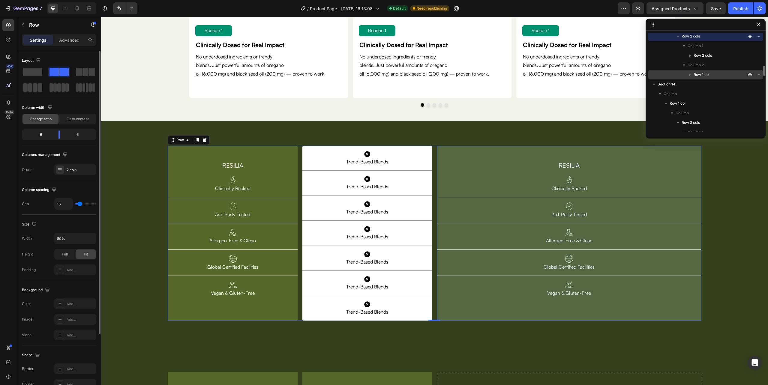
click at [704, 75] on span "Row 1 col" at bounding box center [702, 75] width 16 height 6
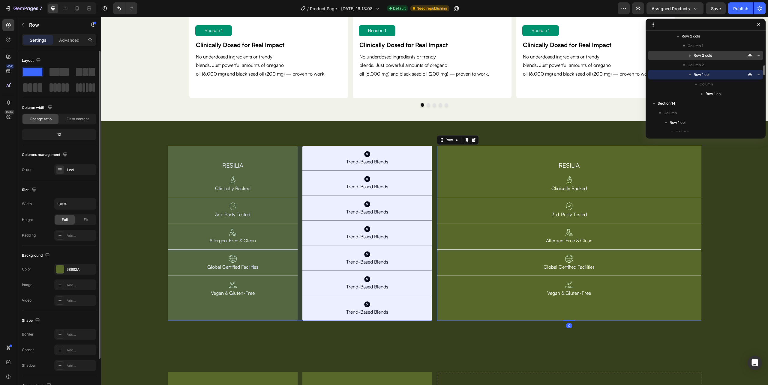
click at [700, 55] on span "Row 2 cols" at bounding box center [703, 56] width 18 height 6
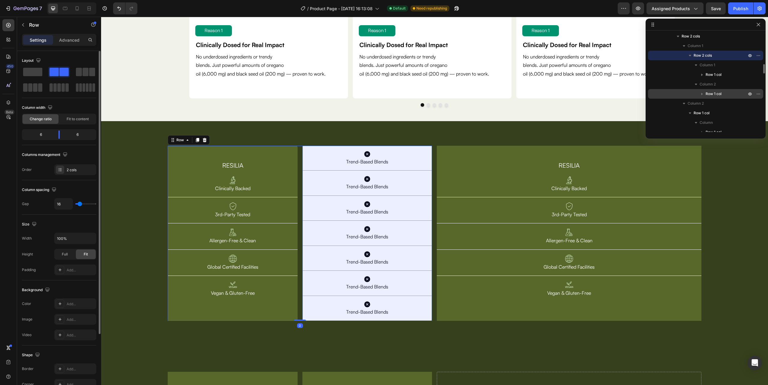
click at [712, 94] on span "Row 1 col" at bounding box center [714, 94] width 16 height 6
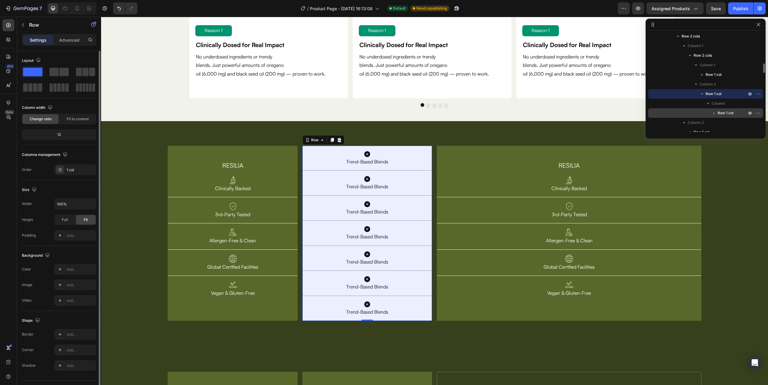
click at [726, 112] on span "Row 1 col" at bounding box center [726, 113] width 16 height 6
drag, startPoint x: 718, startPoint y: 112, endPoint x: 712, endPoint y: 90, distance: 22.1
click at [712, 90] on div "Row 1 col Column Row 1 col Column Row 1 col Row 1 col Row 1 col Row 1 col Row 1…" at bounding box center [705, 142] width 115 height 106
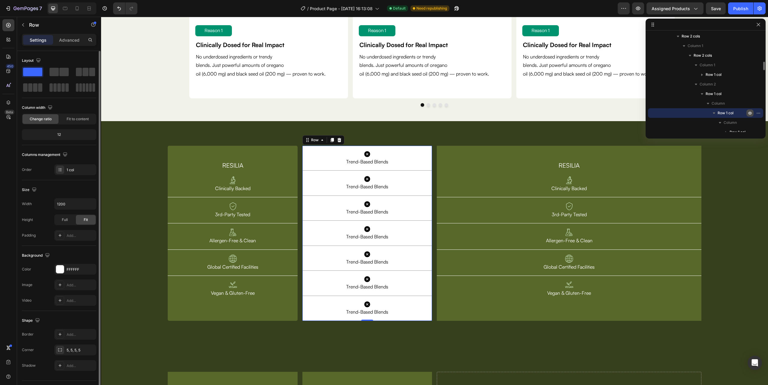
click at [750, 113] on icon "button" at bounding box center [751, 114] width 2 height 2
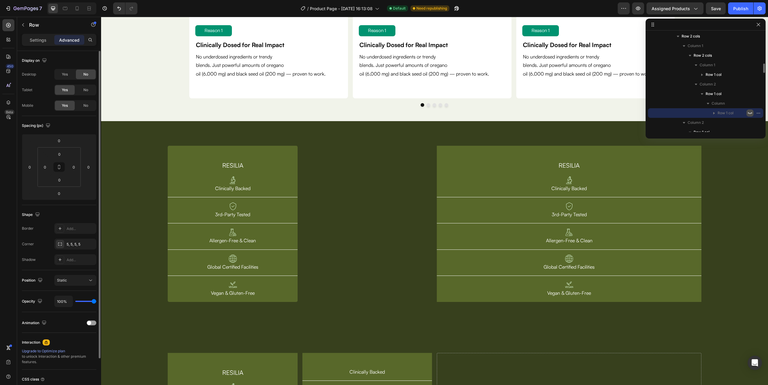
click at [750, 113] on icon "button" at bounding box center [750, 113] width 5 height 5
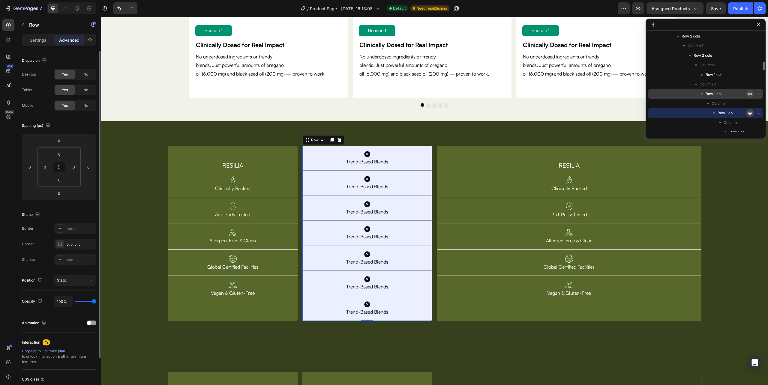
click at [750, 93] on icon "button" at bounding box center [750, 94] width 5 height 5
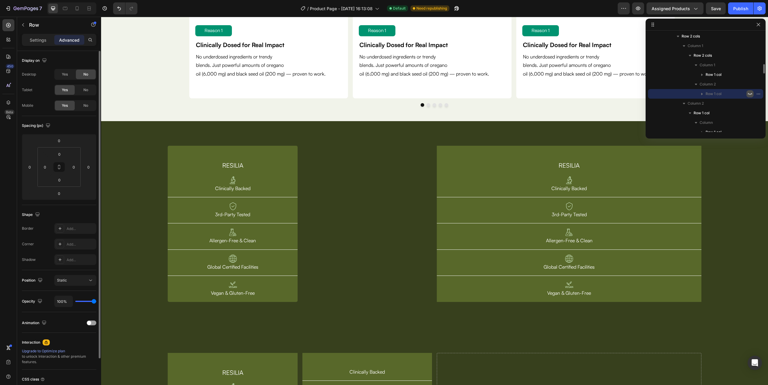
click at [750, 93] on icon "button" at bounding box center [750, 94] width 5 height 5
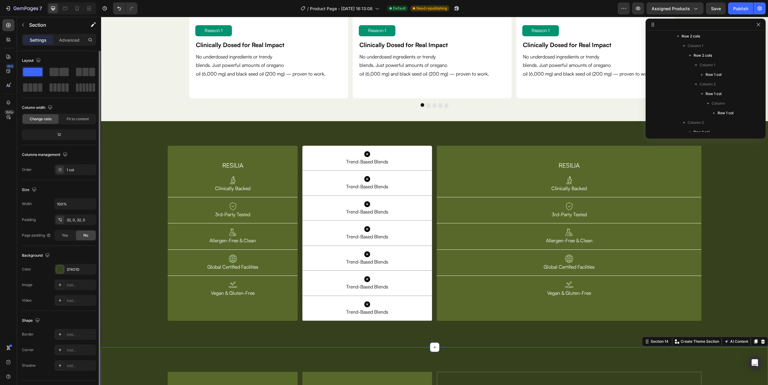
scroll to position [411, 0]
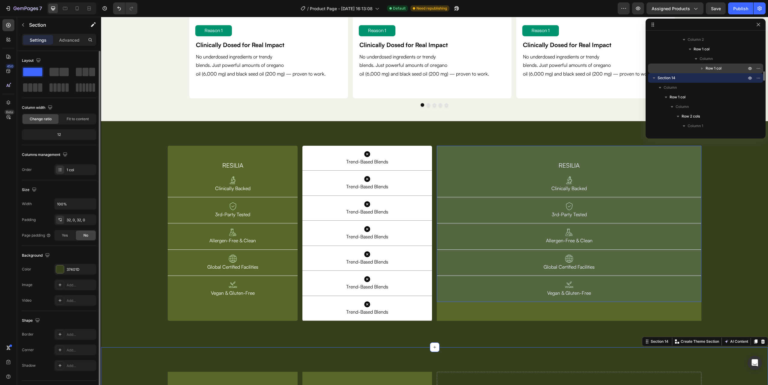
click at [716, 68] on span "Row 1 col" at bounding box center [714, 68] width 16 height 6
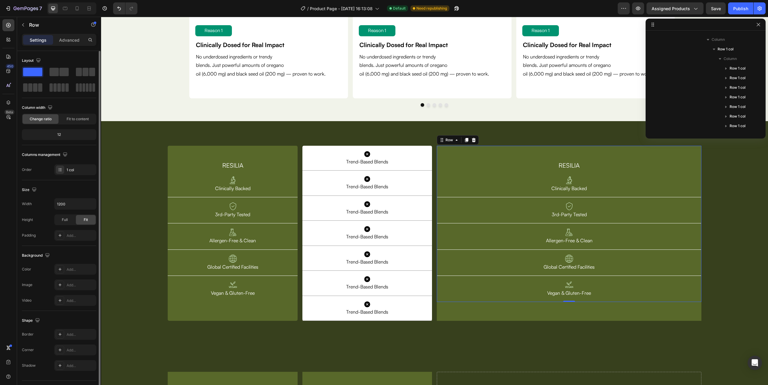
scroll to position [498, 0]
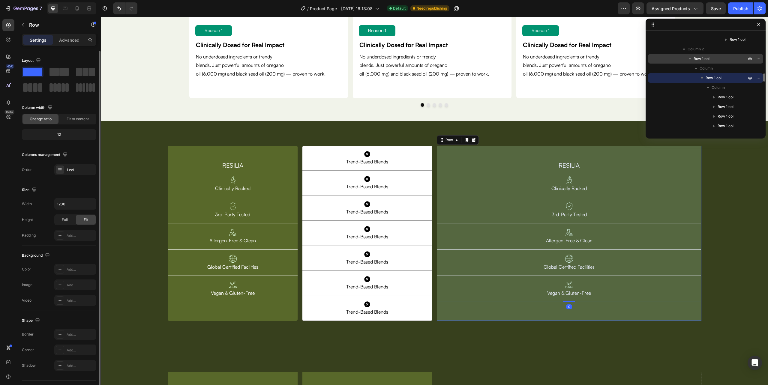
click at [703, 58] on span "Row 1 col" at bounding box center [702, 59] width 16 height 6
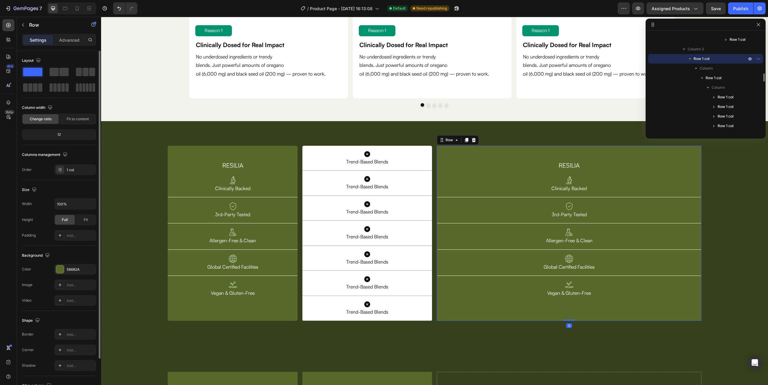
click at [703, 58] on span "Row 1 col" at bounding box center [702, 59] width 16 height 6
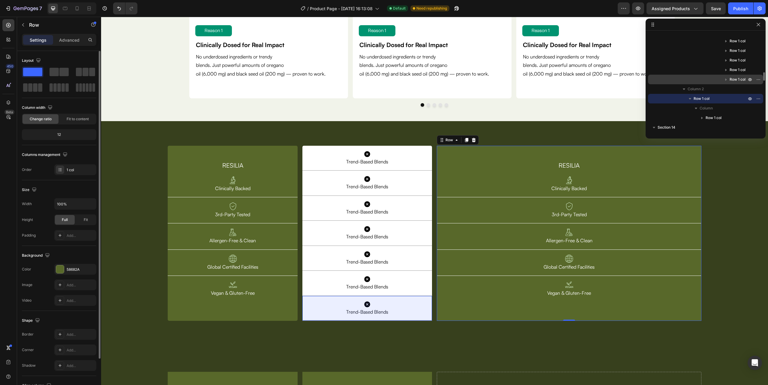
click at [736, 77] on span "Row 1 col" at bounding box center [738, 80] width 16 height 6
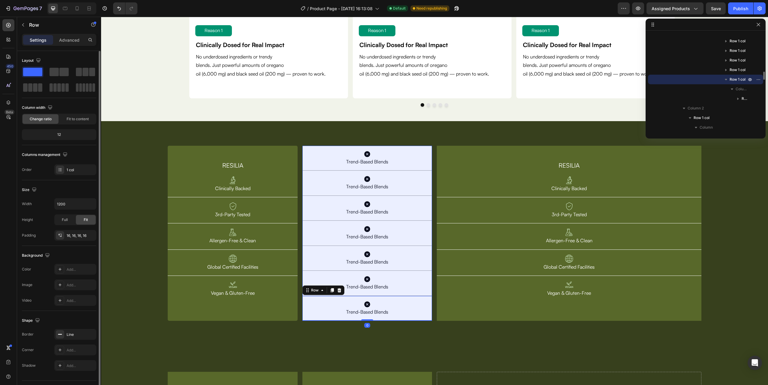
scroll to position [378, 0]
click at [723, 84] on span "Row 1 col" at bounding box center [726, 83] width 16 height 6
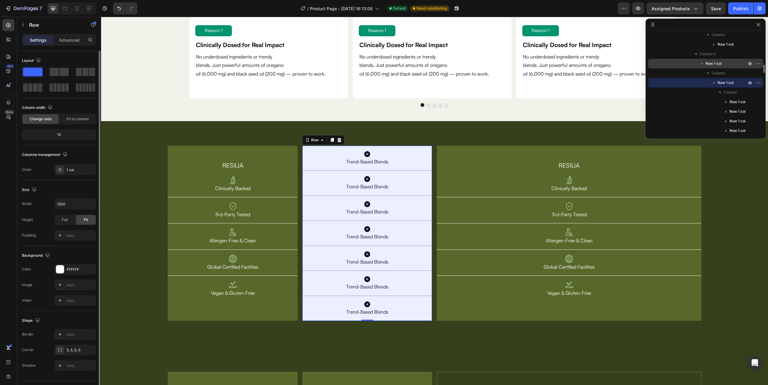
click at [716, 63] on span "Row 1 col" at bounding box center [714, 64] width 16 height 6
click at [720, 81] on span "Row 1 col" at bounding box center [726, 83] width 16 height 6
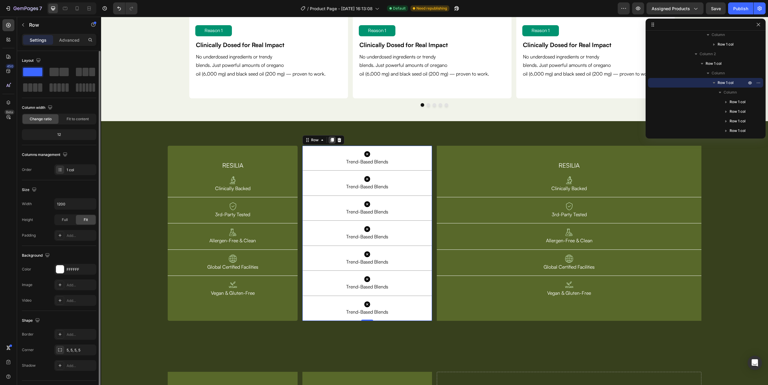
click at [331, 142] on icon at bounding box center [332, 140] width 3 height 4
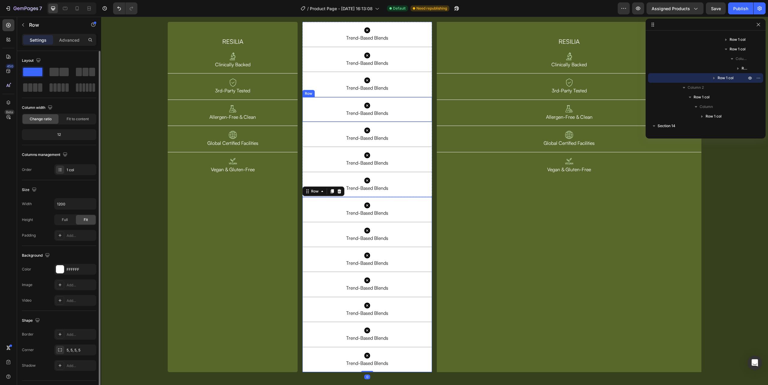
scroll to position [1877, 0]
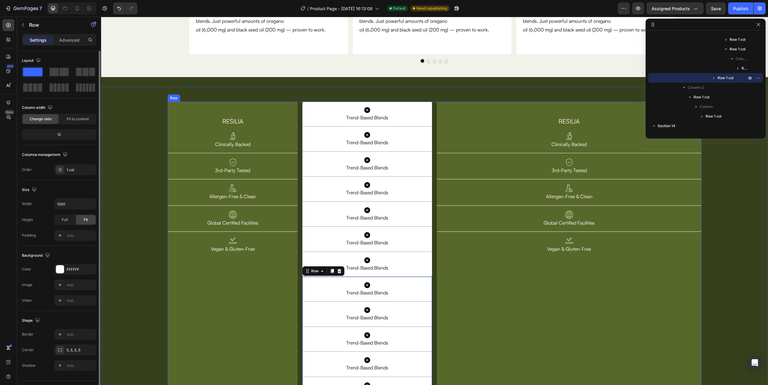
click at [429, 115] on div "RESILIA Heading Image Clinically Backed Text Block Row Image 3rd-Party Tested T…" at bounding box center [435, 277] width 534 height 351
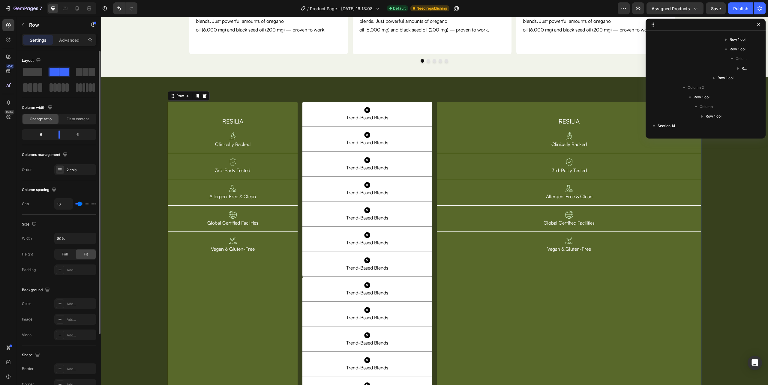
scroll to position [286, 0]
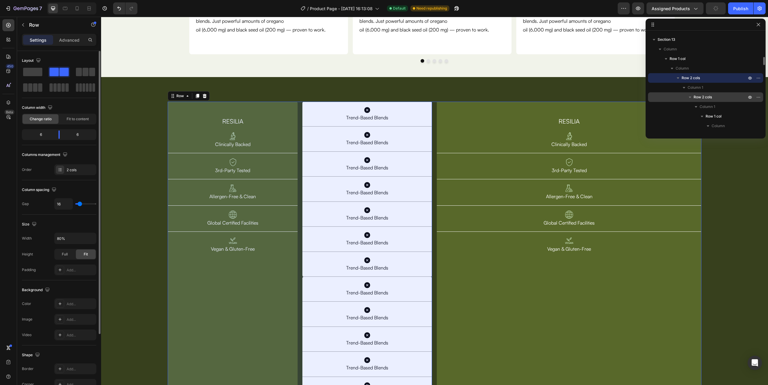
click at [706, 95] on span "Row 2 cols" at bounding box center [703, 97] width 18 height 6
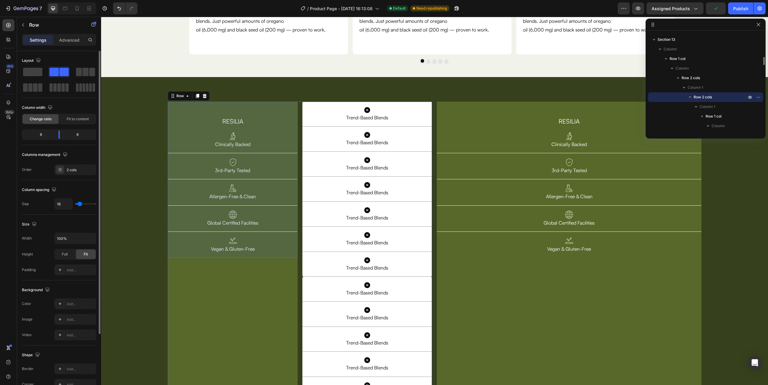
scroll to position [327, 0]
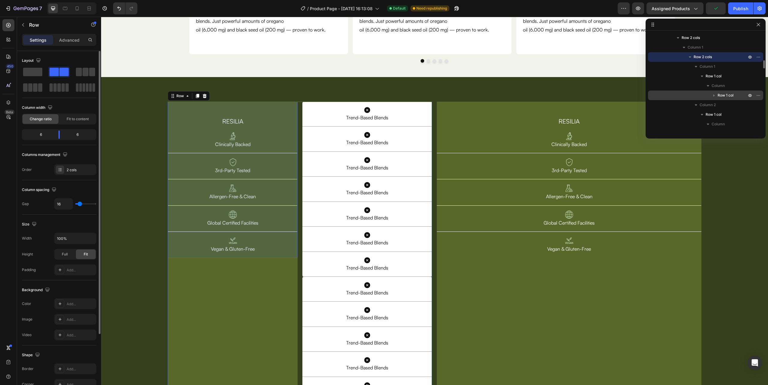
click at [729, 94] on span "Row 1 col" at bounding box center [726, 95] width 16 height 6
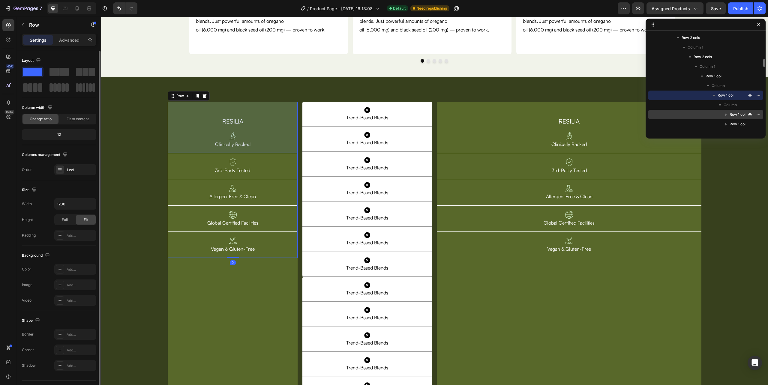
click at [736, 112] on span "Row 1 col" at bounding box center [738, 115] width 16 height 6
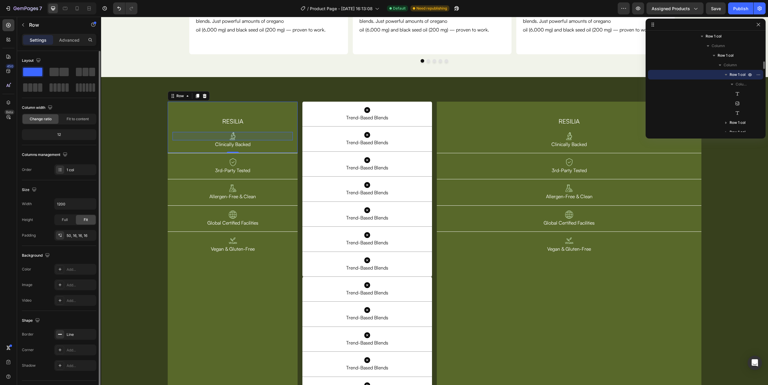
scroll to position [486, 0]
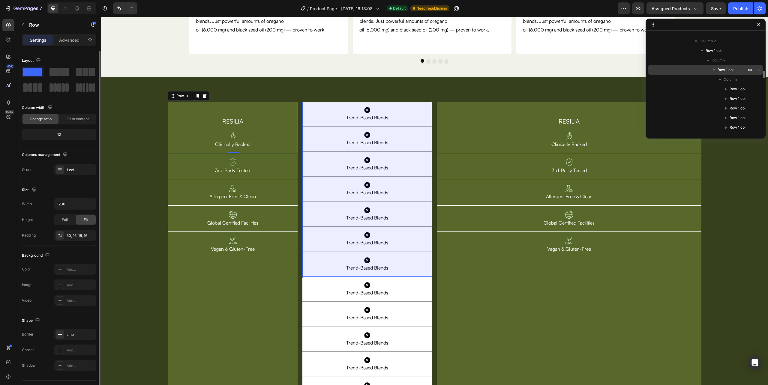
click at [728, 68] on span "Row 1 col" at bounding box center [726, 70] width 16 height 6
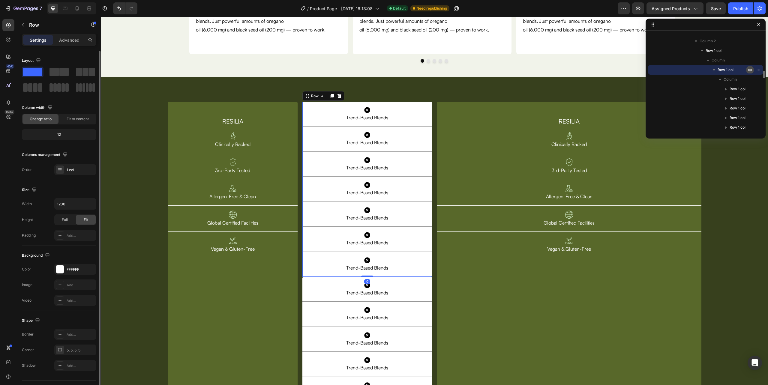
click at [750, 68] on icon "button" at bounding box center [750, 70] width 5 height 5
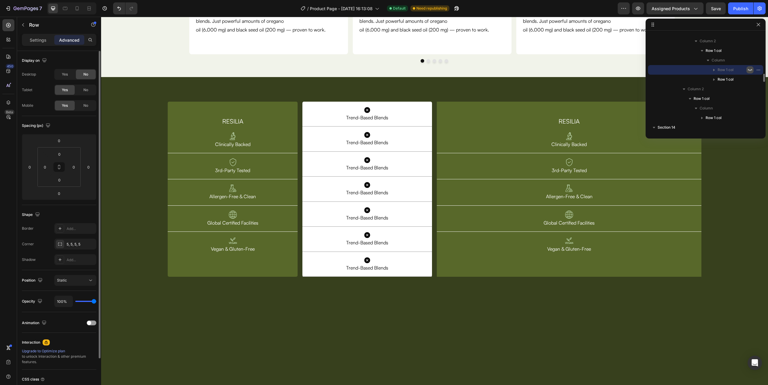
click at [750, 71] on icon "button" at bounding box center [750, 70] width 5 height 5
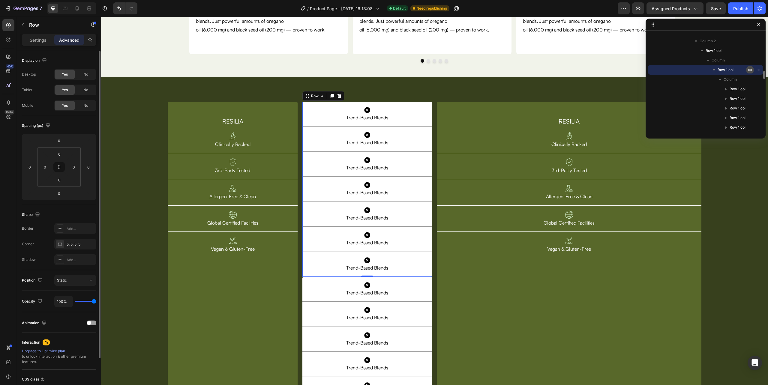
click at [750, 71] on icon "button" at bounding box center [750, 70] width 5 height 5
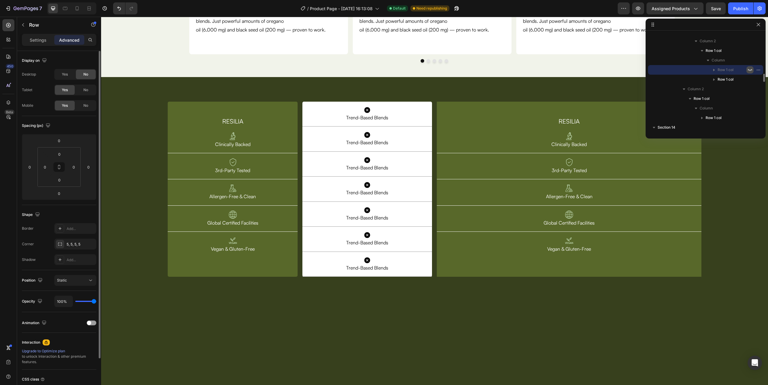
click at [750, 71] on icon "button" at bounding box center [750, 70] width 5 height 5
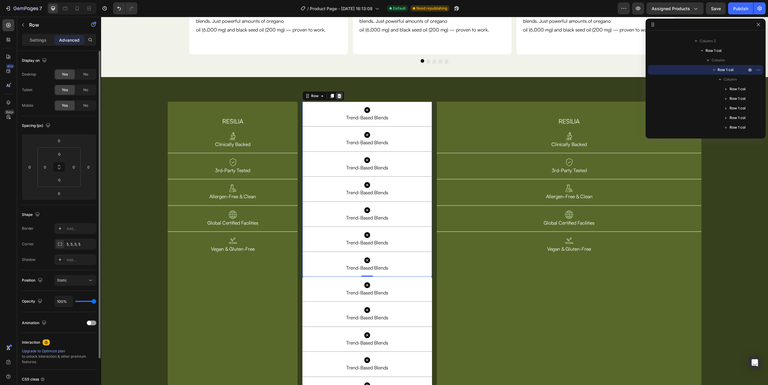
click at [337, 95] on icon at bounding box center [339, 96] width 4 height 4
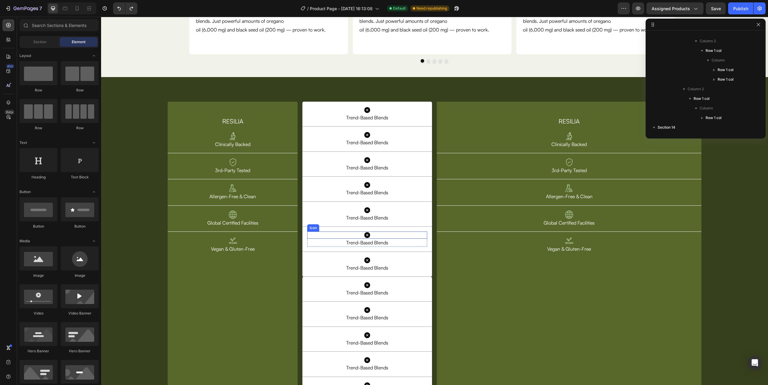
scroll to position [1997, 0]
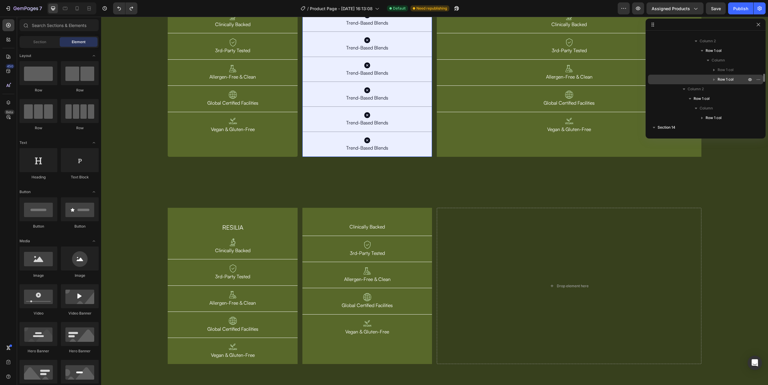
click at [720, 78] on span "Row 1 col" at bounding box center [726, 80] width 16 height 6
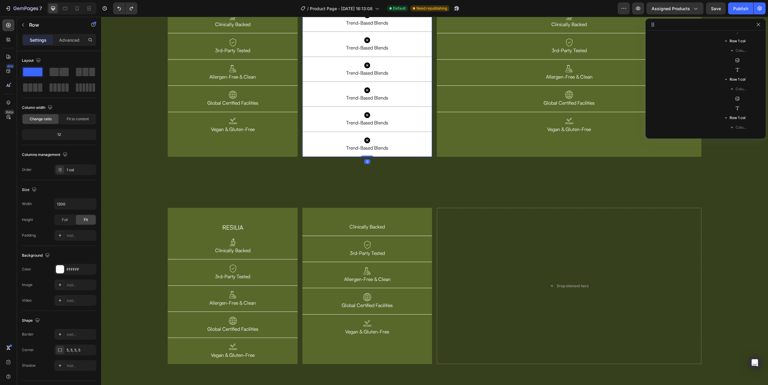
scroll to position [603, 0]
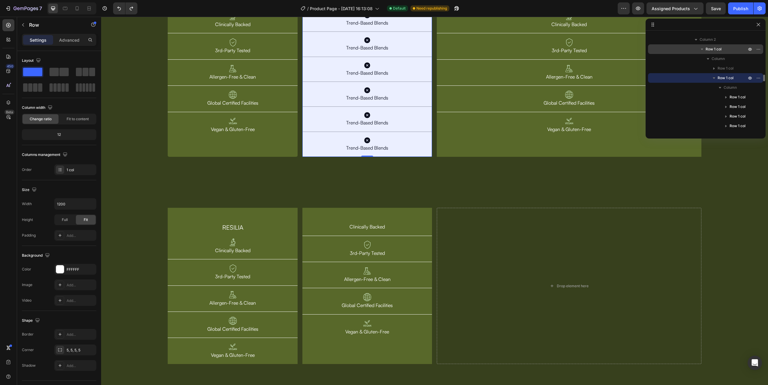
click at [719, 49] on span "Row 1 col" at bounding box center [714, 49] width 16 height 6
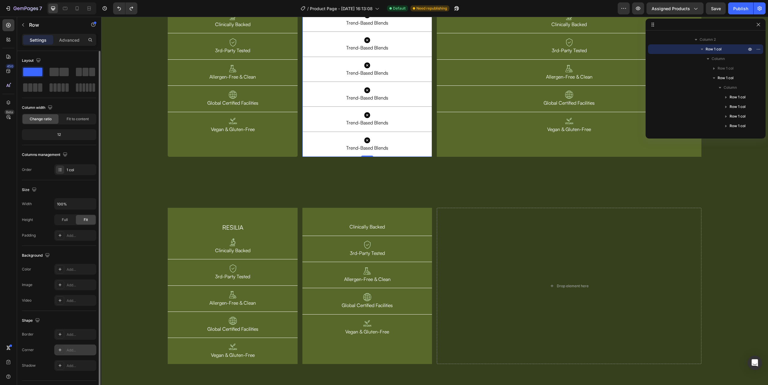
click at [68, 349] on div "Add..." at bounding box center [81, 350] width 28 height 5
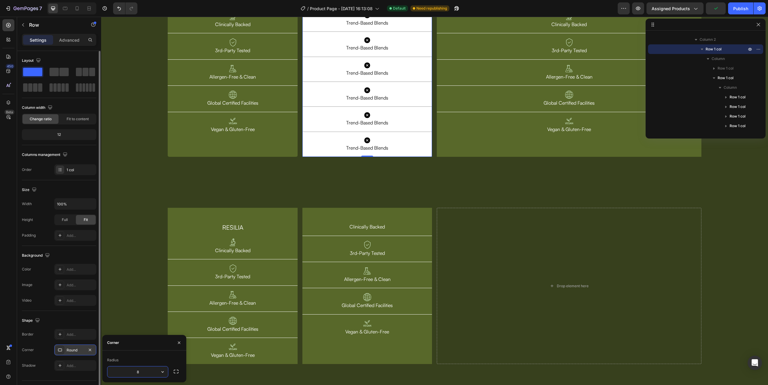
type input "5"
click at [411, 187] on div "RESILIA Heading Image Clinically Backed Text Block Row Image 3rd-Party Tested T…" at bounding box center [434, 286] width 667 height 207
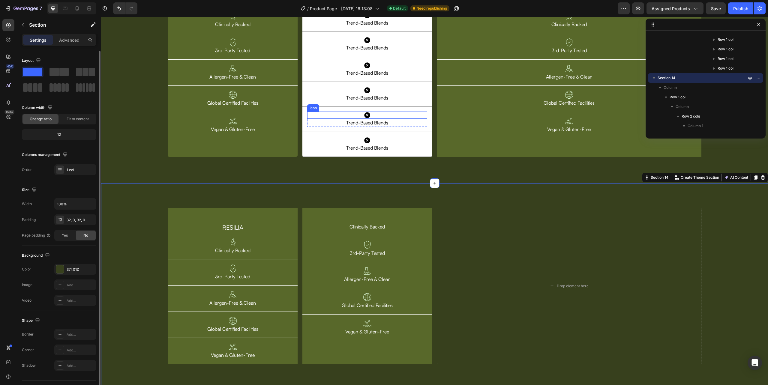
scroll to position [1917, 0]
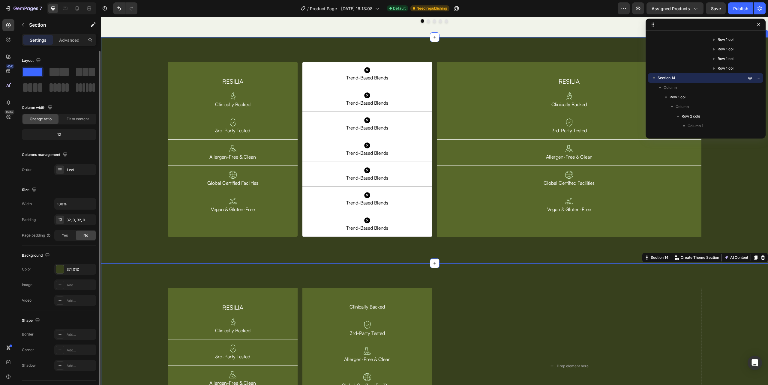
click at [409, 261] on div "RESILIA Heading Image Clinically Backed Text Block Row Image 3rd-Party Tested T…" at bounding box center [434, 150] width 667 height 226
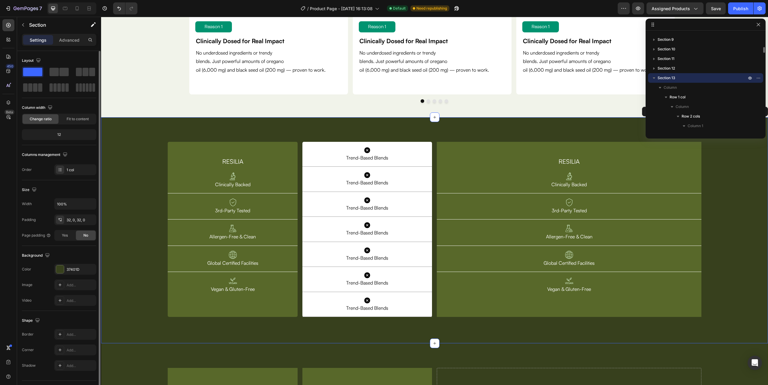
click at [678, 77] on p "Section 13" at bounding box center [703, 78] width 90 height 6
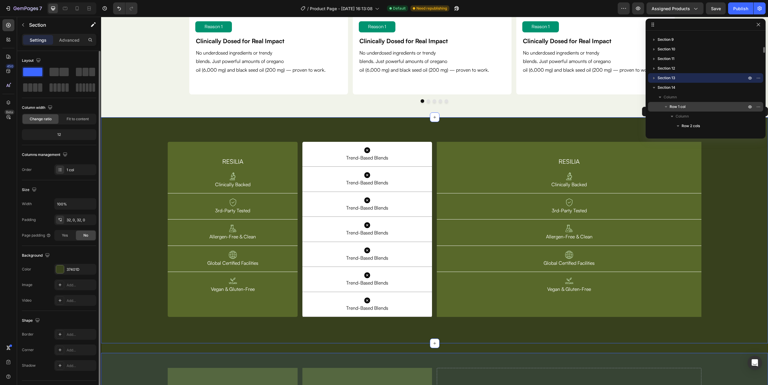
click at [687, 103] on div "Row 1 col" at bounding box center [706, 107] width 110 height 10
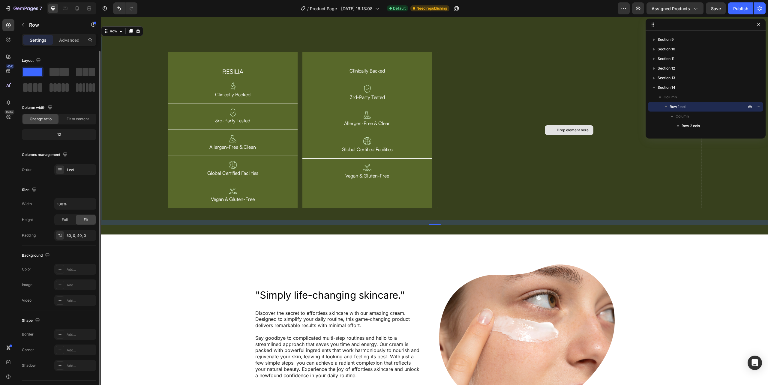
scroll to position [1953, 0]
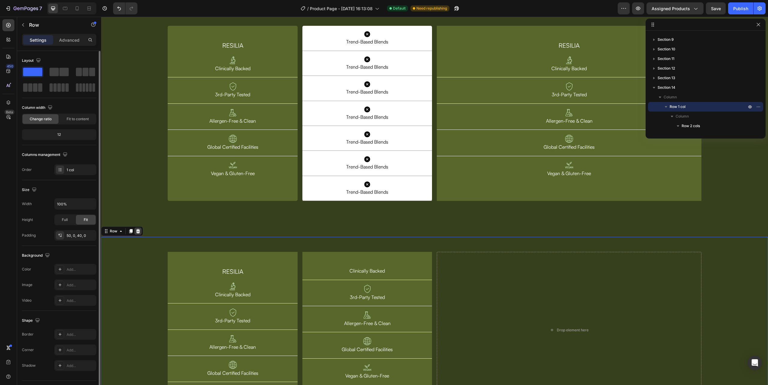
click at [137, 235] on div at bounding box center [137, 231] width 7 height 7
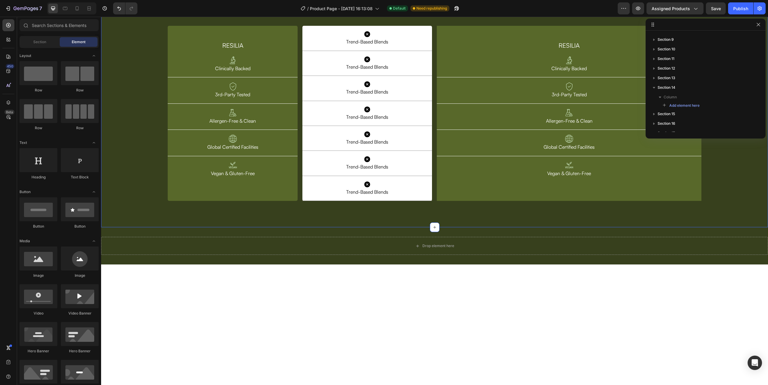
scroll to position [1801, 0]
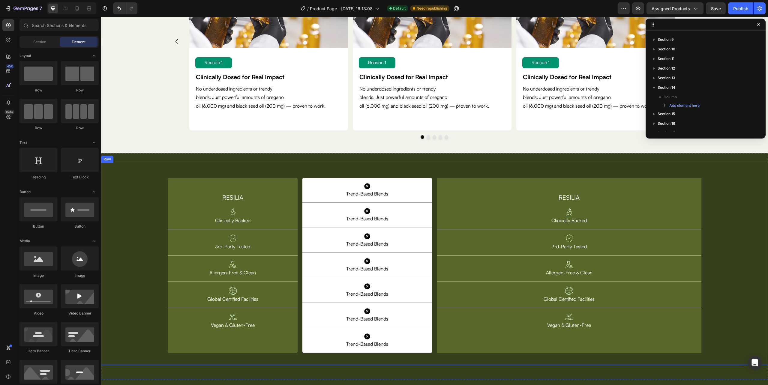
click at [436, 173] on div "RESILIA Heading Image Clinically Backed Text Block Row Image 3rd-Party Tested T…" at bounding box center [434, 264] width 667 height 202
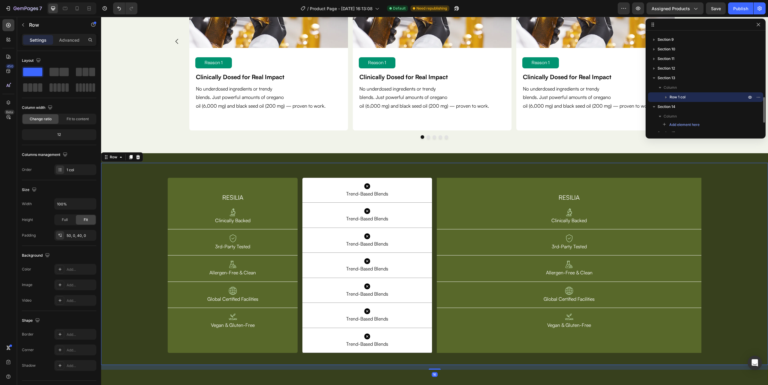
click at [682, 96] on span "Row 1 col" at bounding box center [678, 97] width 16 height 6
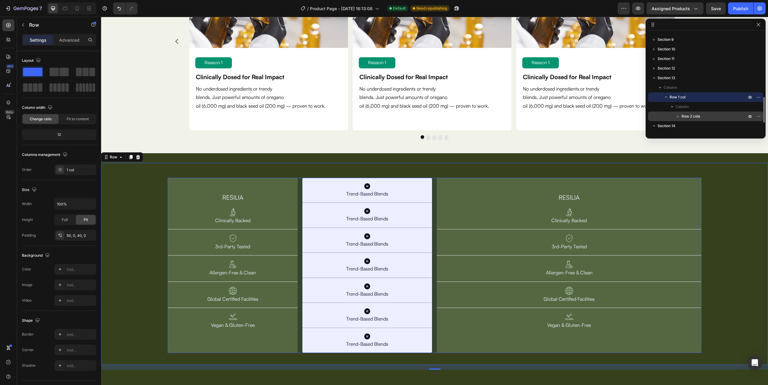
click at [686, 116] on span "Row 2 cols" at bounding box center [691, 116] width 18 height 6
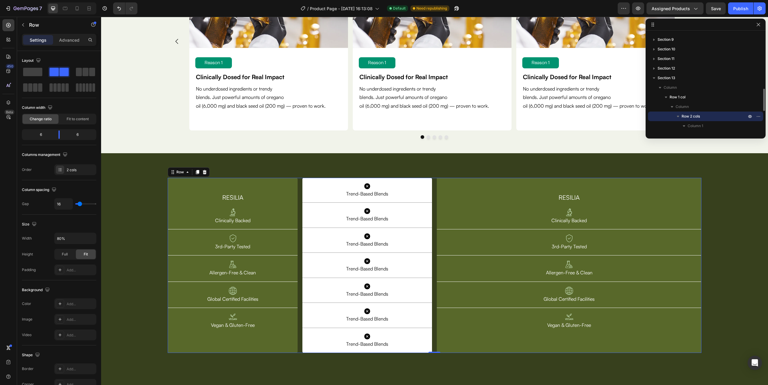
scroll to position [288, 0]
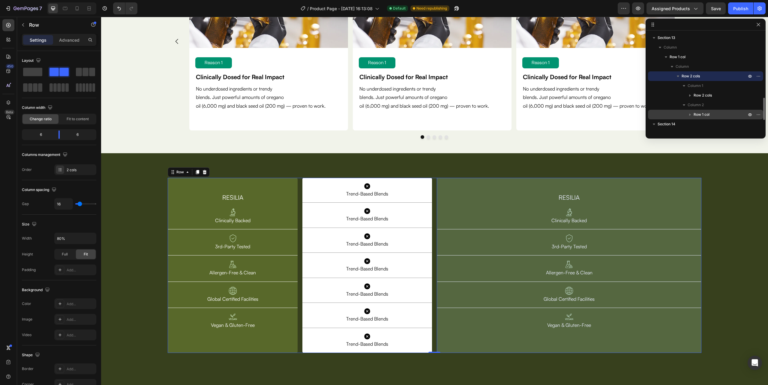
click at [703, 112] on span "Row 1 col" at bounding box center [702, 115] width 16 height 6
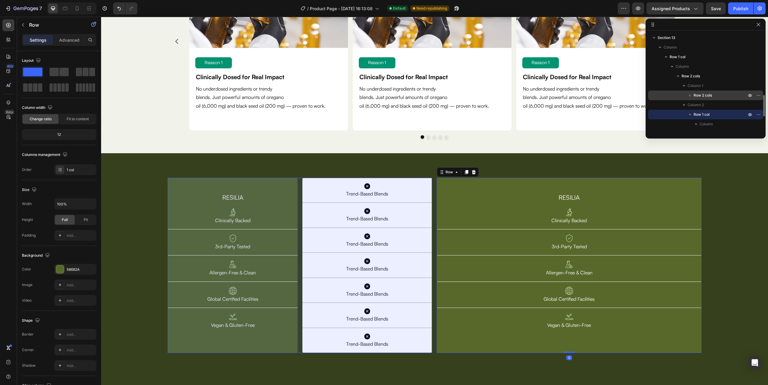
click at [705, 93] on span "Row 2 cols" at bounding box center [703, 95] width 18 height 6
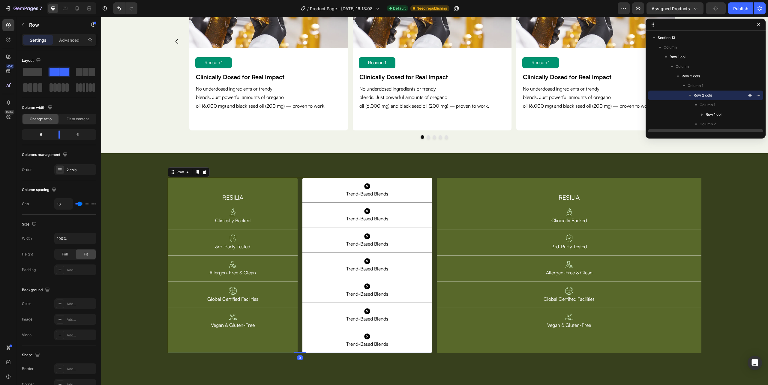
scroll to position [328, 0]
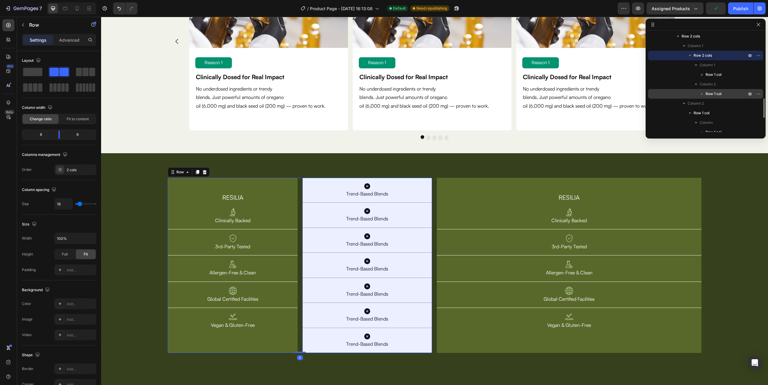
click at [716, 96] on span "Row 1 col" at bounding box center [714, 94] width 16 height 6
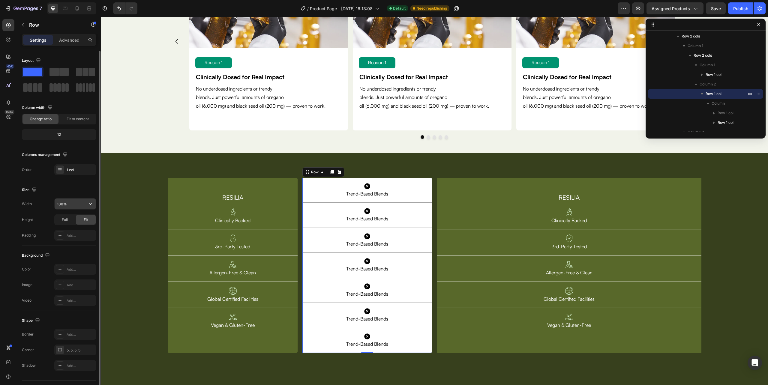
click at [62, 202] on input "100%" at bounding box center [75, 204] width 41 height 11
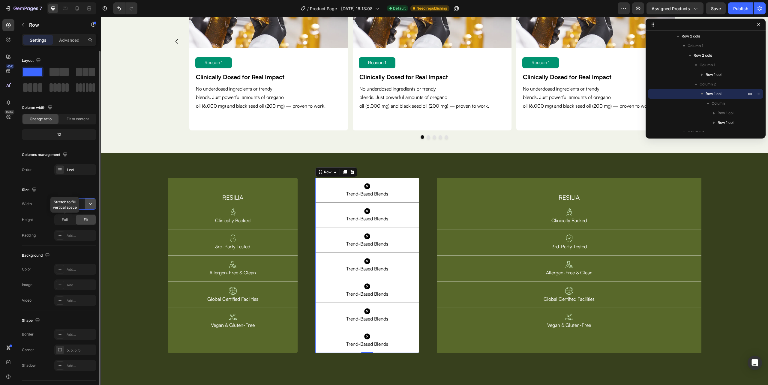
click at [86, 204] on button "button" at bounding box center [90, 204] width 11 height 11
click at [65, 208] on input "80%" at bounding box center [75, 204] width 41 height 11
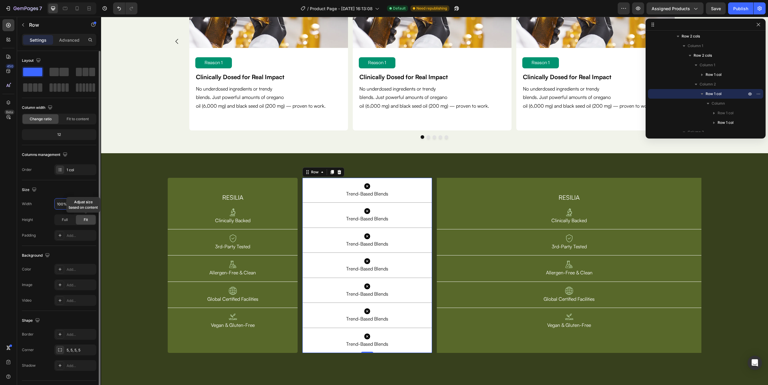
type input "100%"
click at [90, 221] on div "Fit" at bounding box center [86, 220] width 20 height 10
click at [360, 220] on p "Trend-Based Blends" at bounding box center [367, 218] width 119 height 7
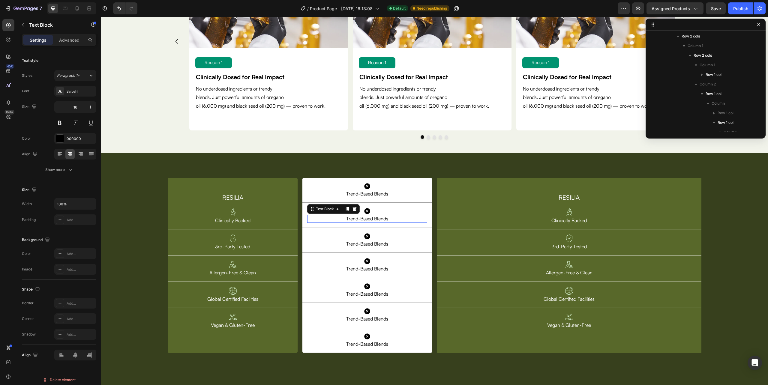
click at [360, 220] on p "Trend-Based Blends" at bounding box center [367, 218] width 119 height 7
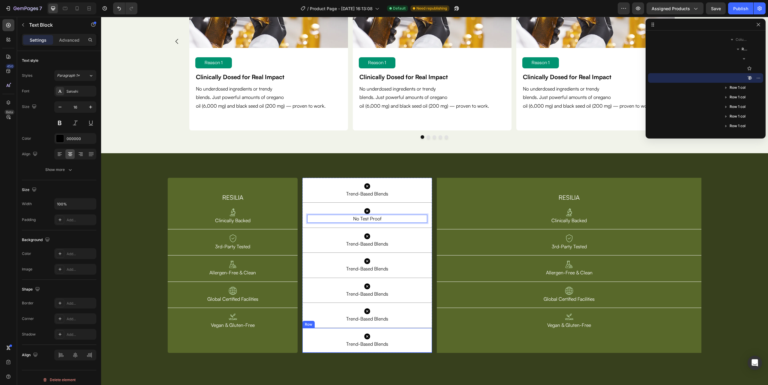
click at [424, 333] on div "Icon Trend-Based Blends Text Block Row Row" at bounding box center [368, 340] width 130 height 25
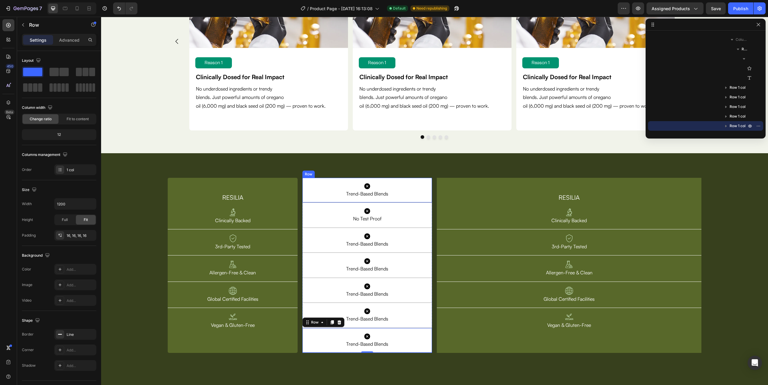
click at [426, 184] on div "Icon Trend-Based Blends Text Block Row Row" at bounding box center [368, 190] width 130 height 25
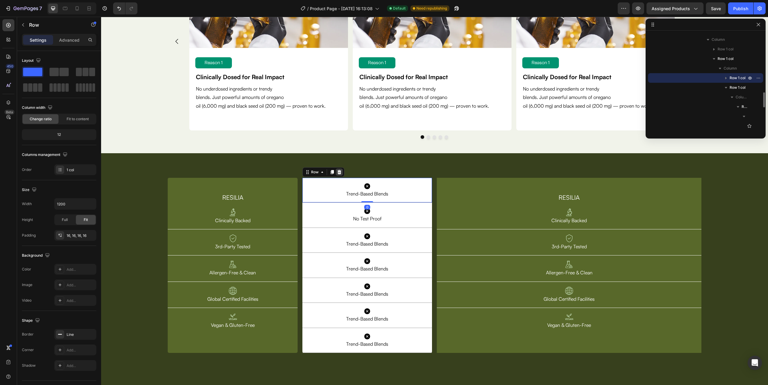
click at [337, 171] on icon at bounding box center [339, 172] width 4 height 4
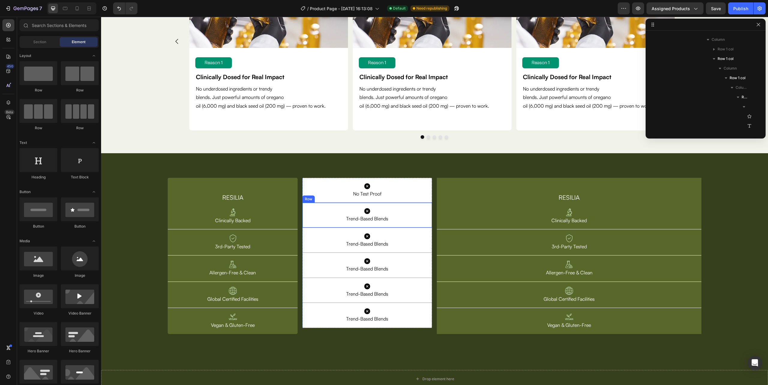
click at [372, 195] on p "No Test Proof" at bounding box center [367, 194] width 119 height 7
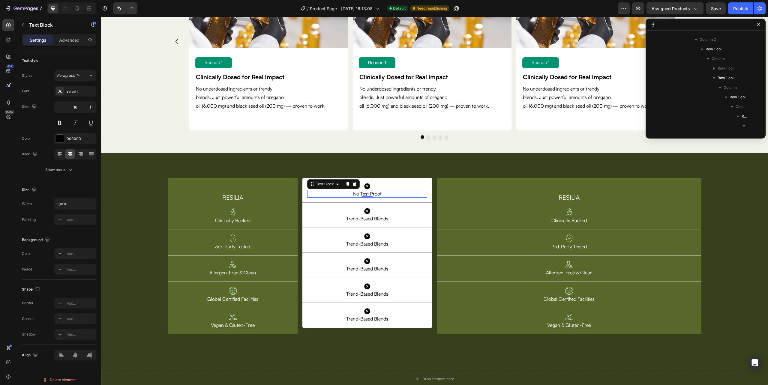
scroll to position [459, 0]
click at [372, 195] on p "No Test Proof" at bounding box center [367, 194] width 119 height 7
click at [366, 212] on icon at bounding box center [367, 212] width 6 height 6
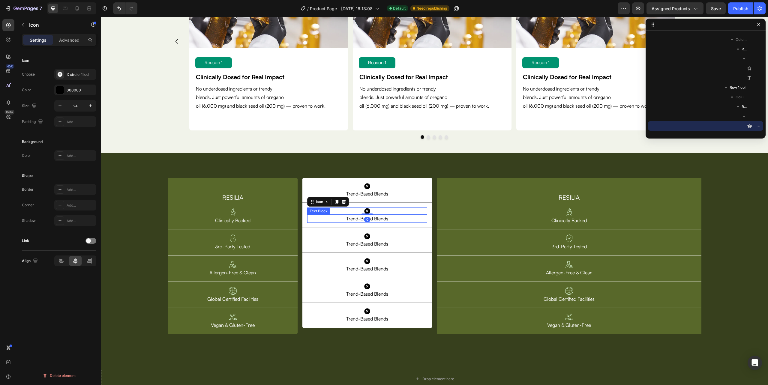
click at [365, 216] on p "Trend-Based Blends" at bounding box center [367, 218] width 119 height 7
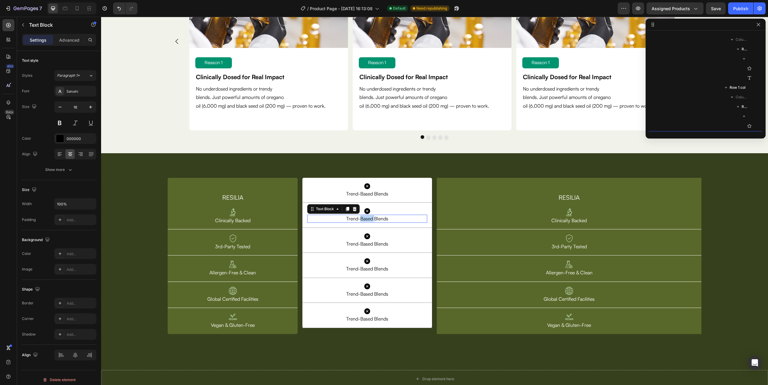
scroll to position [517, 0]
click at [374, 218] on p "Trend-Based Blends" at bounding box center [367, 218] width 119 height 7
click at [346, 245] on p "Trend-Based Blends" at bounding box center [367, 244] width 119 height 7
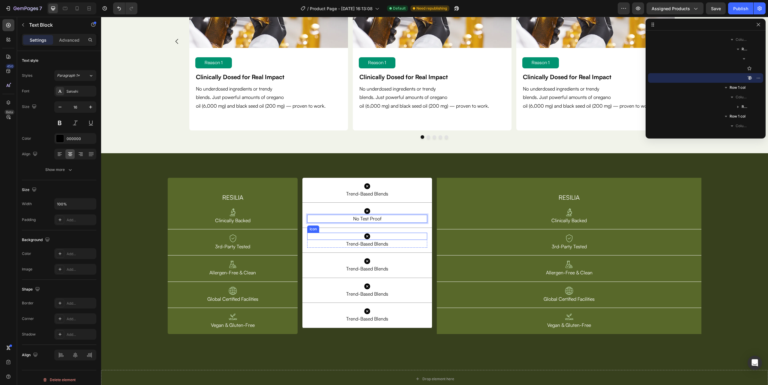
click at [346, 245] on p "Trend-Based Blends" at bounding box center [367, 244] width 119 height 7
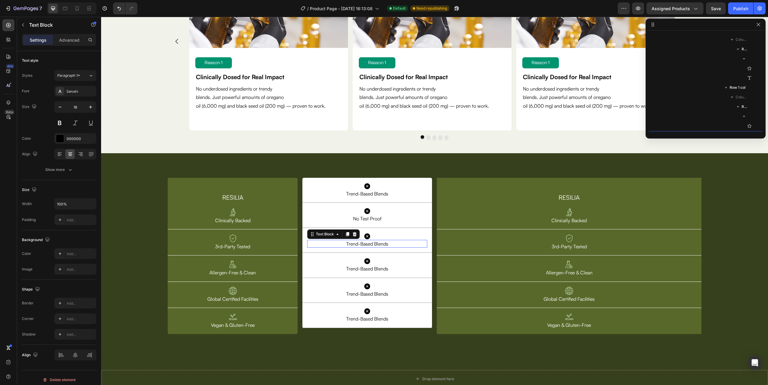
scroll to position [574, 0]
click at [346, 245] on p "Trend-Based Blends" at bounding box center [367, 244] width 119 height 7
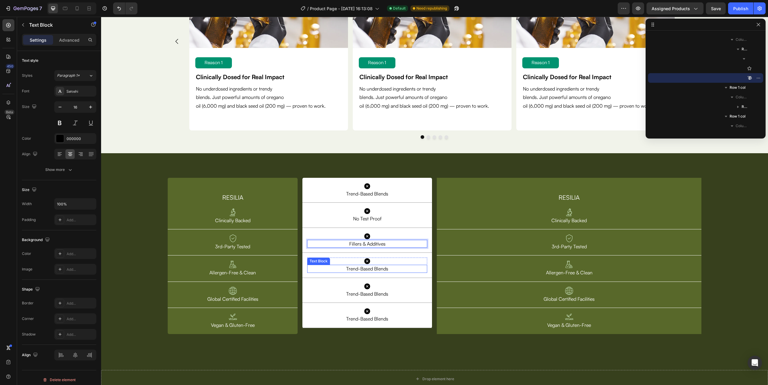
click at [353, 268] on p "Trend-Based Blends" at bounding box center [367, 269] width 119 height 7
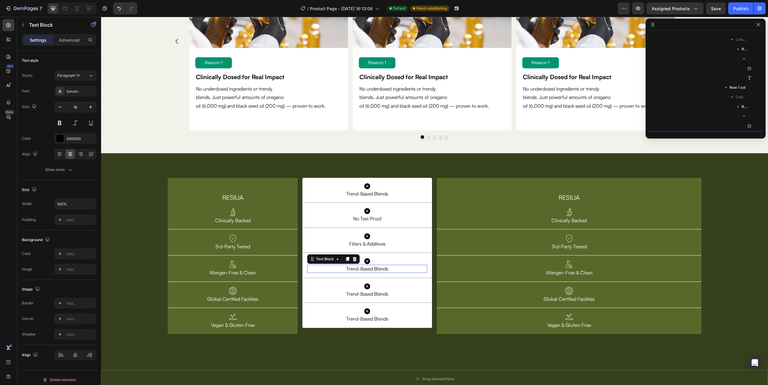
click at [353, 268] on p "Trend-Based Blends" at bounding box center [367, 269] width 119 height 7
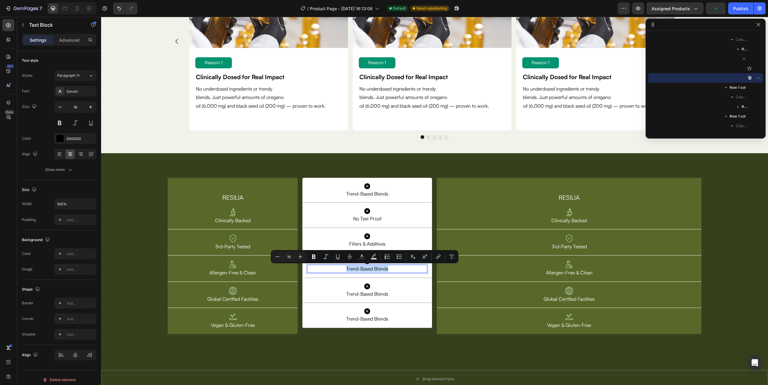
click at [374, 271] on p "Trend-Based Blends" at bounding box center [367, 269] width 119 height 7
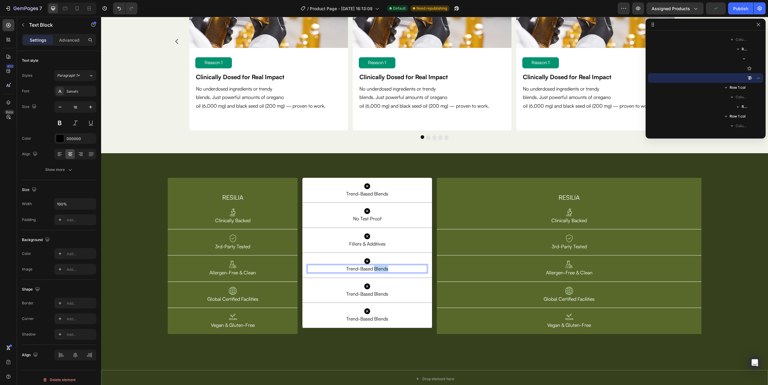
click at [374, 271] on p "Trend-Based Blends" at bounding box center [367, 269] width 119 height 7
click at [372, 294] on p "Trend-Based Blends" at bounding box center [367, 294] width 119 height 7
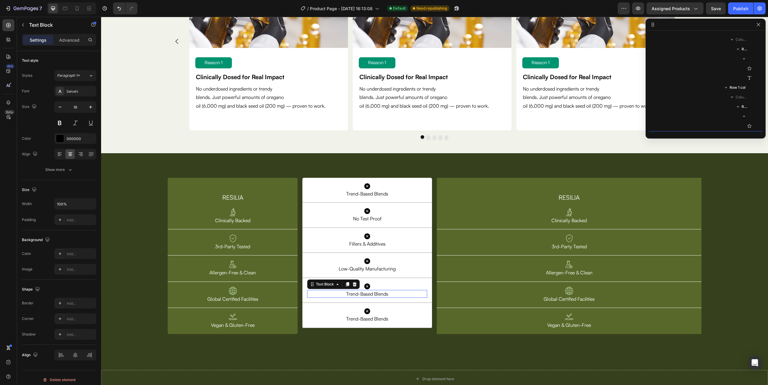
click at [372, 294] on p "Trend-Based Blends" at bounding box center [367, 294] width 119 height 7
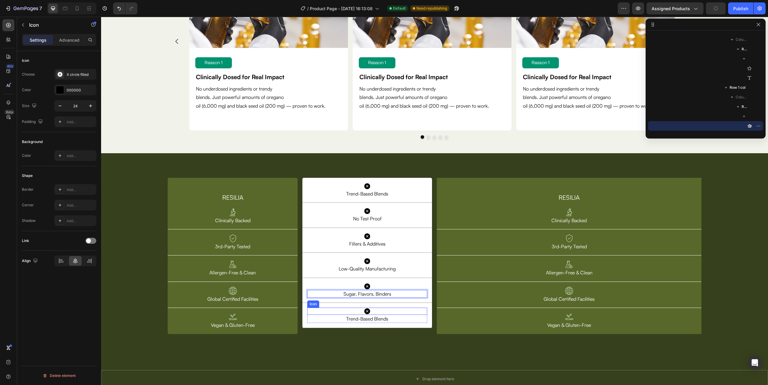
click at [420, 311] on div "Icon" at bounding box center [367, 311] width 120 height 7
click at [425, 309] on div "Icon 0 Trend-Based Blends Text Block Row Row" at bounding box center [368, 315] width 130 height 25
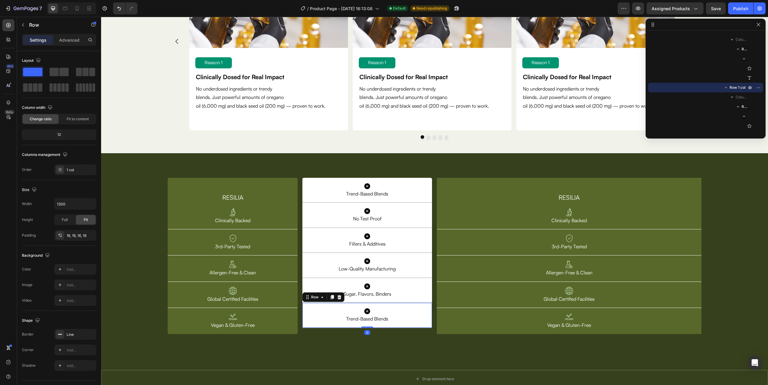
click at [339, 298] on icon at bounding box center [339, 297] width 4 height 4
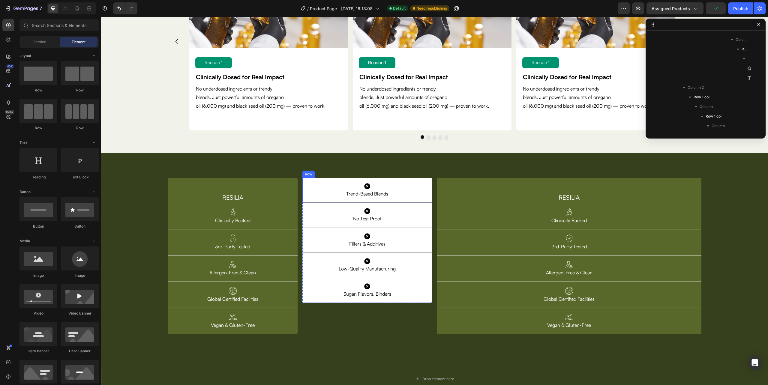
click at [303, 194] on div "Icon Trend-Based Blends Text Block Row Row" at bounding box center [368, 190] width 130 height 25
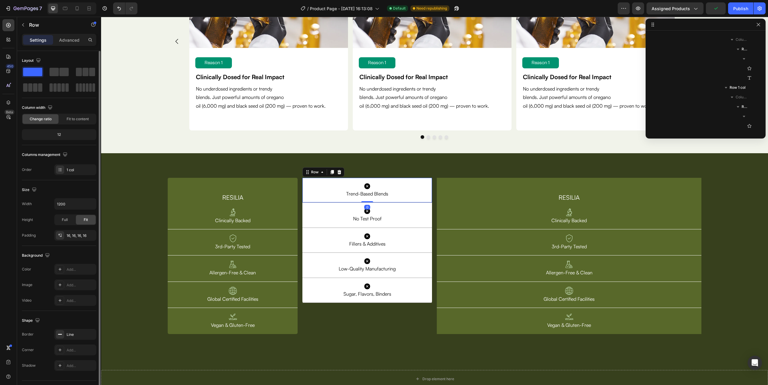
scroll to position [469, 0]
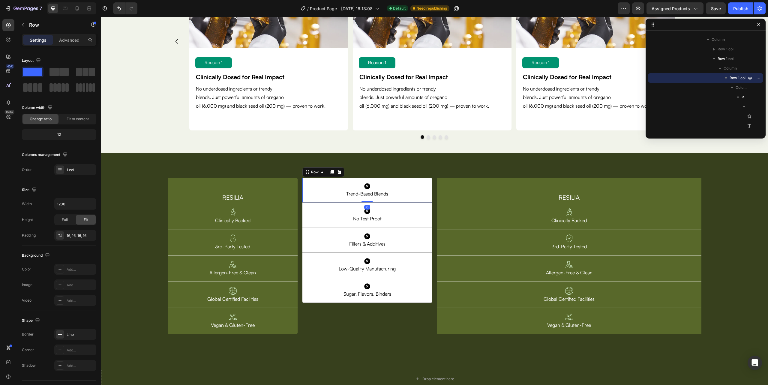
click at [70, 34] on div "Settings Advanced" at bounding box center [59, 40] width 74 height 12
click at [70, 44] on div "Advanced" at bounding box center [69, 40] width 30 height 10
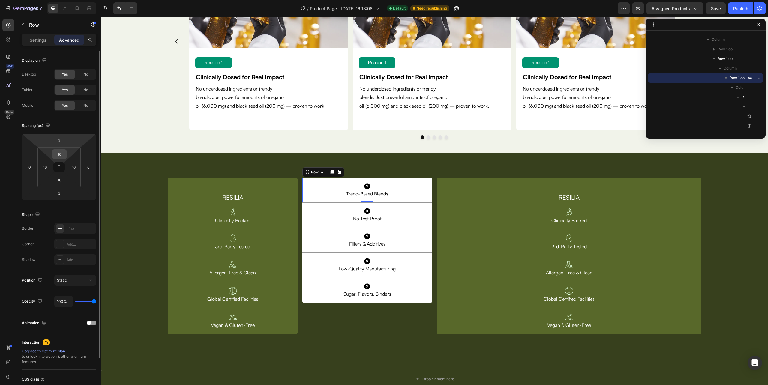
click at [58, 151] on input "16" at bounding box center [59, 154] width 12 height 9
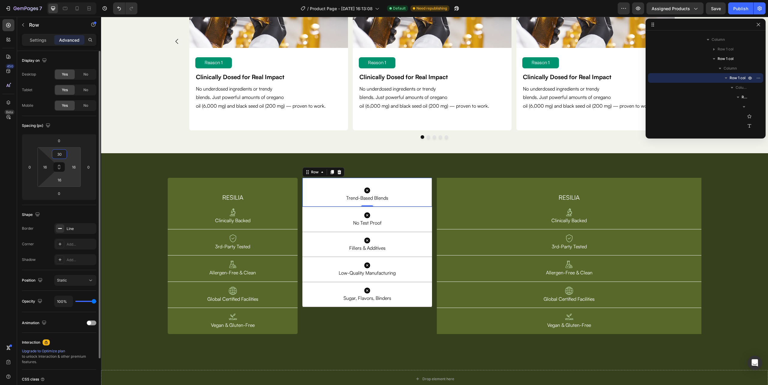
type input "30"
click at [58, 181] on input "16" at bounding box center [59, 180] width 12 height 9
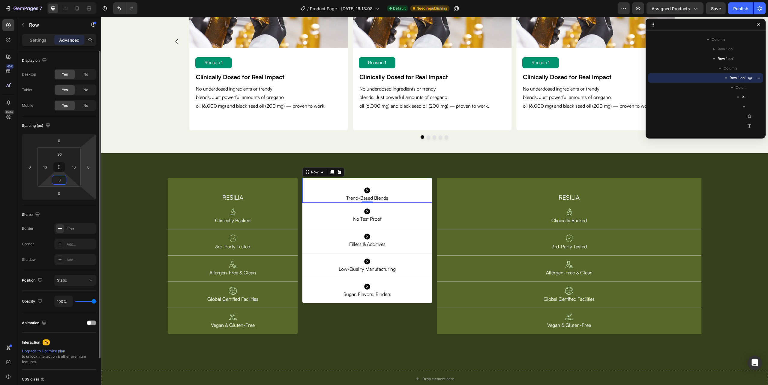
type input "30"
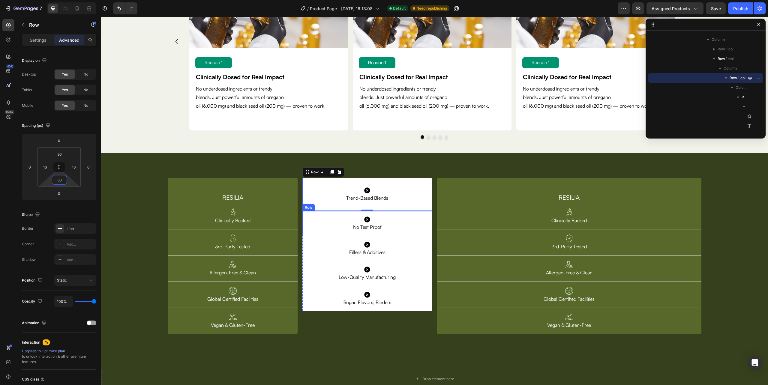
click at [306, 232] on div "Icon No Test Proof Text Block Row Row" at bounding box center [368, 223] width 130 height 25
click at [422, 325] on div "Icon Trend-Based Blends Text Block Row Row Icon Trend-Based Blends Text Block R…" at bounding box center [368, 256] width 130 height 156
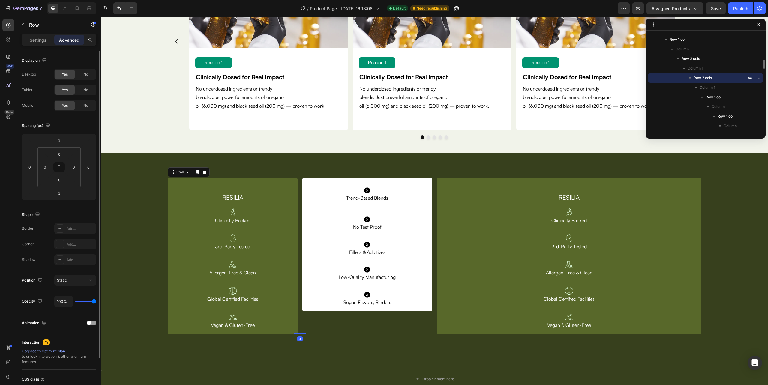
scroll to position [50, 0]
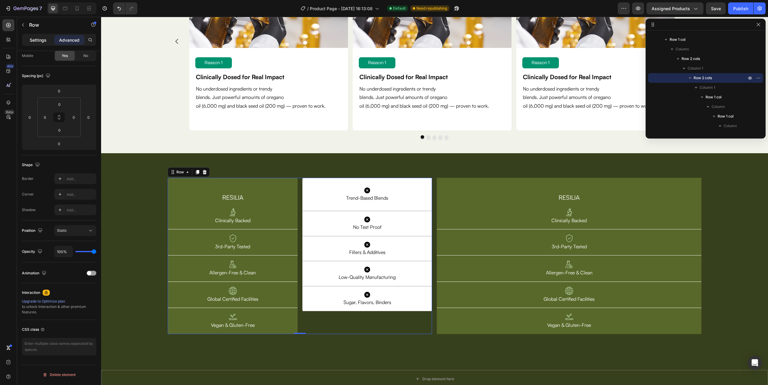
click at [44, 38] on p "Settings" at bounding box center [38, 40] width 17 height 6
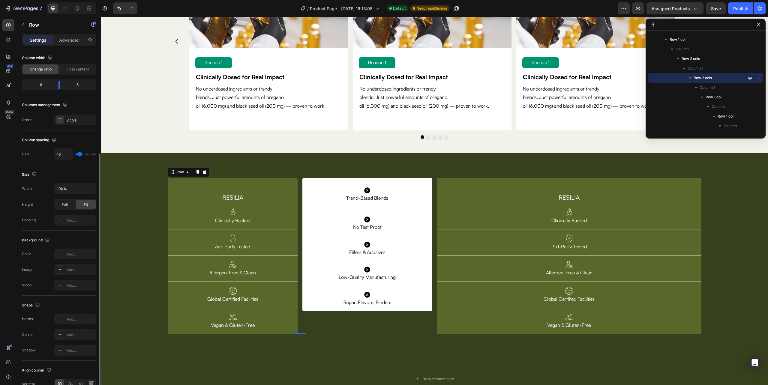
scroll to position [84, 0]
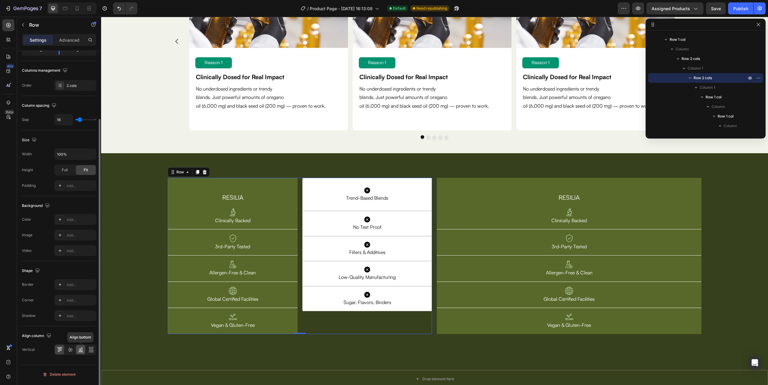
click at [81, 351] on icon at bounding box center [82, 350] width 2 height 4
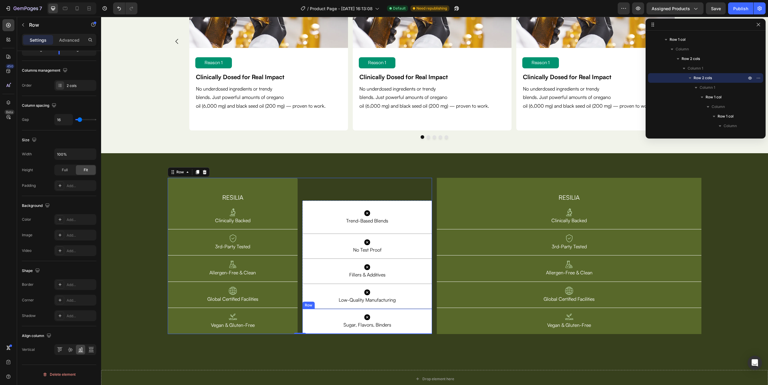
click at [303, 324] on div "Icon Sugar, Flavors, Binders Text Block Row Row" at bounding box center [368, 321] width 130 height 25
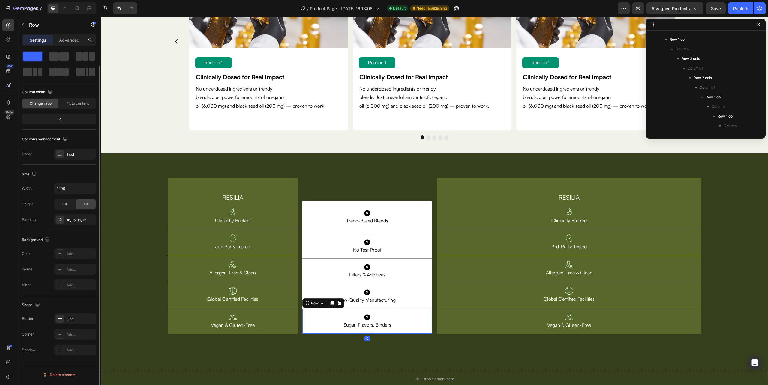
scroll to position [16, 0]
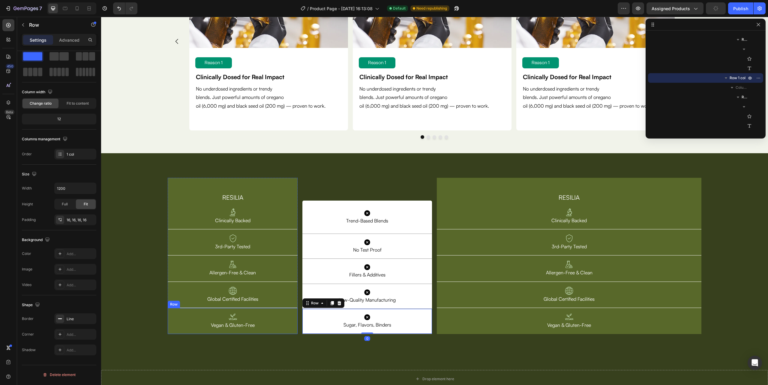
click at [294, 332] on div "Image Vegan & Gluten-Free Text Block Row" at bounding box center [233, 321] width 130 height 26
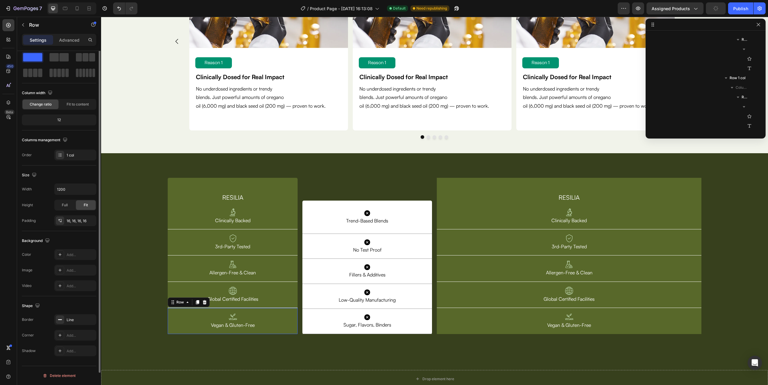
scroll to position [402, 0]
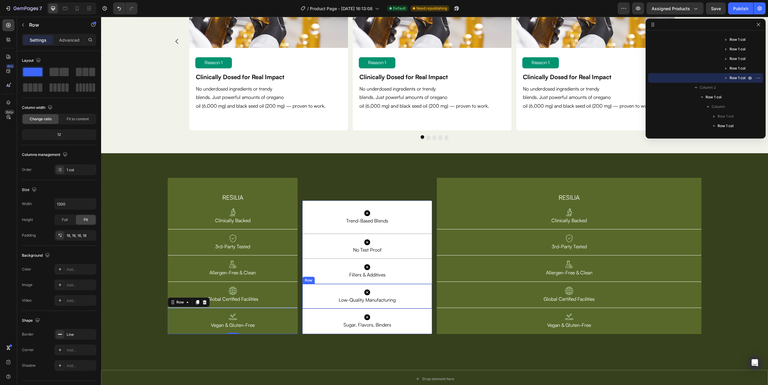
click at [303, 300] on div "Icon Low-Quality Manufacturing Text Block Row Row" at bounding box center [368, 296] width 130 height 25
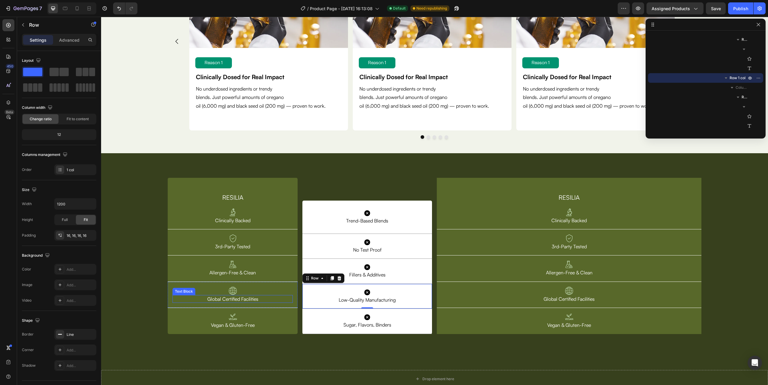
click at [291, 303] on div "Global Certified Facilities" at bounding box center [233, 299] width 120 height 8
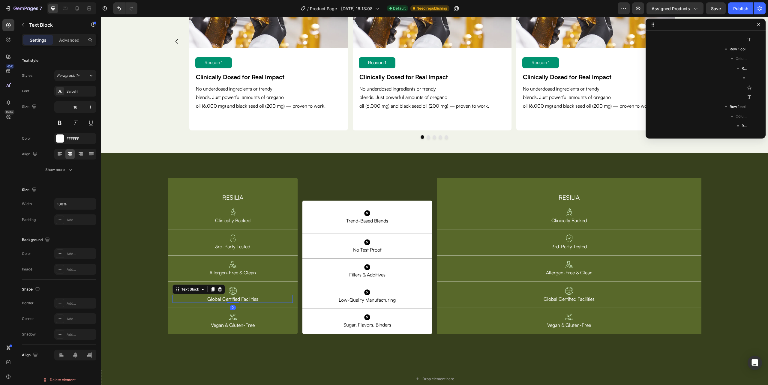
scroll to position [421, 0]
click at [293, 287] on div "Image Global Certified Facilities Text Block 0 Row" at bounding box center [233, 295] width 130 height 26
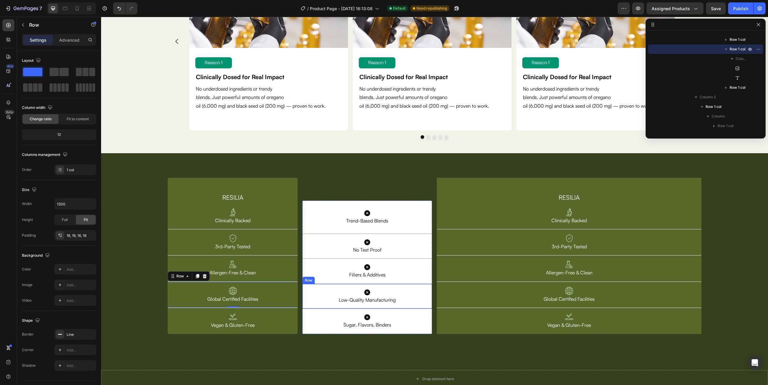
click at [306, 288] on div "Icon Low-Quality Manufacturing Text Block Row Row" at bounding box center [368, 296] width 130 height 25
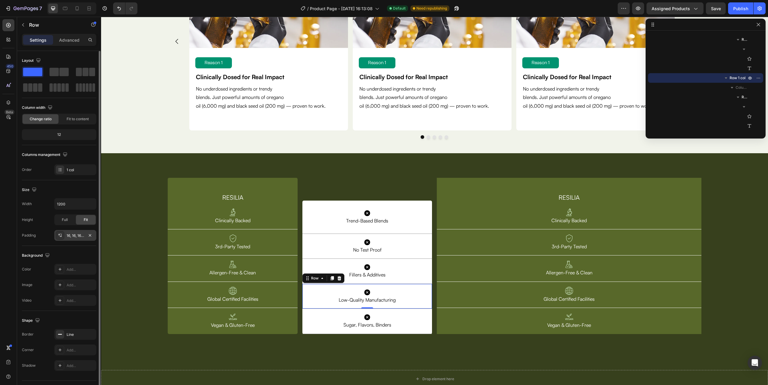
click at [74, 233] on div "16, 16, 16, 16" at bounding box center [75, 235] width 17 height 5
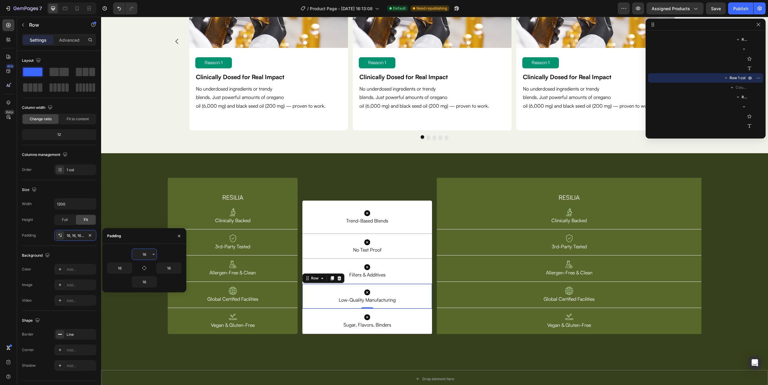
click at [148, 255] on input "16" at bounding box center [144, 254] width 25 height 11
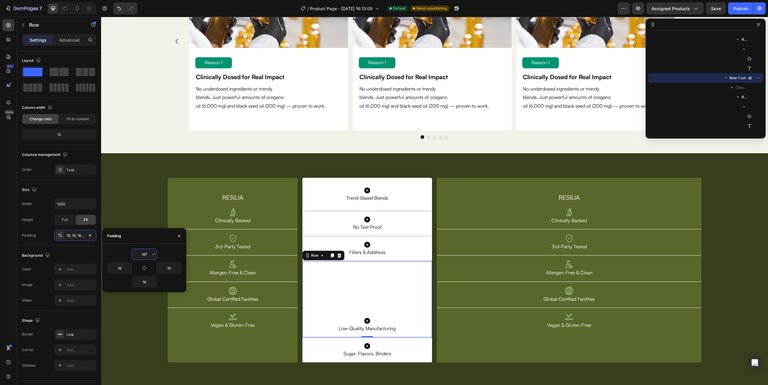
type input "18"
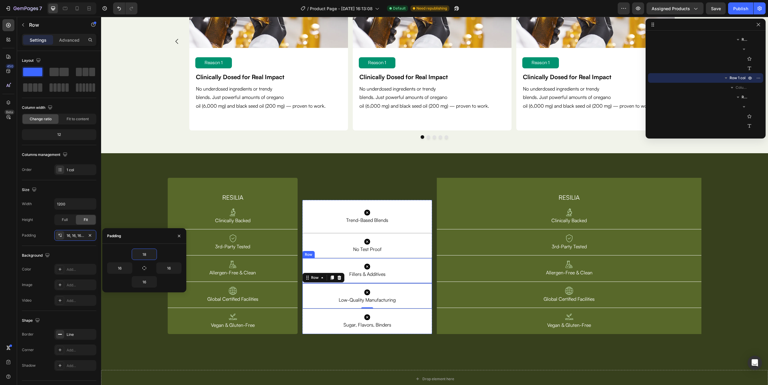
click at [316, 262] on div "Icon Fillers & Additives Text Block Row Row" at bounding box center [368, 270] width 130 height 25
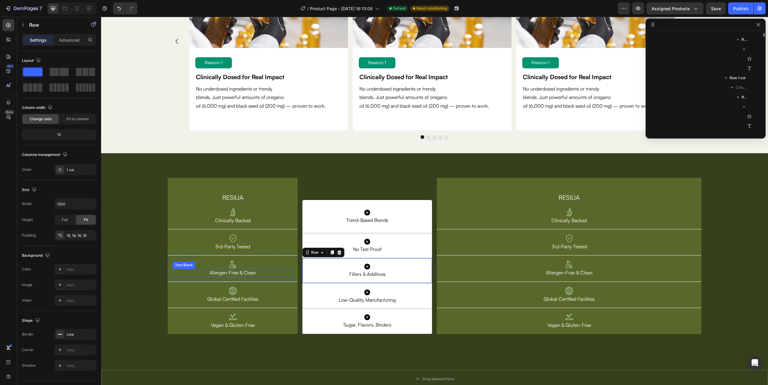
scroll to position [613, 0]
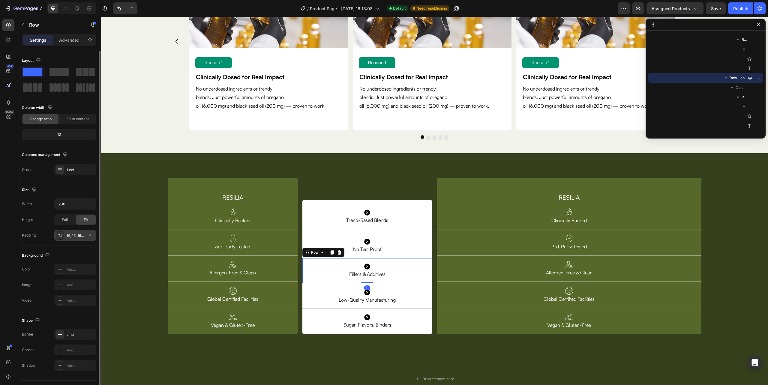
click at [77, 238] on div "16, 16, 16, 16" at bounding box center [75, 235] width 17 height 5
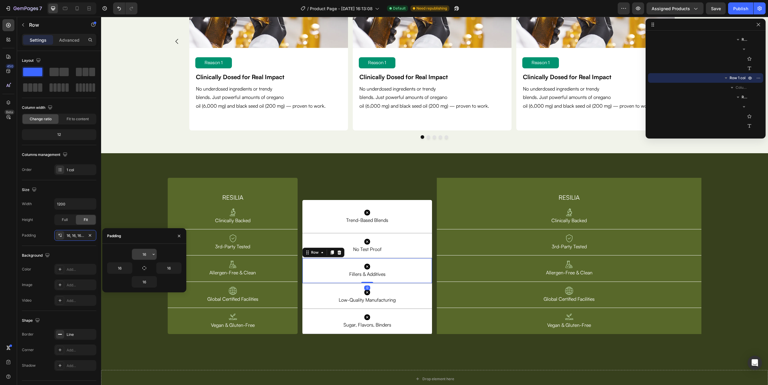
click at [144, 254] on input "16" at bounding box center [144, 254] width 25 height 11
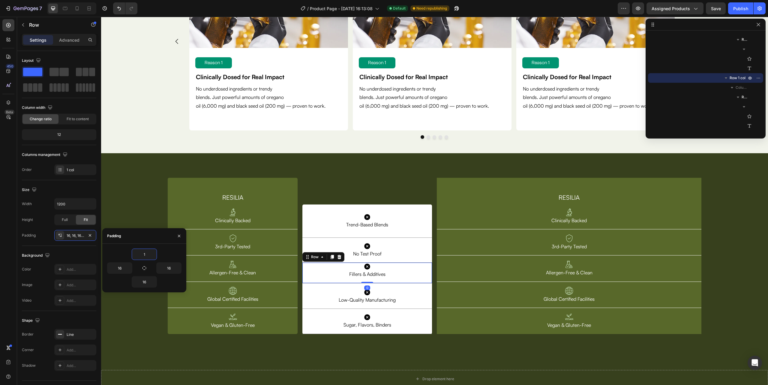
type input "18"
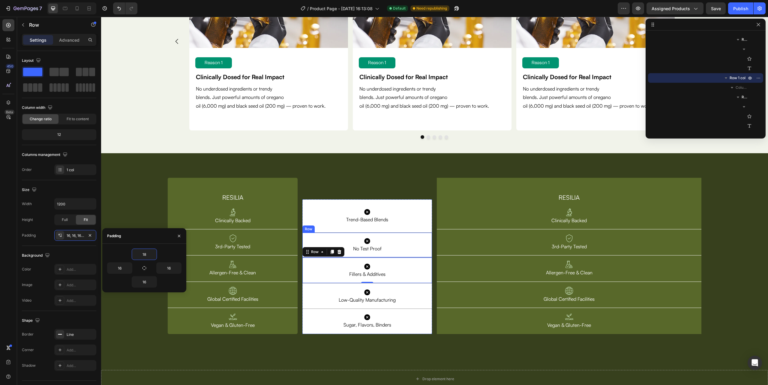
click at [303, 239] on div "Icon No Test Proof Text Block Row Row" at bounding box center [368, 245] width 130 height 25
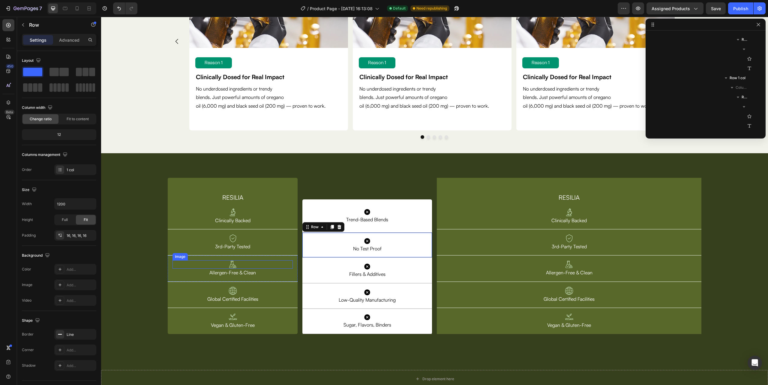
scroll to position [555, 0]
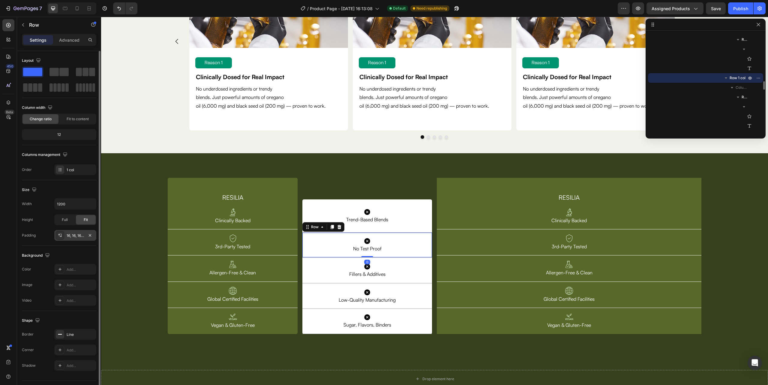
click at [79, 238] on div "16, 16, 16, 16" at bounding box center [75, 235] width 17 height 5
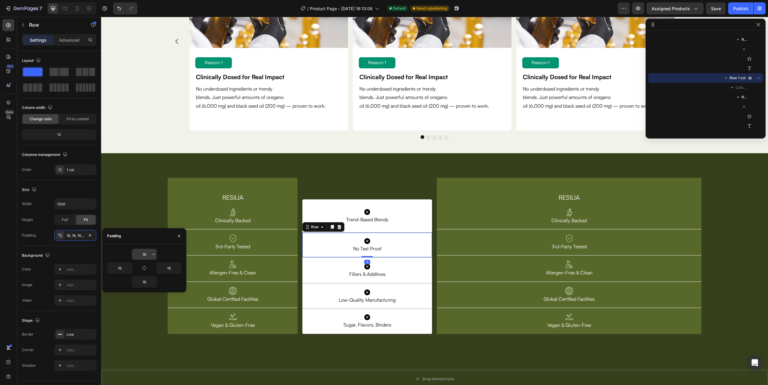
click at [146, 254] on input "16" at bounding box center [144, 254] width 25 height 11
type input "18"
click at [345, 186] on div "Icon Trend-Based Blends Text Block Row Row Icon Trend-Based Blends Text Block R…" at bounding box center [368, 256] width 130 height 156
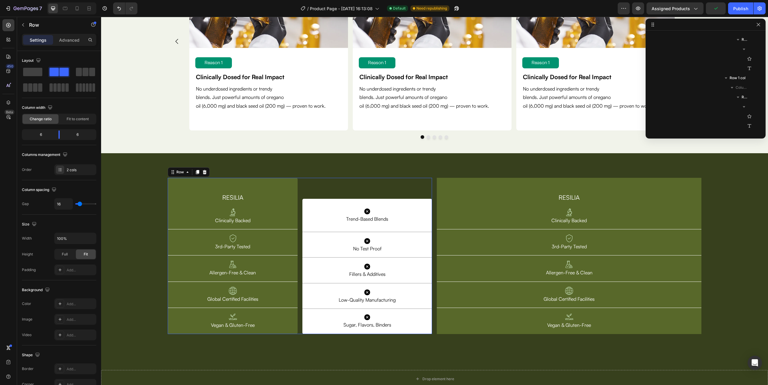
scroll to position [306, 0]
click at [291, 320] on div "Image Vegan & Gluten-Free Text Block Row" at bounding box center [233, 321] width 130 height 26
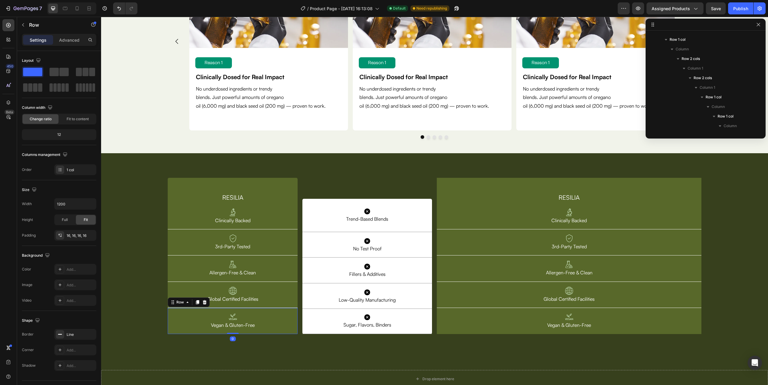
scroll to position [430, 0]
click at [231, 315] on img at bounding box center [233, 317] width 8 height 8
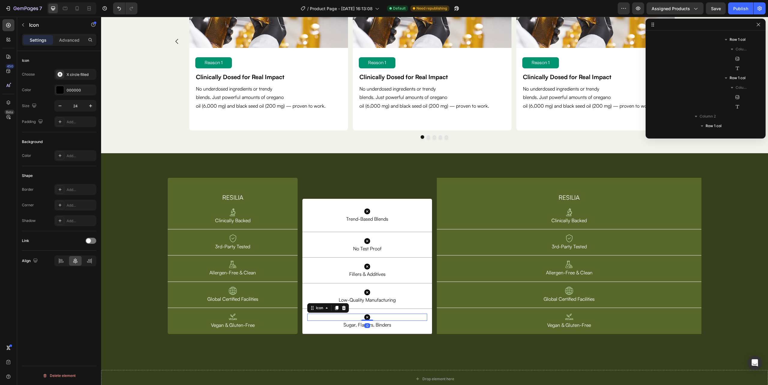
scroll to position [795, 0]
click at [88, 107] on icon "button" at bounding box center [91, 106] width 6 height 6
click at [59, 104] on icon "button" at bounding box center [60, 106] width 6 height 6
type input "25"
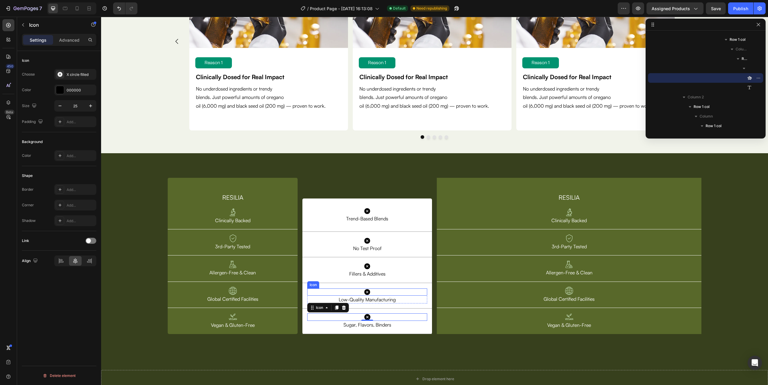
click at [364, 292] on icon at bounding box center [367, 292] width 6 height 6
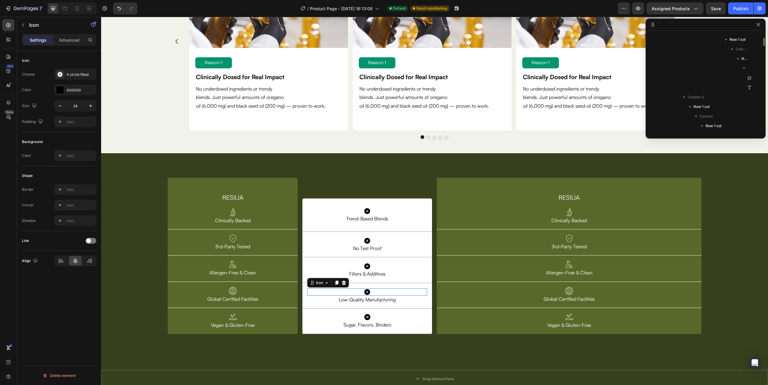
scroll to position [738, 0]
click at [89, 109] on icon "button" at bounding box center [91, 106] width 6 height 6
type input "25"
click at [365, 267] on icon at bounding box center [367, 266] width 6 height 6
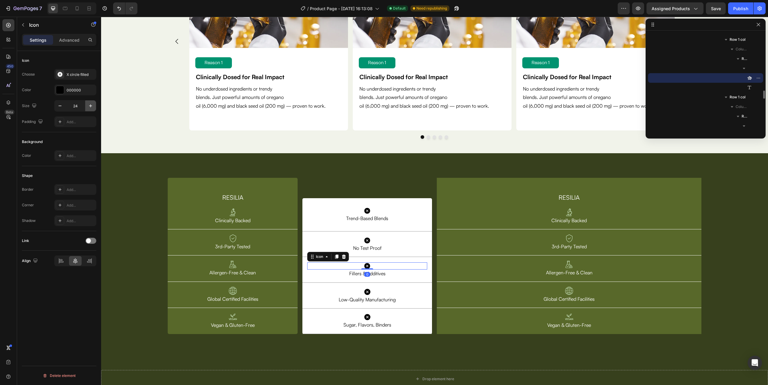
click at [91, 107] on icon "button" at bounding box center [91, 106] width 6 height 6
type input "25"
click at [364, 238] on icon at bounding box center [367, 240] width 7 height 7
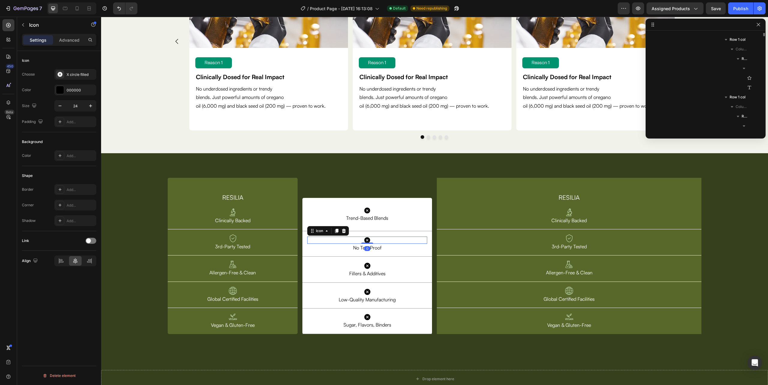
scroll to position [622, 0]
click at [88, 104] on icon "button" at bounding box center [91, 106] width 6 height 6
type input "25"
click at [328, 252] on div "Icon 0 No Test Proof Text Block Row Row" at bounding box center [368, 244] width 130 height 26
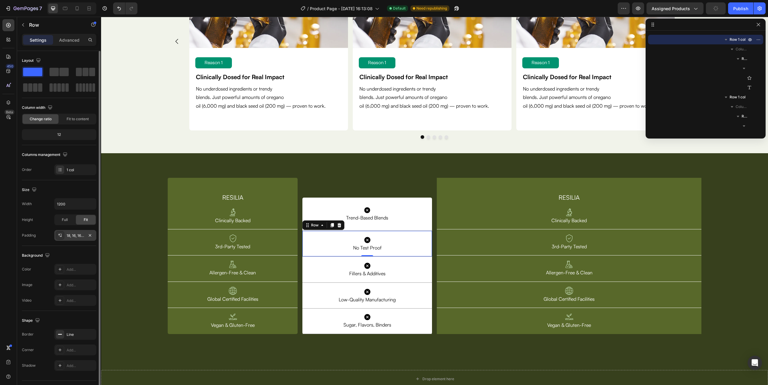
click at [77, 233] on div "18, 16, 16, 16" at bounding box center [75, 235] width 42 height 11
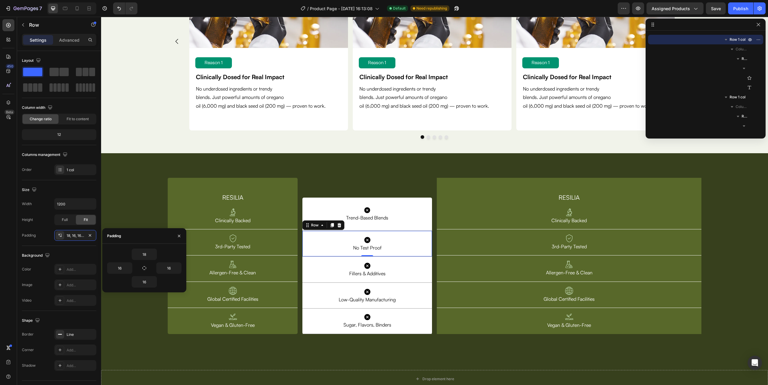
click at [303, 251] on div "Icon No Test Proof Text Block Row Row 0" at bounding box center [368, 244] width 130 height 26
click at [73, 236] on div "18, 16, 16, 16" at bounding box center [75, 235] width 17 height 5
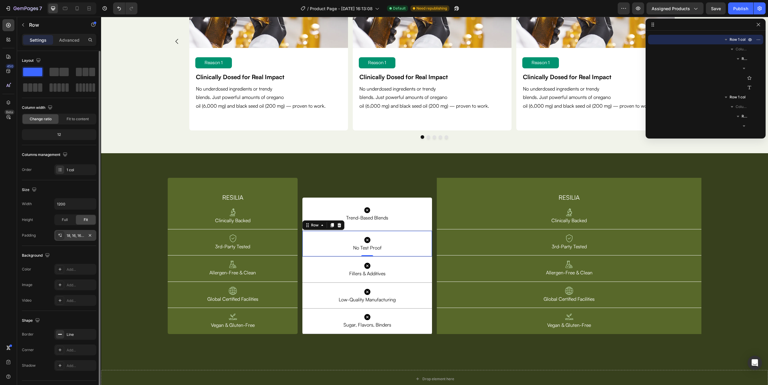
click at [73, 236] on div "18, 16, 16, 16" at bounding box center [75, 235] width 17 height 5
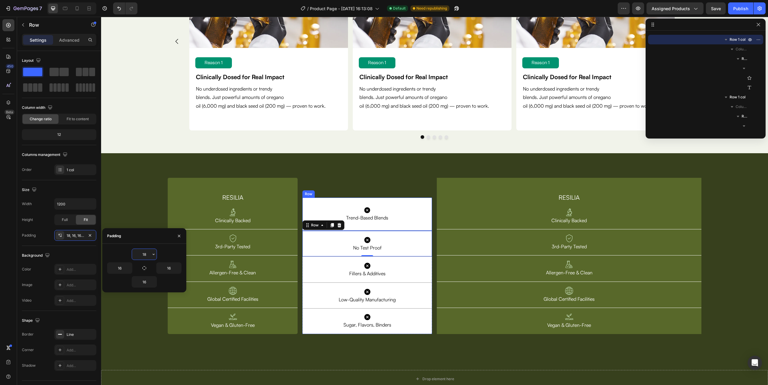
click at [424, 224] on div "Icon Trend-Based Blends Text Block Row Row" at bounding box center [368, 214] width 130 height 33
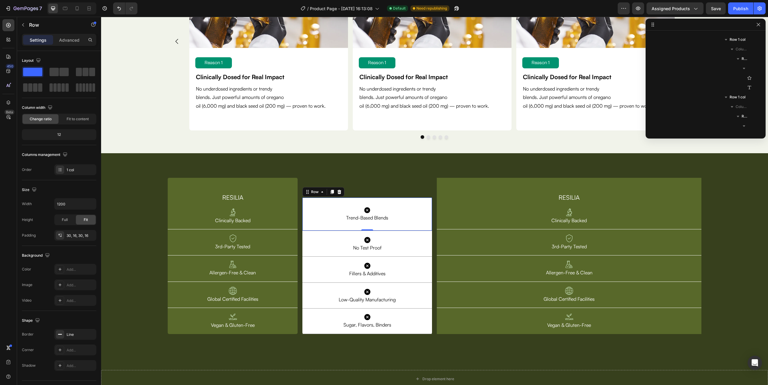
scroll to position [526, 0]
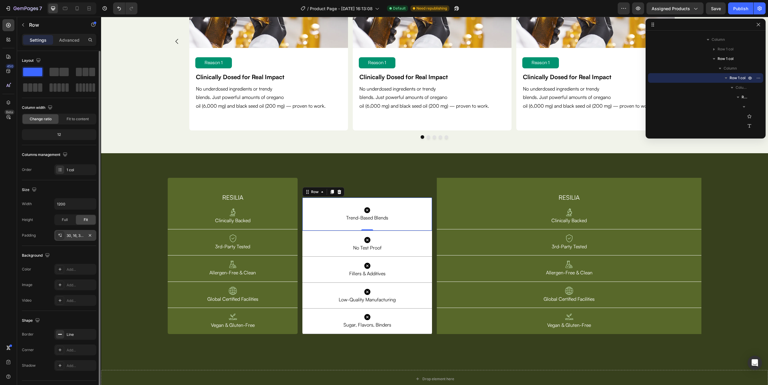
click at [75, 238] on div "30, 16, 30, 16" at bounding box center [75, 235] width 17 height 5
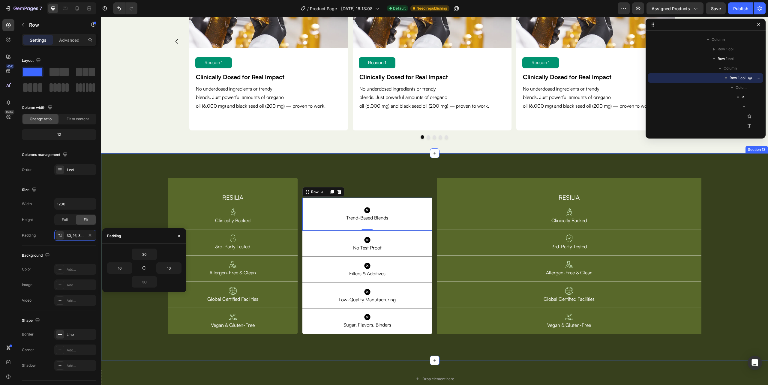
click at [300, 360] on div "RESILIA Heading Image Clinically Backed Text Block Row Image 3rd-Party Tested T…" at bounding box center [434, 256] width 667 height 207
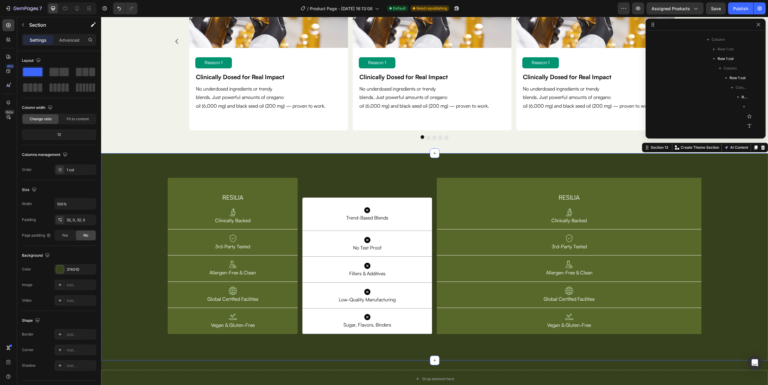
scroll to position [248, 0]
click at [692, 181] on div "RESILIA Heading Image Clinically Backed Text Block Row" at bounding box center [569, 204] width 264 height 52
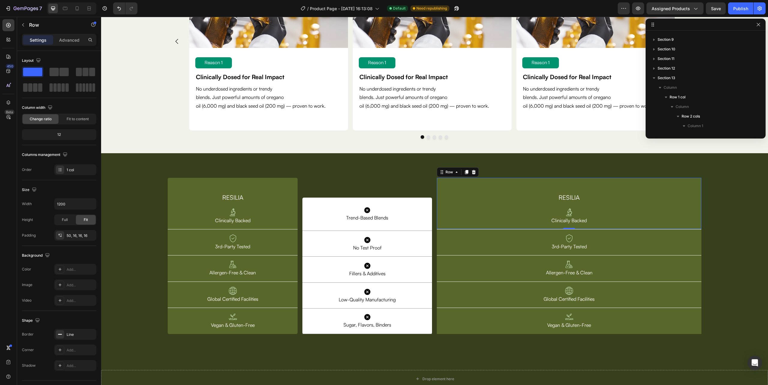
scroll to position [862, 0]
click at [472, 167] on div "Row" at bounding box center [458, 172] width 42 height 10
click at [472, 171] on icon at bounding box center [474, 172] width 4 height 4
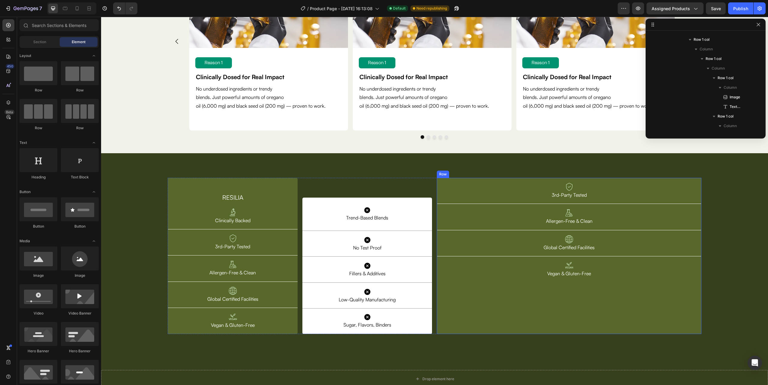
click at [686, 312] on div "Image 3rd-Party Tested Text Block Row Image Allergen-Free & Clean Text Block Ro…" at bounding box center [569, 256] width 264 height 156
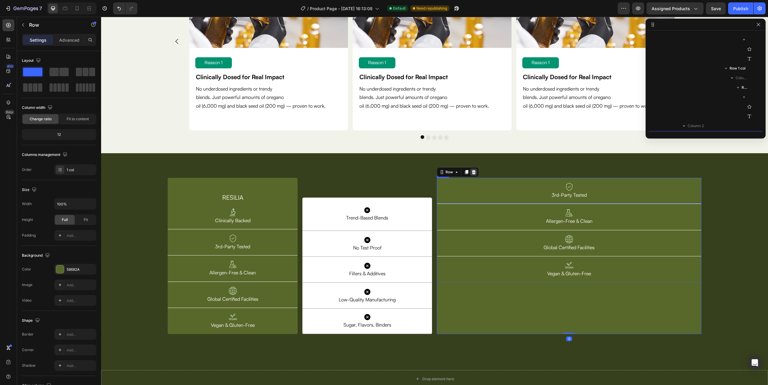
scroll to position [920, 0]
click at [472, 172] on icon at bounding box center [474, 172] width 4 height 4
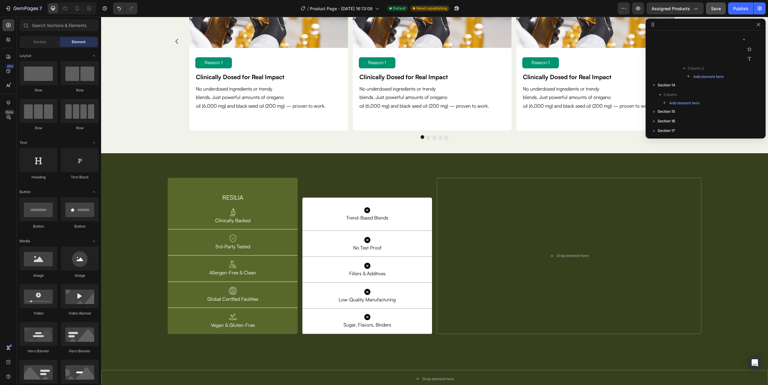
click at [713, 5] on button "Save" at bounding box center [716, 8] width 20 height 12
click at [737, 6] on div "Publish" at bounding box center [740, 8] width 15 height 6
click at [639, 8] on icon "button" at bounding box center [638, 9] width 2 height 2
drag, startPoint x: 133, startPoint y: 287, endPoint x: 232, endPoint y: 190, distance: 138.8
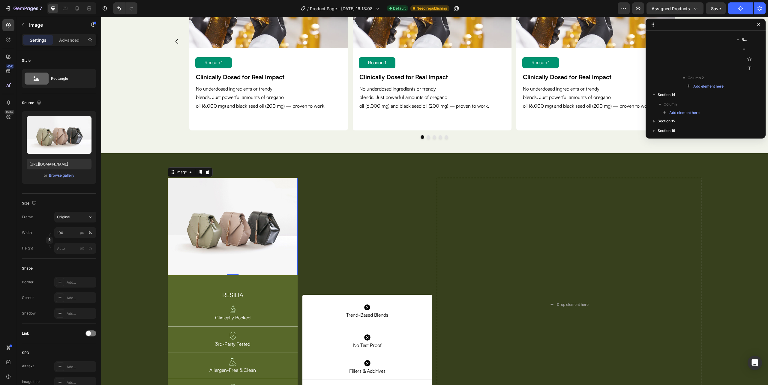
scroll to position [363, 0]
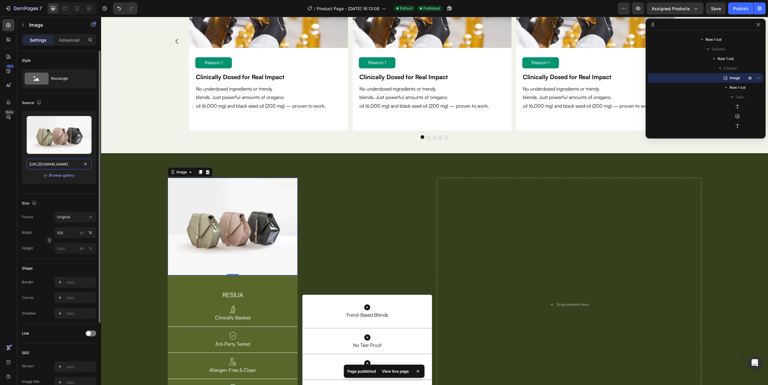
click at [59, 166] on input "[URL][DOMAIN_NAME]" at bounding box center [59, 164] width 65 height 11
paste input "0632/0881/6734/files/VITA_2.png?v=1758866880"
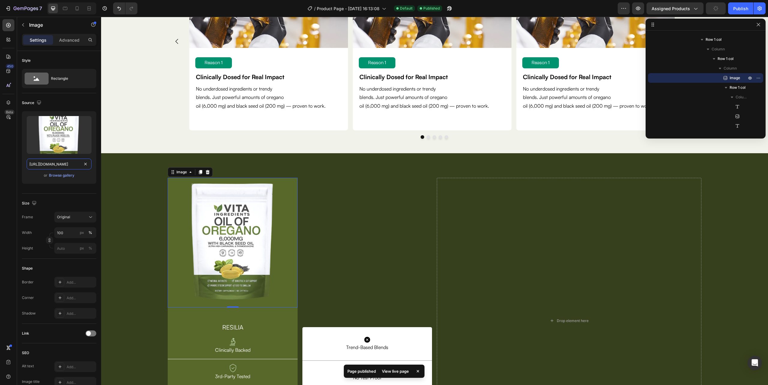
scroll to position [0, 91]
type input "[URL][DOMAIN_NAME]"
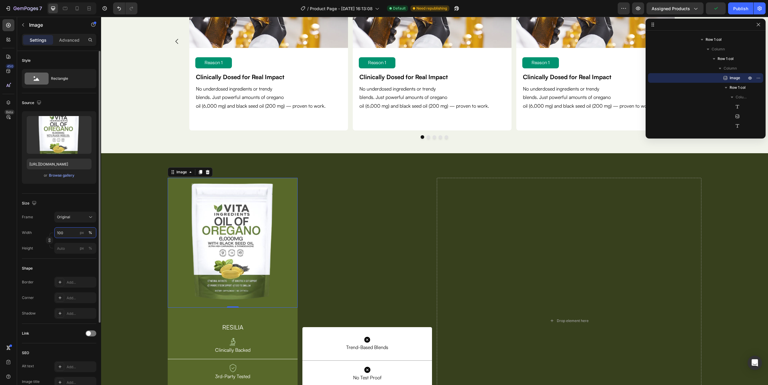
click at [65, 231] on input "100" at bounding box center [75, 232] width 42 height 11
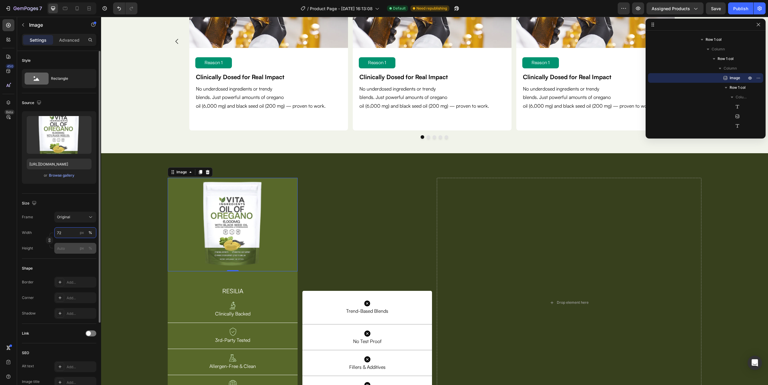
type input "72"
click at [69, 247] on input "px %" at bounding box center [75, 248] width 42 height 11
click at [66, 249] on input "px %" at bounding box center [75, 248] width 42 height 11
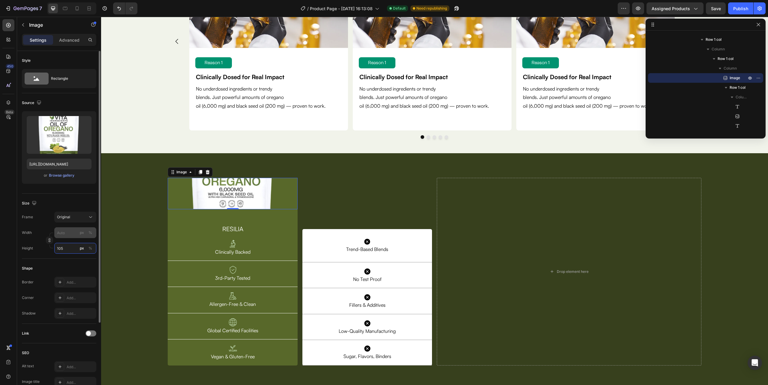
type input "105"
click at [67, 234] on input "px %" at bounding box center [75, 232] width 42 height 11
click at [80, 233] on div "px" at bounding box center [82, 232] width 4 height 5
click at [80, 250] on div "px" at bounding box center [82, 248] width 4 height 5
click at [70, 235] on input "px %" at bounding box center [75, 232] width 42 height 11
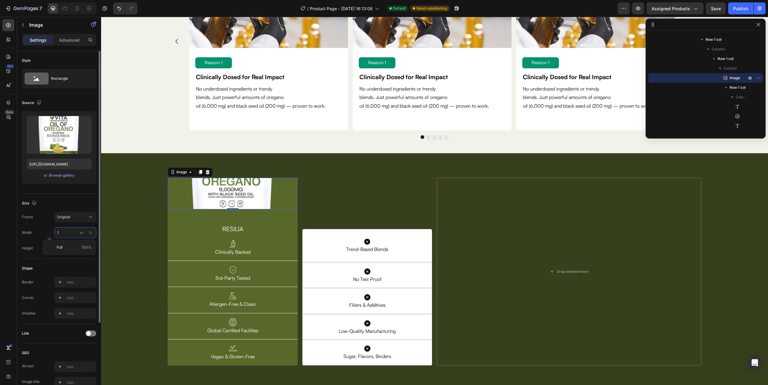
type input "72"
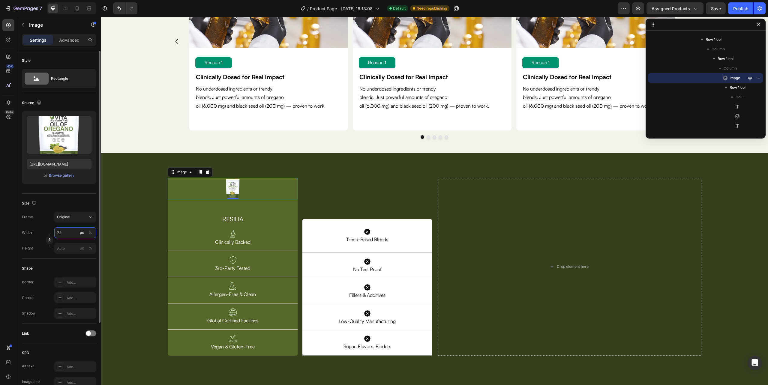
click at [70, 234] on input "72" at bounding box center [75, 232] width 42 height 11
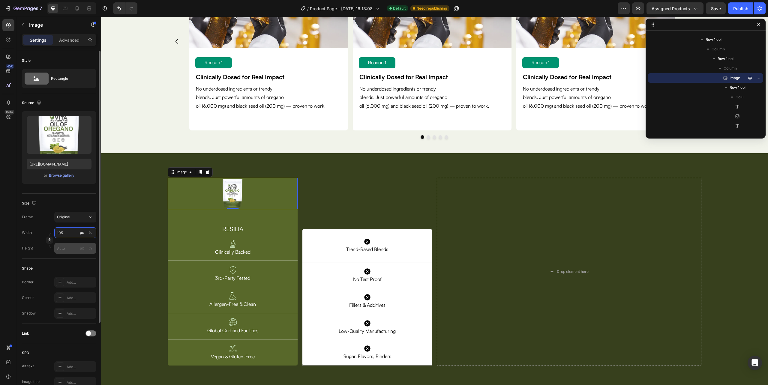
type input "105"
click at [68, 251] on input "px %" at bounding box center [75, 248] width 42 height 11
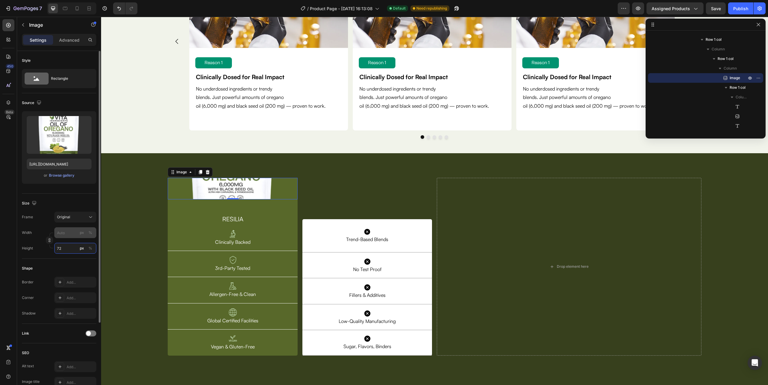
type input "72"
click at [73, 232] on input "px %" at bounding box center [75, 232] width 42 height 11
click at [75, 220] on div "Original" at bounding box center [75, 217] width 37 height 6
click at [67, 276] on span "Custom" at bounding box center [63, 276] width 13 height 5
click at [64, 248] on input "px %" at bounding box center [75, 247] width 42 height 11
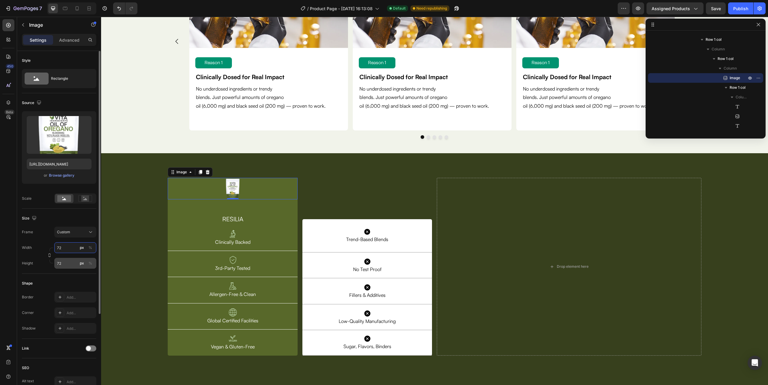
type input "72"
click at [67, 262] on input "72" at bounding box center [75, 263] width 42 height 11
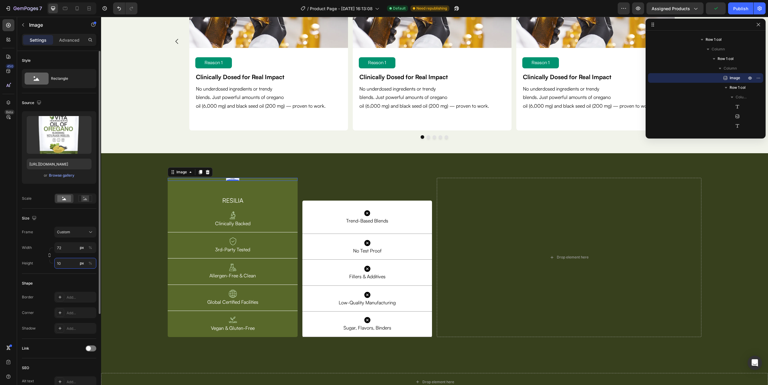
type input "105"
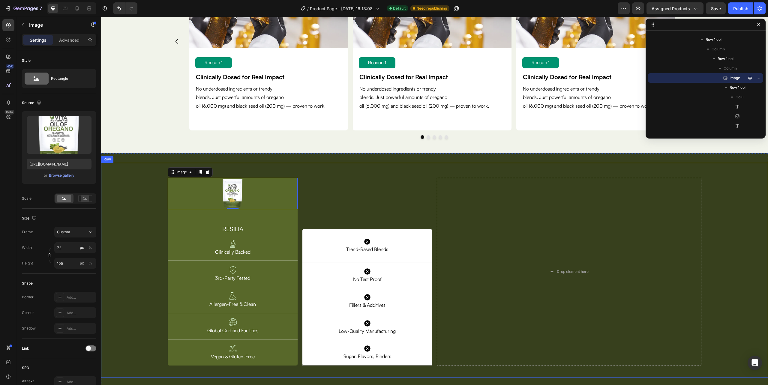
click at [149, 227] on div "Image 0 RESILIA Heading Image Clinically Backed Text Block Row Image 3rd-Party …" at bounding box center [434, 272] width 667 height 188
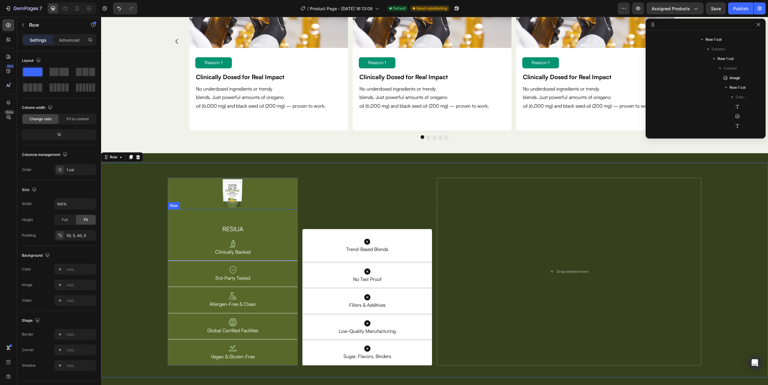
scroll to position [267, 0]
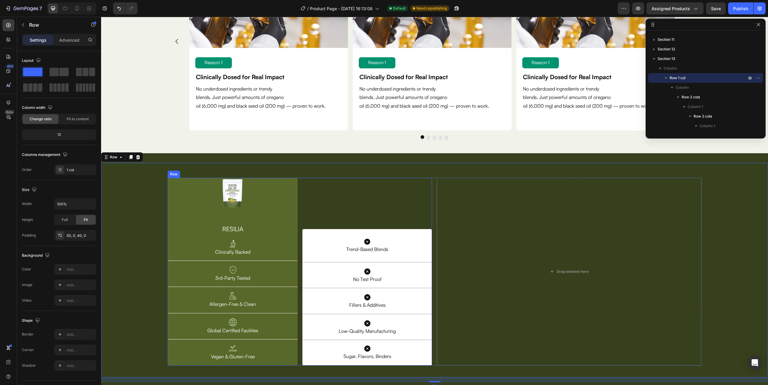
click at [333, 189] on div "Icon Trend-Based Blends Text Block Row Row Icon Trend-Based Blends Text Block R…" at bounding box center [368, 272] width 130 height 188
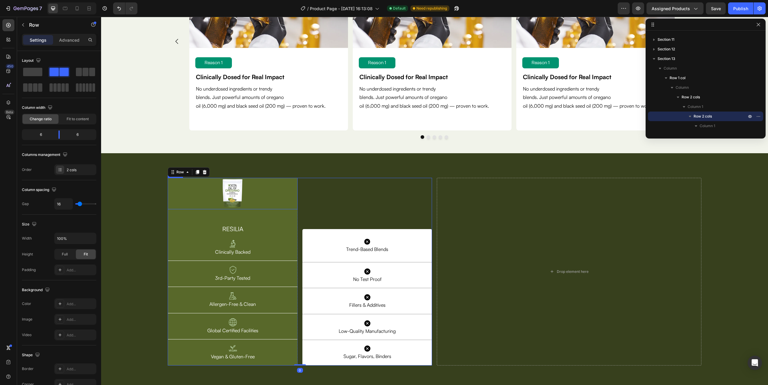
click at [235, 199] on img at bounding box center [233, 194] width 22 height 32
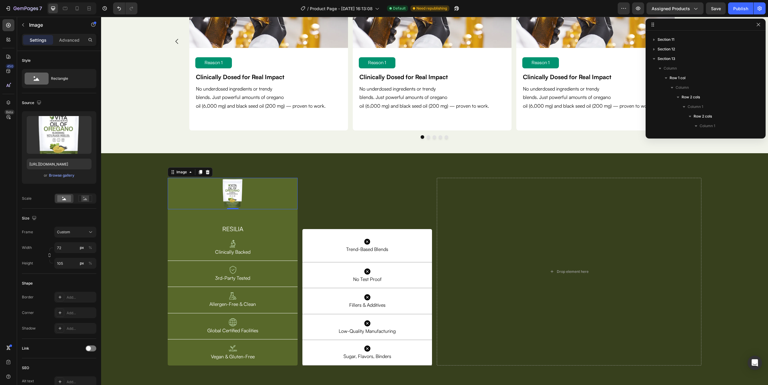
scroll to position [363, 0]
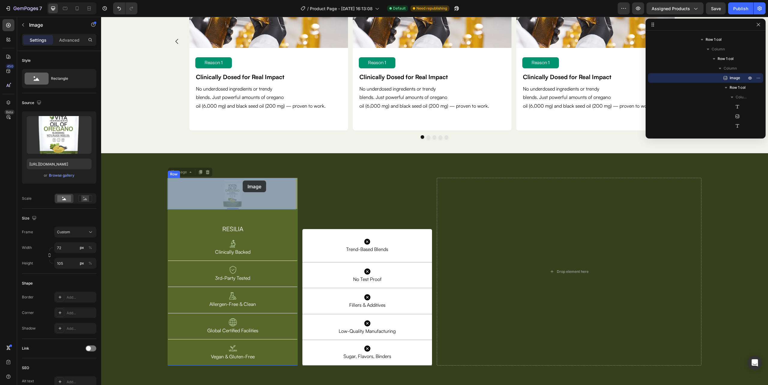
drag, startPoint x: 183, startPoint y: 196, endPoint x: 243, endPoint y: 181, distance: 61.7
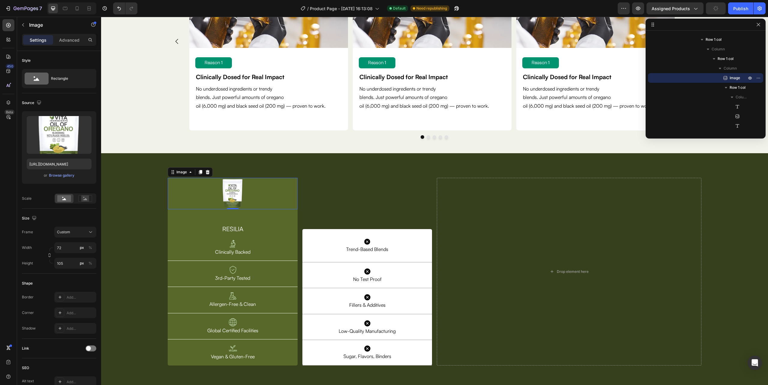
click at [266, 202] on div at bounding box center [233, 194] width 130 height 32
click at [23, 28] on button "button" at bounding box center [23, 25] width 10 height 10
